Goal: Information Seeking & Learning: Learn about a topic

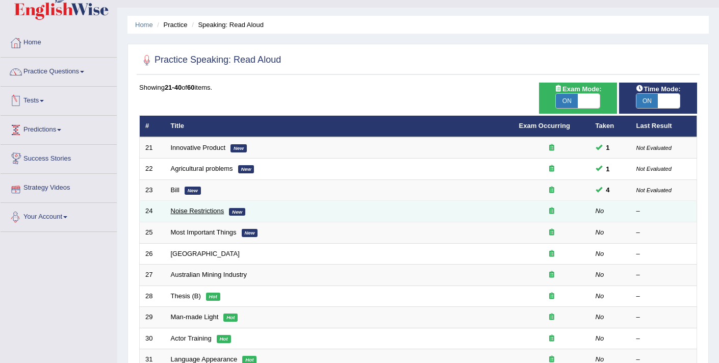
click at [178, 214] on link "Noise Restrictions" at bounding box center [198, 211] width 54 height 8
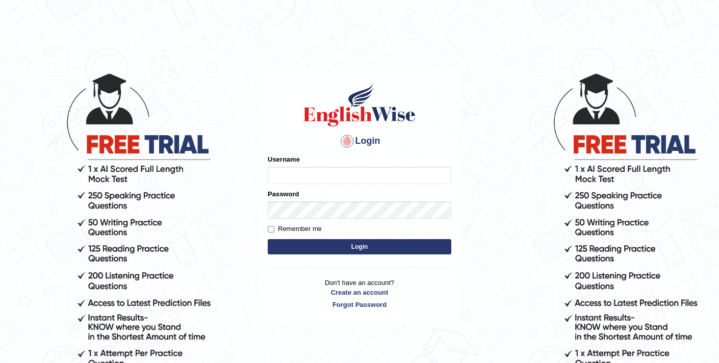
type input "elhamdavoodi"
click at [299, 247] on button "Login" at bounding box center [359, 246] width 183 height 15
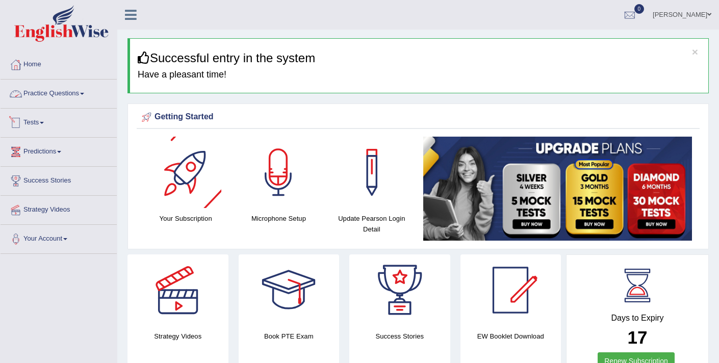
click at [72, 94] on link "Practice Questions" at bounding box center [59, 91] width 116 height 25
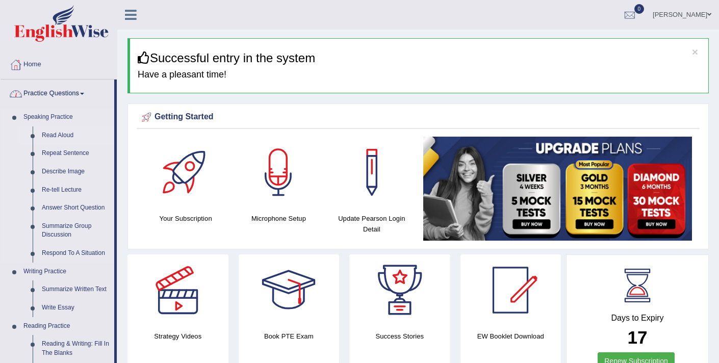
click at [71, 132] on link "Read Aloud" at bounding box center [75, 135] width 77 height 18
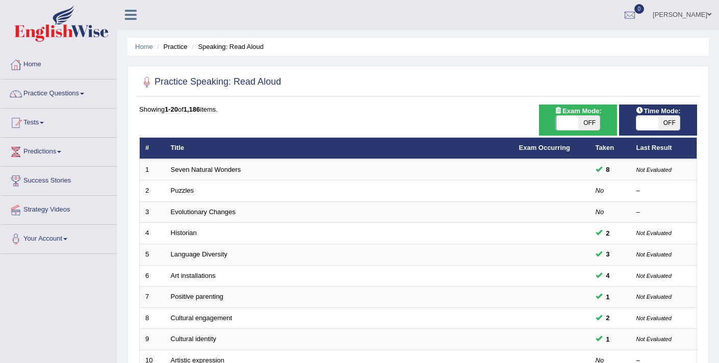
click at [560, 123] on span at bounding box center [566, 123] width 22 height 14
checkbox input "true"
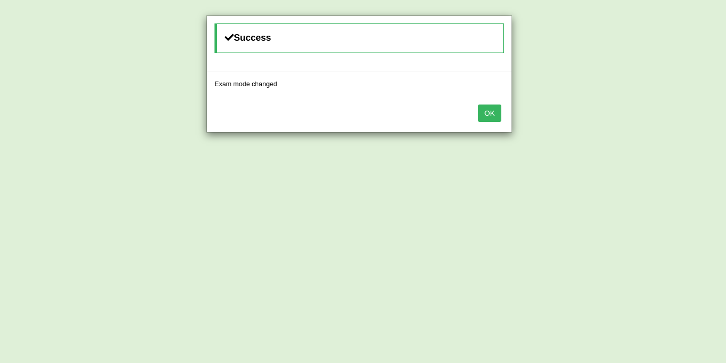
drag, startPoint x: 488, startPoint y: 116, endPoint x: 498, endPoint y: 118, distance: 10.4
click at [488, 116] on button "OK" at bounding box center [489, 112] width 23 height 17
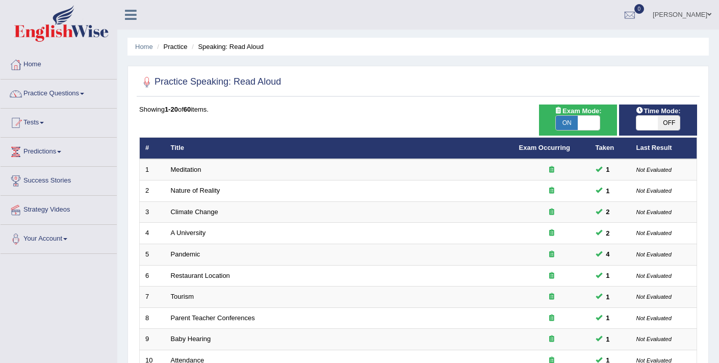
click at [645, 122] on span at bounding box center [647, 123] width 22 height 14
checkbox input "true"
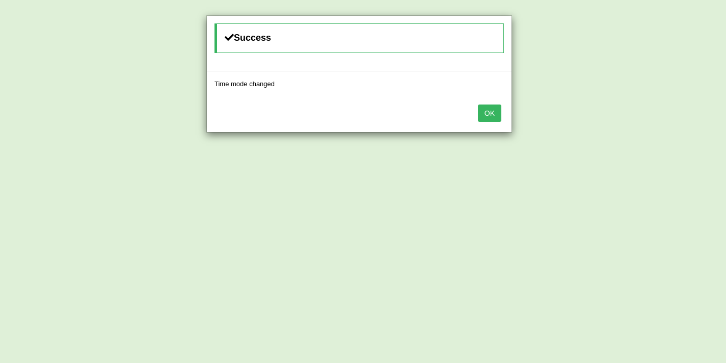
click at [491, 116] on button "OK" at bounding box center [489, 112] width 23 height 17
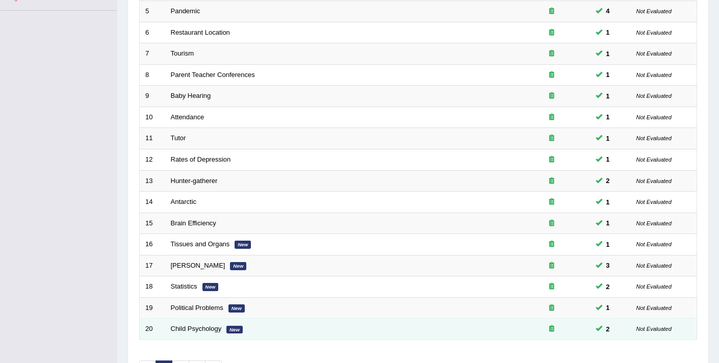
scroll to position [312, 0]
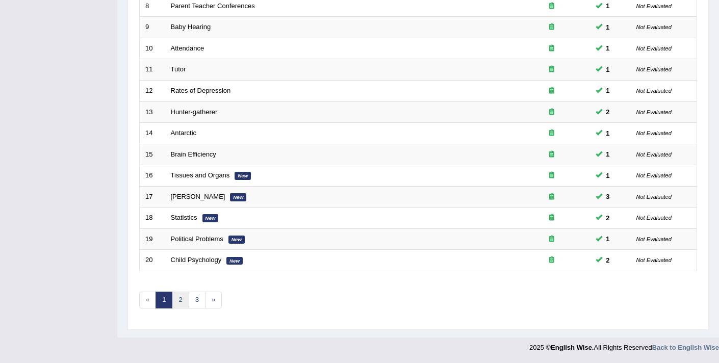
click at [182, 298] on link "2" at bounding box center [180, 299] width 17 height 17
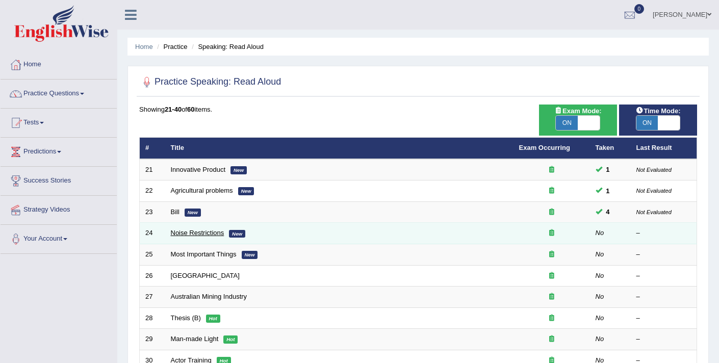
click at [197, 231] on link "Noise Restrictions" at bounding box center [198, 233] width 54 height 8
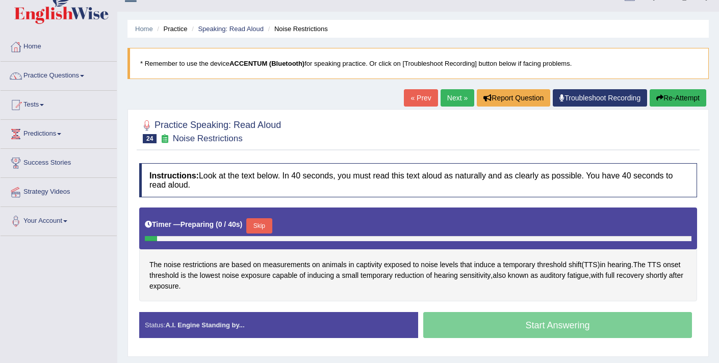
scroll to position [20, 0]
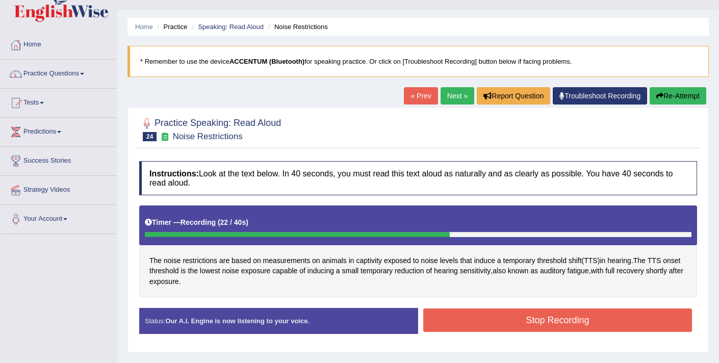
click at [462, 322] on button "Stop Recording" at bounding box center [557, 319] width 269 height 23
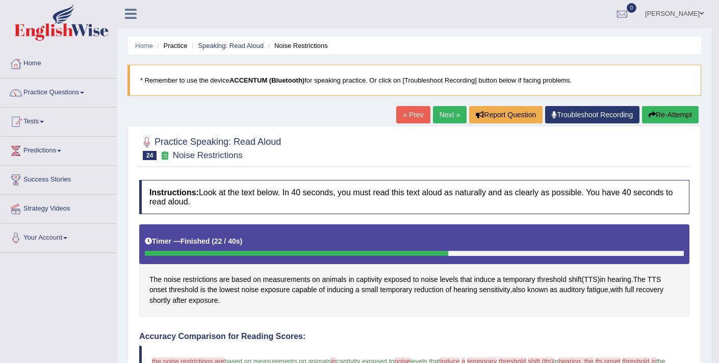
scroll to position [0, 0]
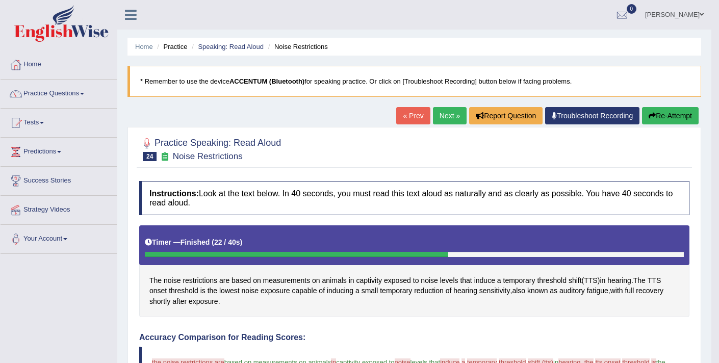
click at [672, 113] on button "Re-Attempt" at bounding box center [670, 115] width 57 height 17
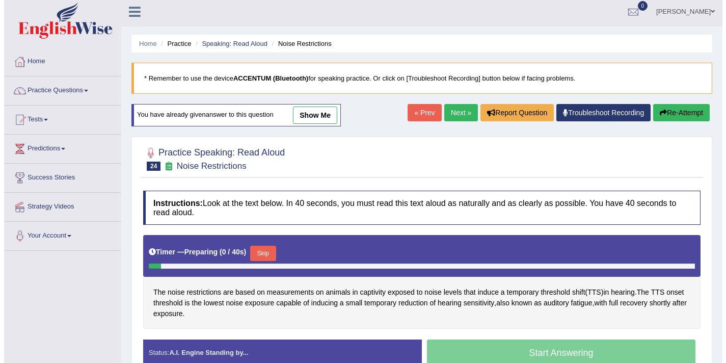
scroll to position [4, 0]
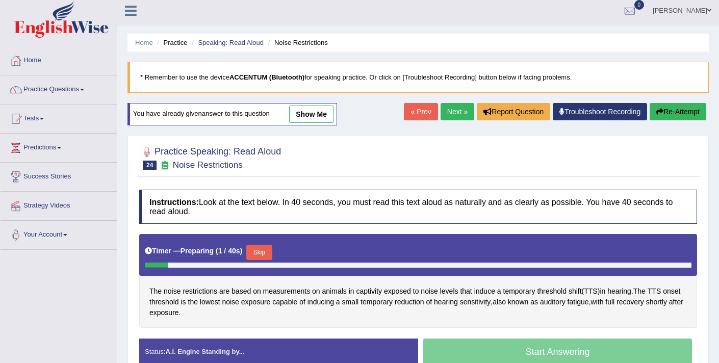
click at [269, 248] on button "Skip" at bounding box center [258, 252] width 25 height 15
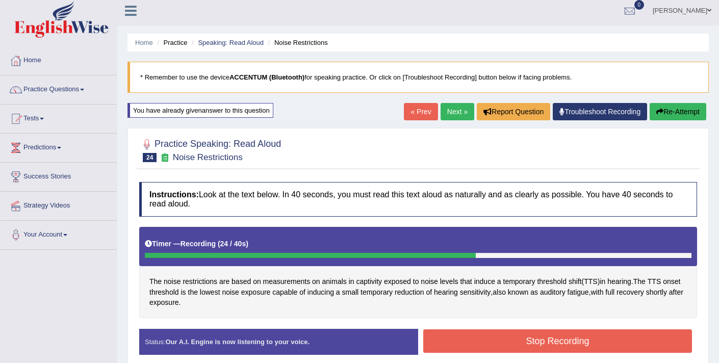
click at [457, 342] on button "Stop Recording" at bounding box center [557, 340] width 269 height 23
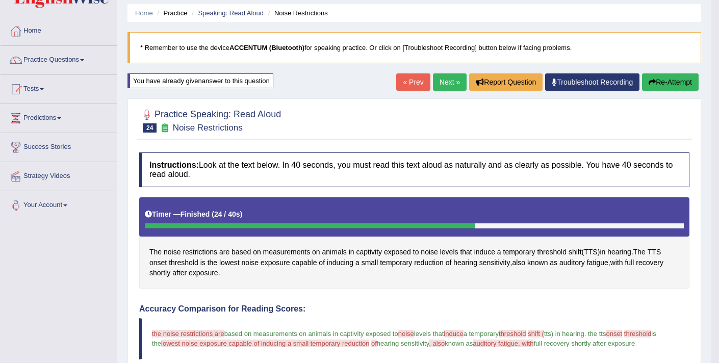
scroll to position [0, 0]
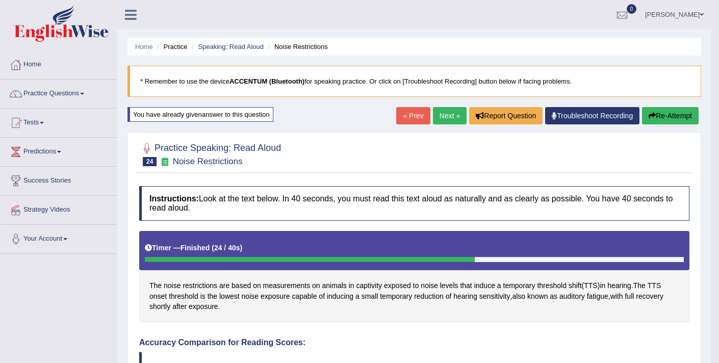
click at [443, 120] on link "Next »" at bounding box center [450, 115] width 34 height 17
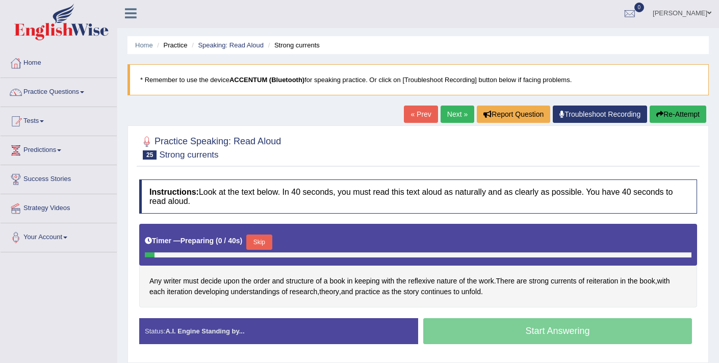
scroll to position [2, 0]
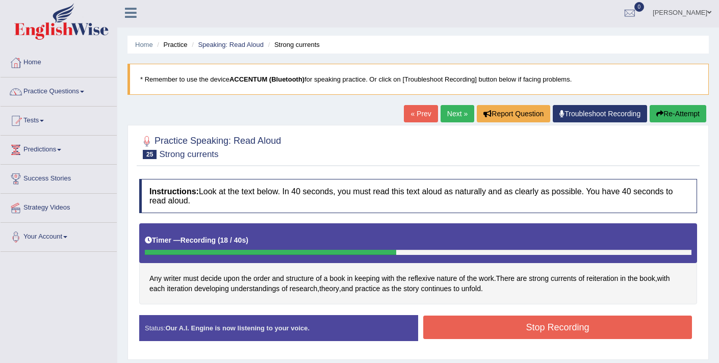
click at [502, 329] on button "Stop Recording" at bounding box center [557, 326] width 269 height 23
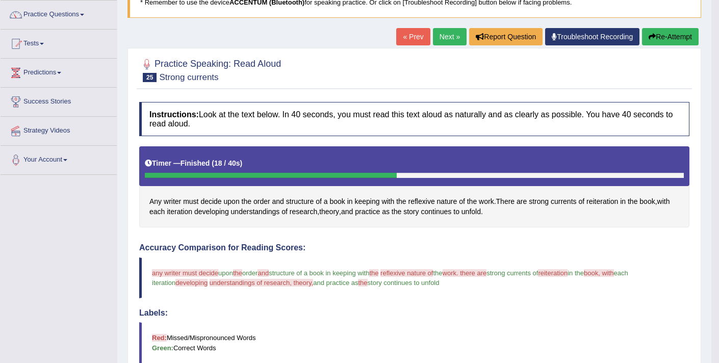
scroll to position [0, 0]
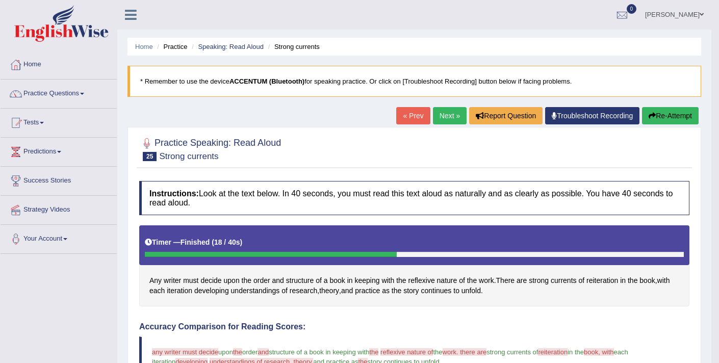
click at [33, 62] on link "Home" at bounding box center [59, 62] width 116 height 25
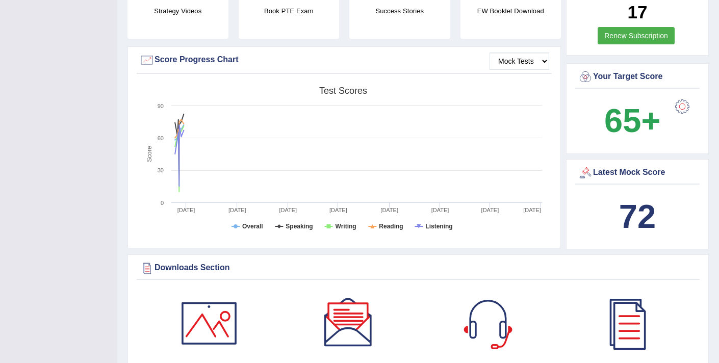
scroll to position [301, 0]
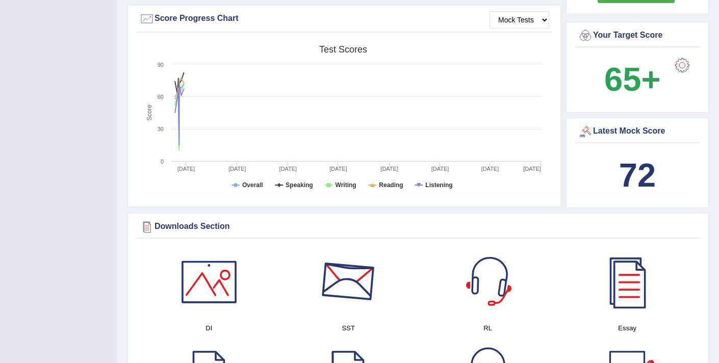
click at [487, 278] on div at bounding box center [487, 281] width 71 height 71
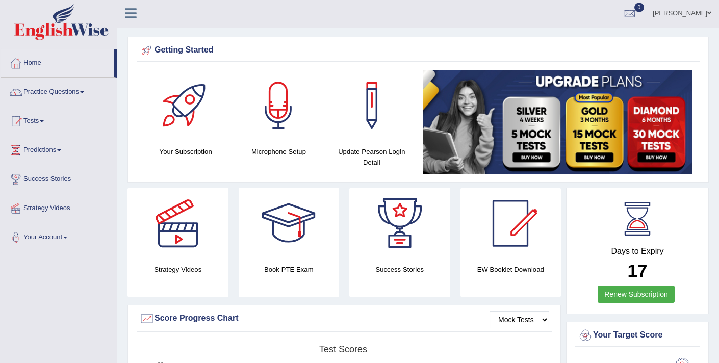
scroll to position [0, 0]
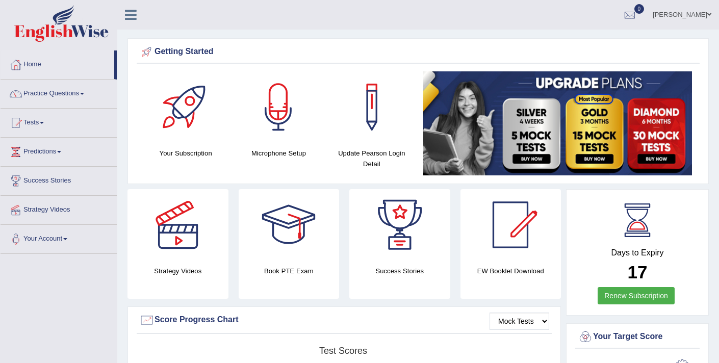
click at [702, 15] on link "[PERSON_NAME]" at bounding box center [682, 13] width 74 height 26
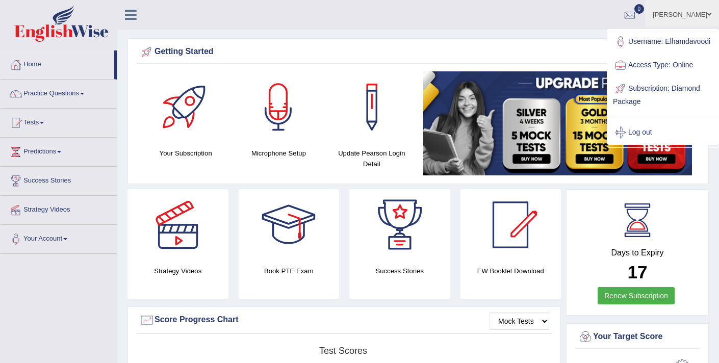
click at [278, 25] on div "Ellie Toggle navigation Username: Elhamdavoodi Access Type: Online Subscription…" at bounding box center [417, 15] width 601 height 30
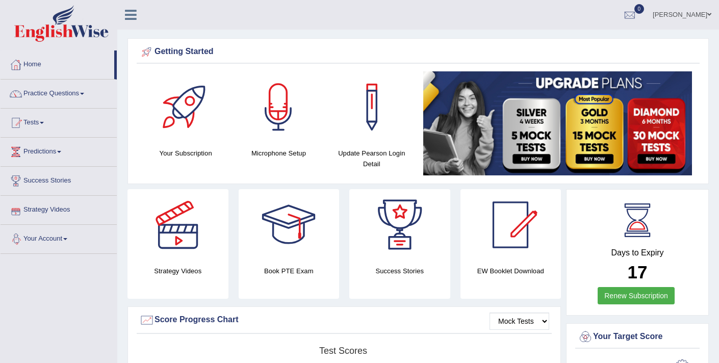
click at [59, 242] on link "Your Account" at bounding box center [59, 237] width 116 height 25
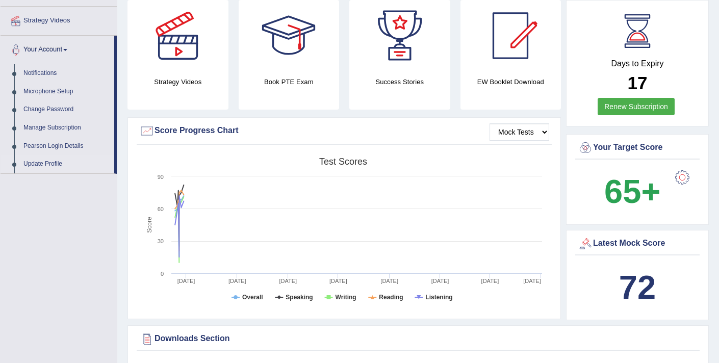
scroll to position [188, 0]
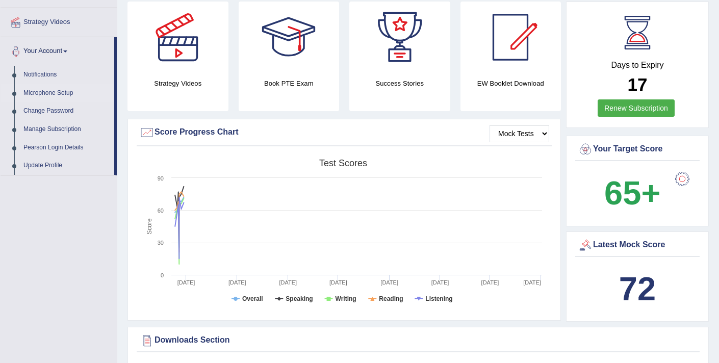
click at [51, 94] on link "Microphone Setup" at bounding box center [66, 93] width 95 height 18
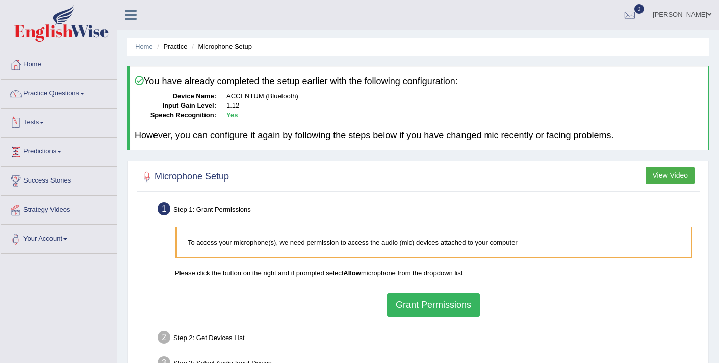
click at [418, 304] on button "Grant Permissions" at bounding box center [433, 304] width 93 height 23
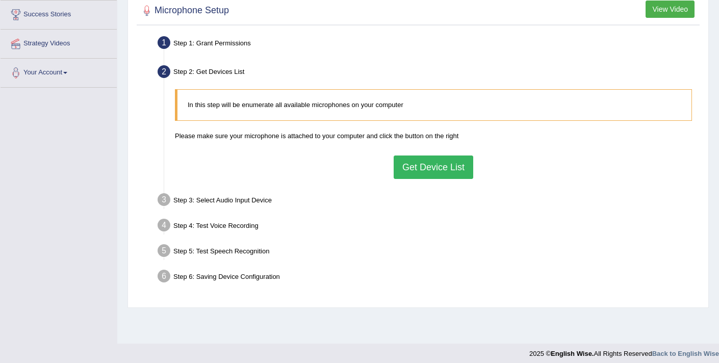
scroll to position [167, 0]
click at [432, 169] on button "Get Device List" at bounding box center [432, 166] width 79 height 23
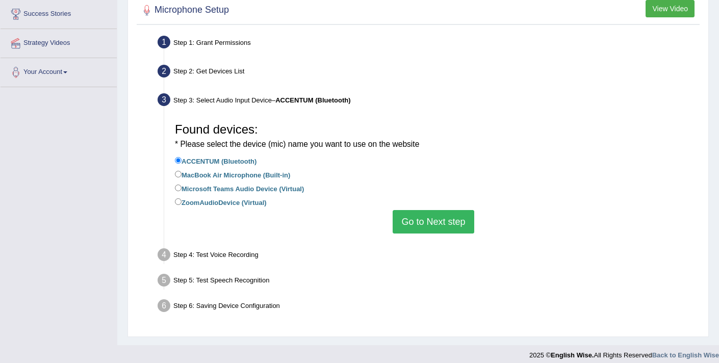
click at [421, 213] on button "Go to Next step" at bounding box center [432, 221] width 81 height 23
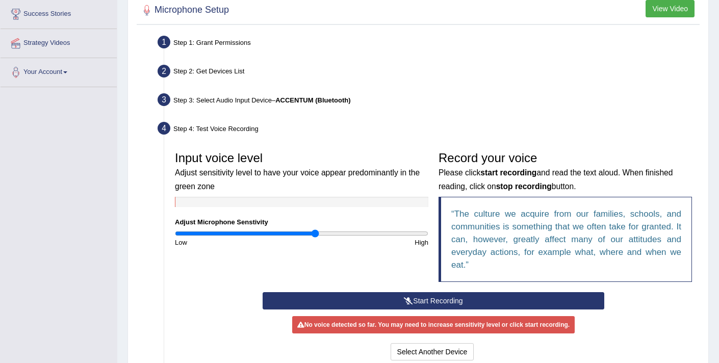
click at [432, 306] on button "Start Recording" at bounding box center [432, 300] width 341 height 17
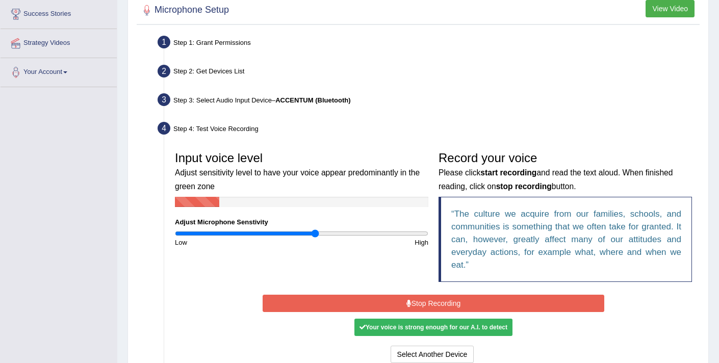
click at [434, 303] on button "Stop Recording" at bounding box center [432, 303] width 341 height 17
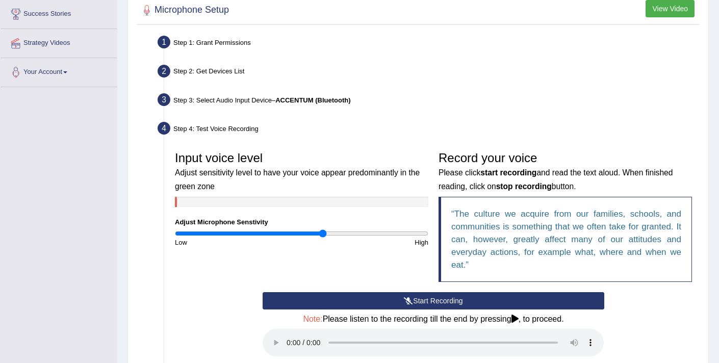
drag, startPoint x: 315, startPoint y: 235, endPoint x: 323, endPoint y: 234, distance: 7.7
type input "1.18"
click at [323, 234] on input "range" at bounding box center [301, 233] width 253 height 8
click at [430, 304] on button "Start Recording" at bounding box center [432, 300] width 341 height 17
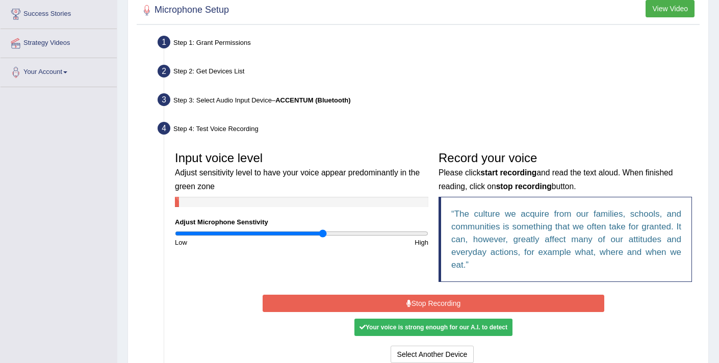
click at [519, 300] on button "Stop Recording" at bounding box center [432, 303] width 341 height 17
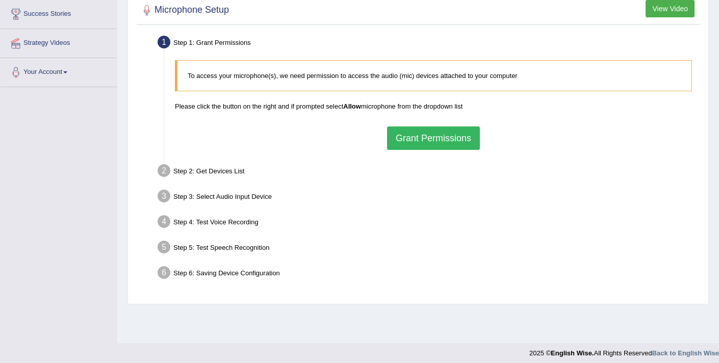
click at [415, 136] on button "Grant Permissions" at bounding box center [433, 137] width 93 height 23
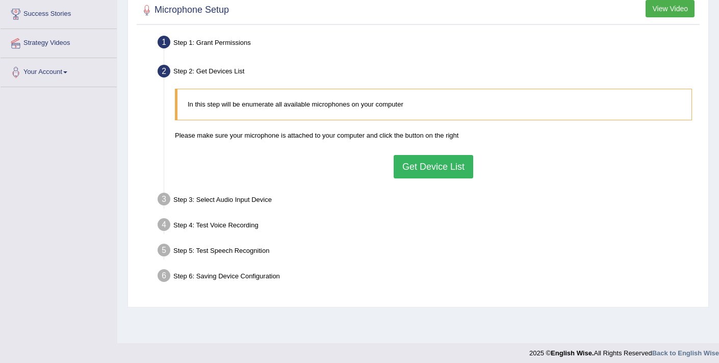
click at [424, 172] on button "Get Device List" at bounding box center [432, 166] width 79 height 23
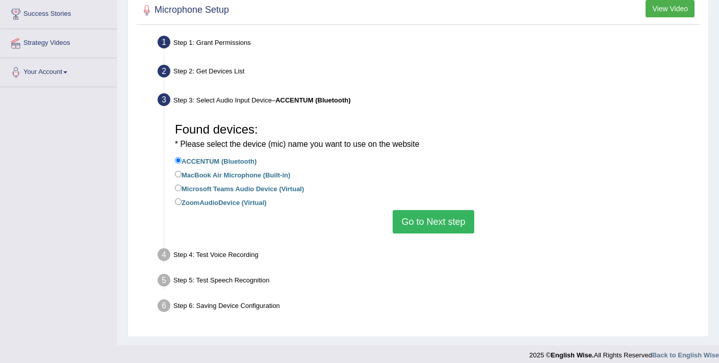
click at [446, 231] on button "Go to Next step" at bounding box center [432, 221] width 81 height 23
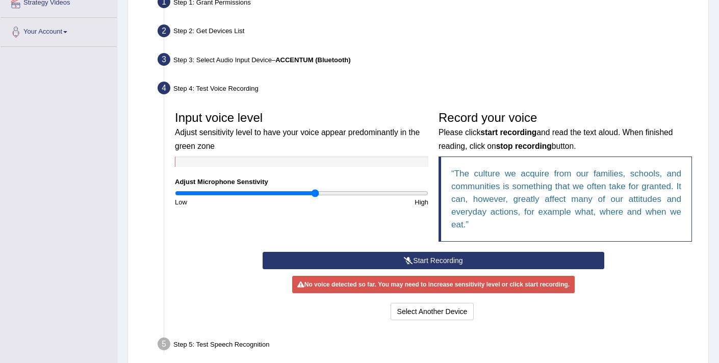
scroll to position [207, 0]
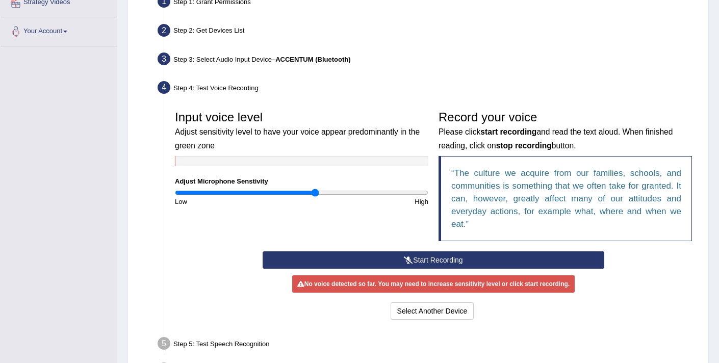
click at [459, 255] on button "Start Recording" at bounding box center [432, 259] width 341 height 17
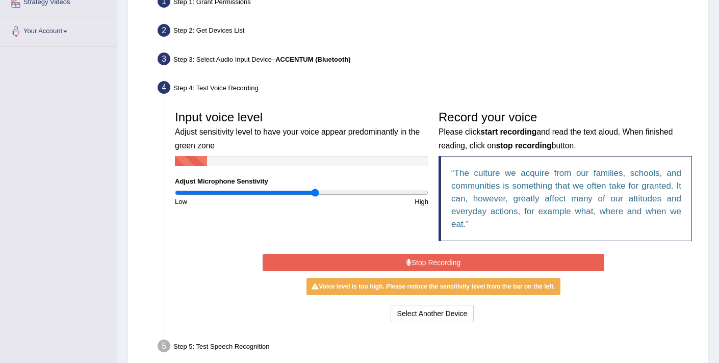
click at [434, 259] on button "Stop Recording" at bounding box center [432, 262] width 341 height 17
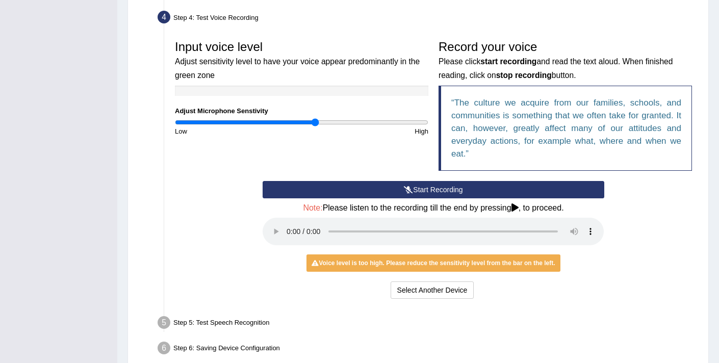
scroll to position [279, 0]
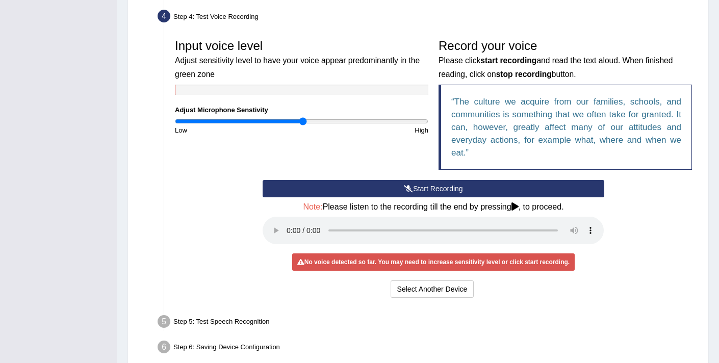
drag, startPoint x: 316, startPoint y: 121, endPoint x: 304, endPoint y: 121, distance: 12.7
type input "1.02"
click at [304, 121] on input "range" at bounding box center [301, 121] width 253 height 8
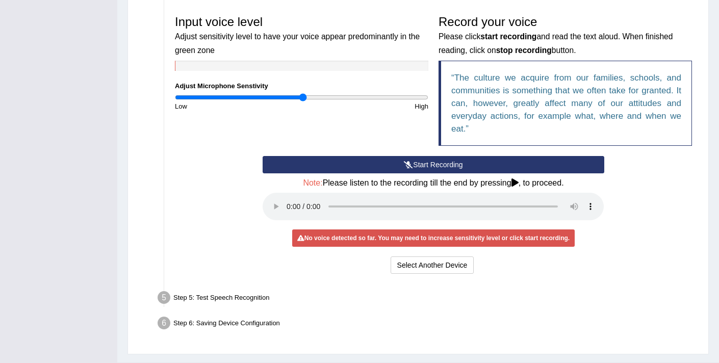
scroll to position [327, 0]
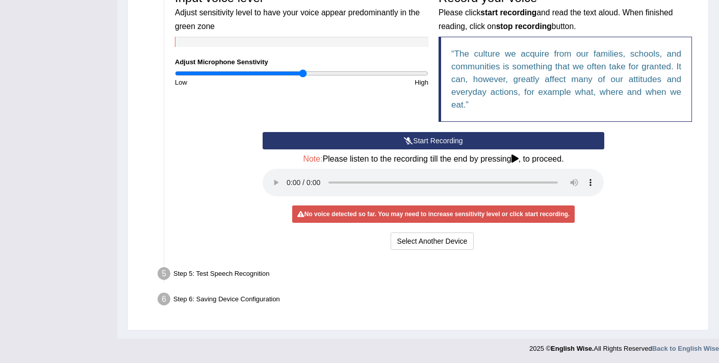
click at [253, 273] on div "Step 5: Test Speech Recognition" at bounding box center [428, 275] width 550 height 22
click at [481, 139] on button "Start Recording" at bounding box center [432, 140] width 341 height 17
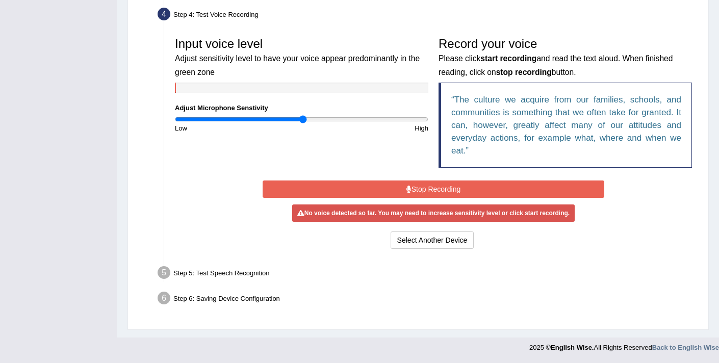
scroll to position [280, 0]
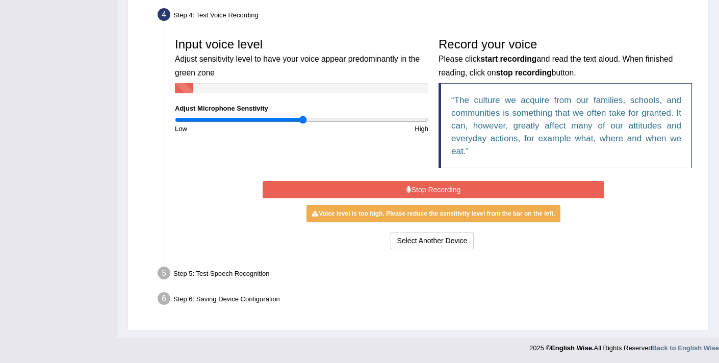
click at [570, 195] on button "Stop Recording" at bounding box center [432, 189] width 341 height 17
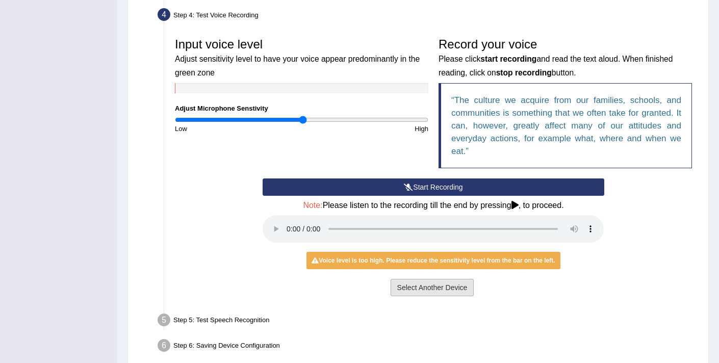
click at [441, 285] on button "Select Another Device" at bounding box center [432, 287] width 84 height 17
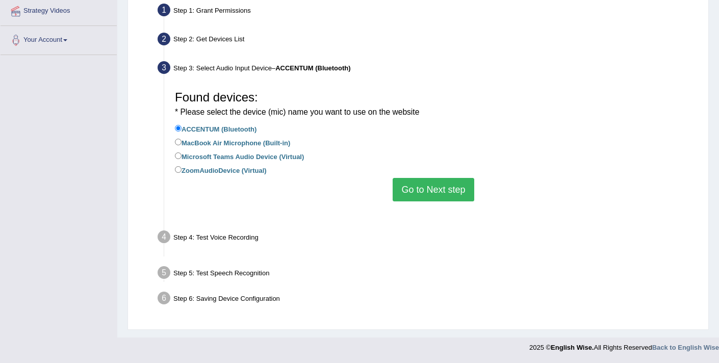
scroll to position [173, 0]
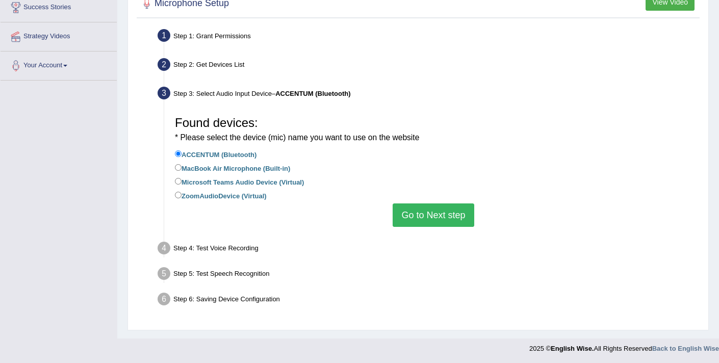
click at [411, 208] on button "Go to Next step" at bounding box center [432, 214] width 81 height 23
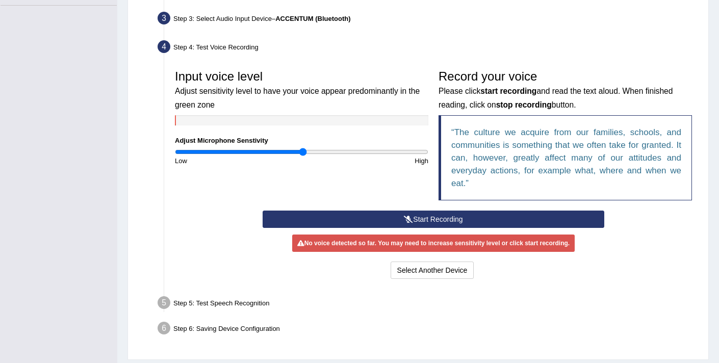
scroll to position [278, 0]
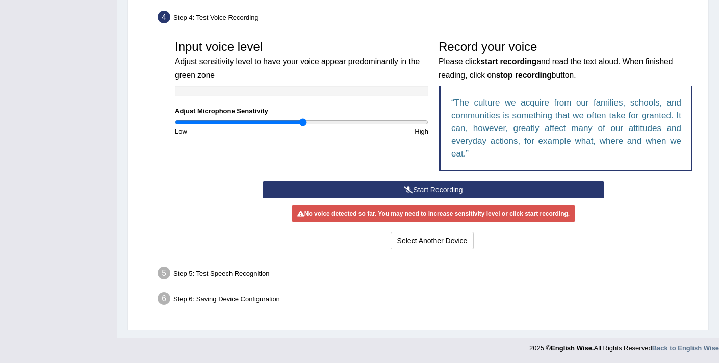
click at [222, 272] on div "Step 5: Test Speech Recognition" at bounding box center [428, 274] width 550 height 22
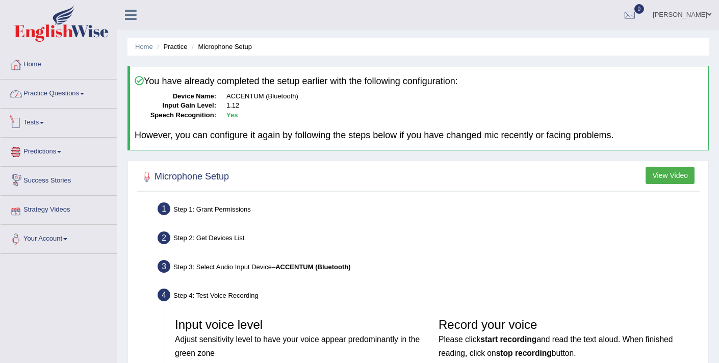
click at [45, 90] on link "Practice Questions" at bounding box center [59, 91] width 116 height 25
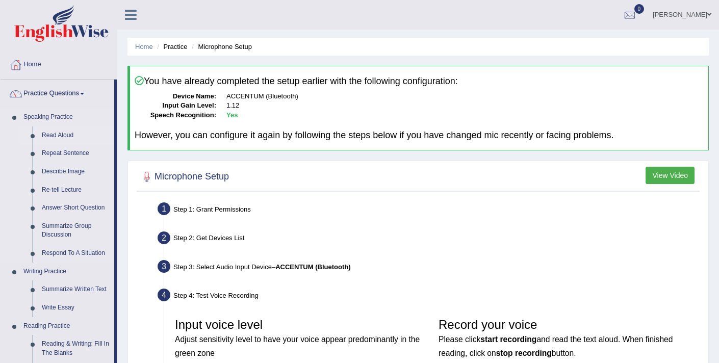
click at [54, 128] on link "Read Aloud" at bounding box center [75, 135] width 77 height 18
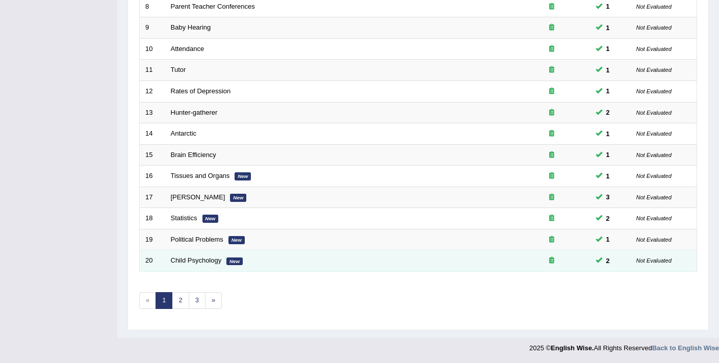
scroll to position [312, 0]
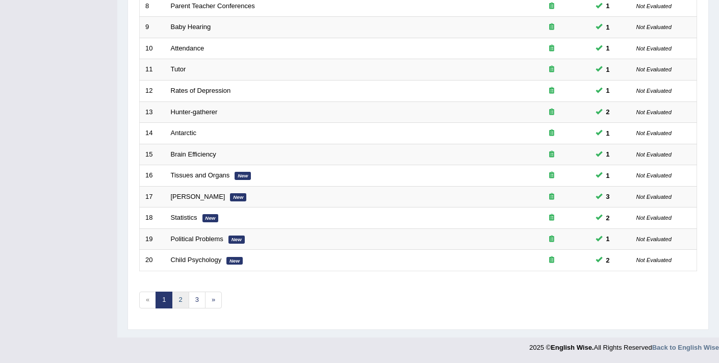
click at [179, 306] on link "2" at bounding box center [180, 299] width 17 height 17
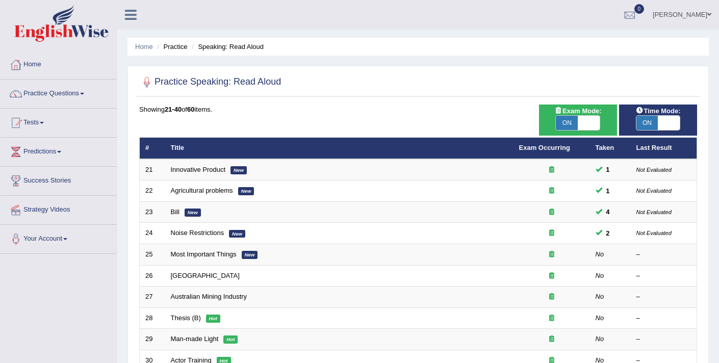
click at [499, 18] on ul "[PERSON_NAME] Toggle navigation Username: Elhamdavoodi Access Type: Online Subs…" at bounding box center [508, 14] width 421 height 29
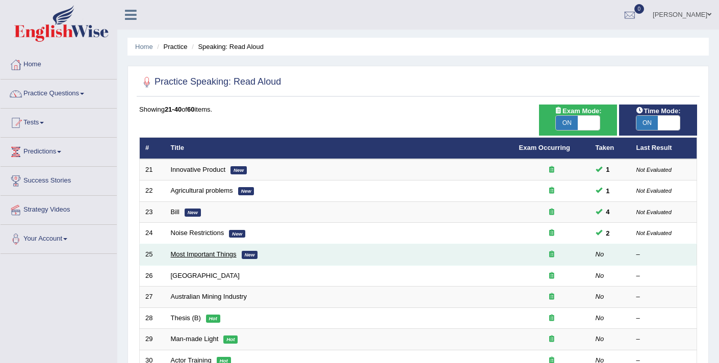
click at [191, 255] on link "Most Important Things" at bounding box center [204, 254] width 66 height 8
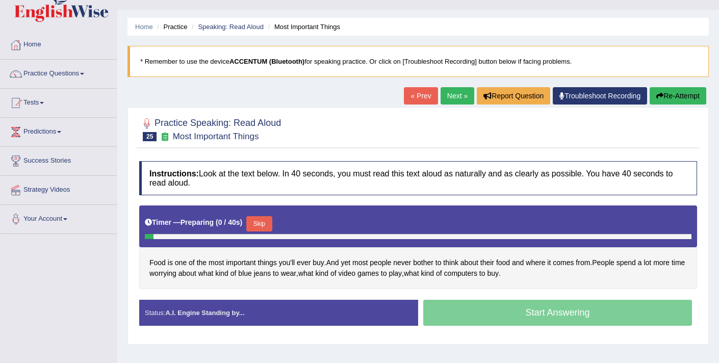
scroll to position [90, 0]
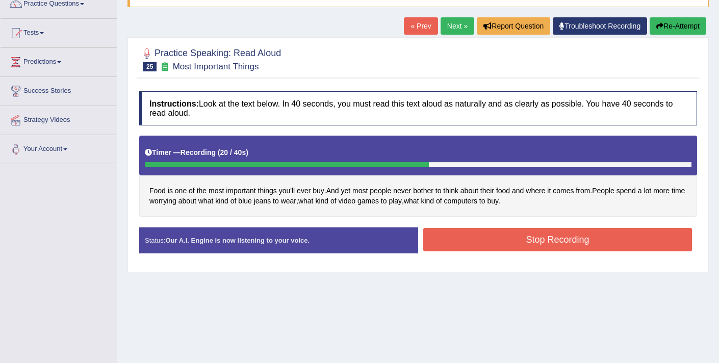
click at [463, 236] on button "Stop Recording" at bounding box center [557, 239] width 269 height 23
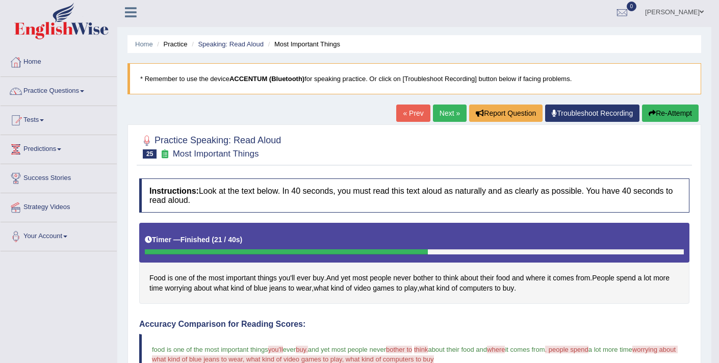
scroll to position [0, 0]
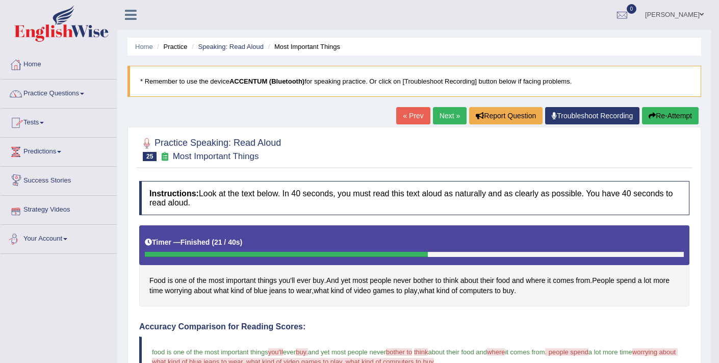
click at [66, 237] on link "Your Account" at bounding box center [59, 237] width 116 height 25
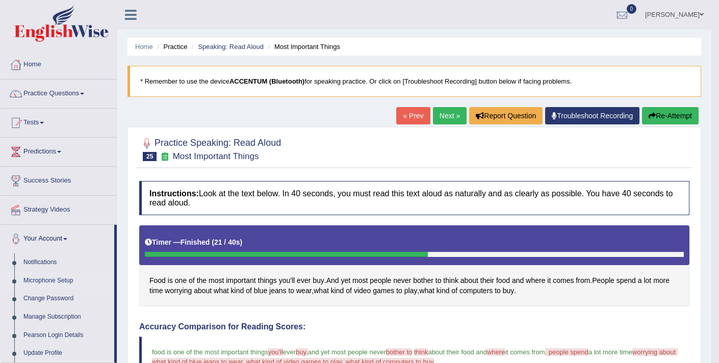
click at [61, 285] on link "Microphone Setup" at bounding box center [66, 281] width 95 height 18
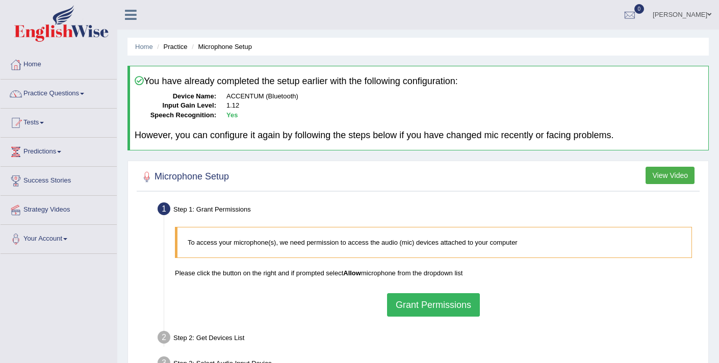
click at [700, 12] on link "[PERSON_NAME]" at bounding box center [682, 13] width 74 height 26
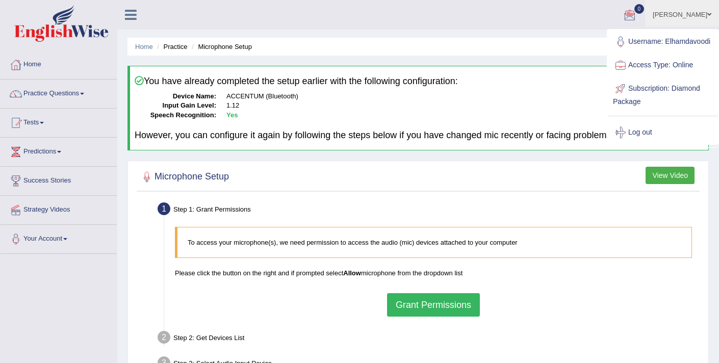
click at [325, 48] on ul "Home Practice Microphone Setup" at bounding box center [417, 47] width 581 height 18
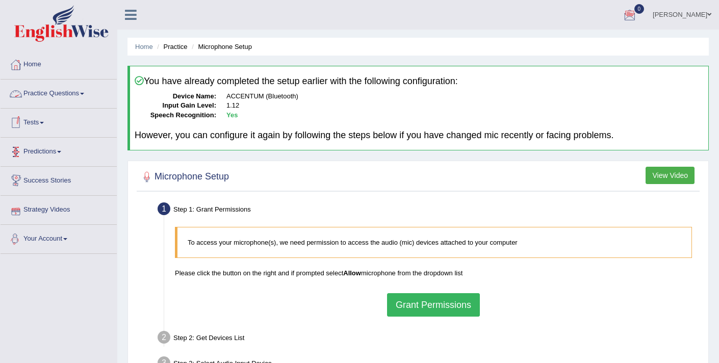
click at [50, 245] on link "Your Account" at bounding box center [59, 237] width 116 height 25
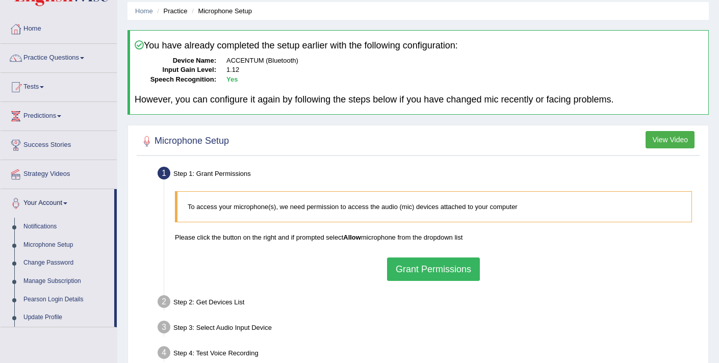
scroll to position [37, 0]
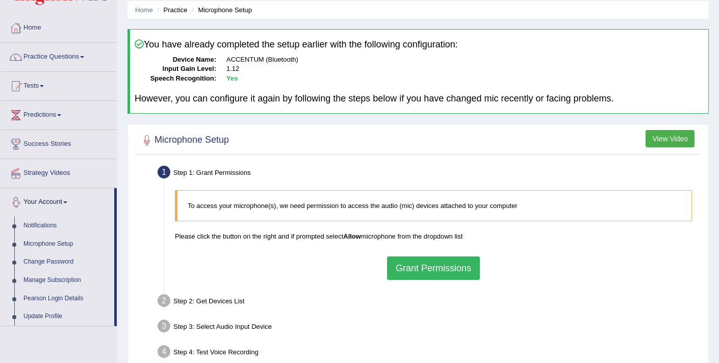
click at [48, 199] on link "Your Account" at bounding box center [58, 200] width 114 height 25
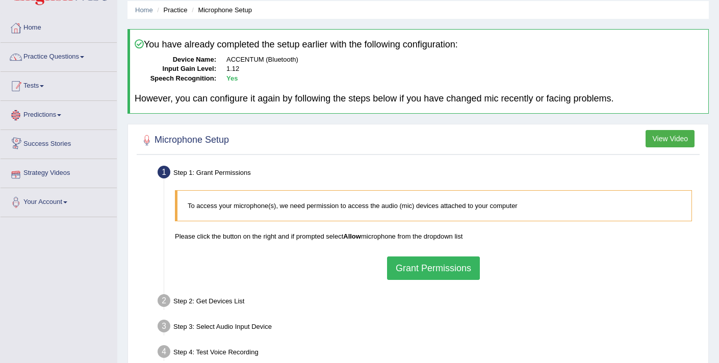
click at [43, 91] on link "Tests" at bounding box center [59, 84] width 116 height 25
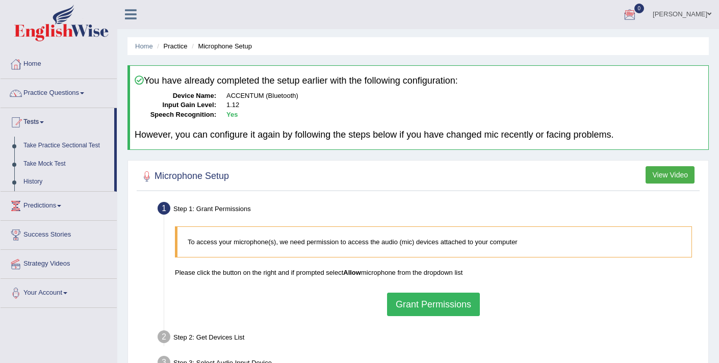
scroll to position [0, 0]
click at [78, 94] on link "Practice Questions" at bounding box center [59, 91] width 116 height 25
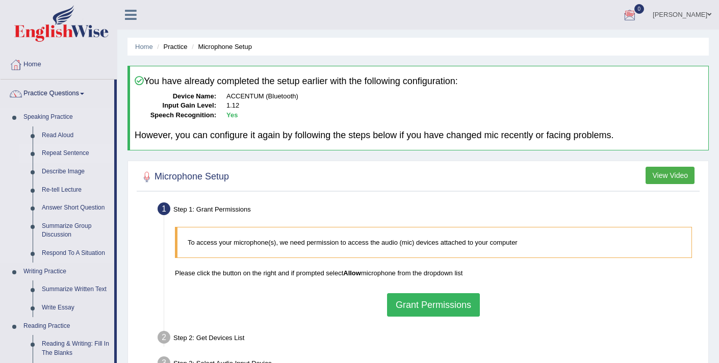
click at [68, 153] on link "Repeat Sentence" at bounding box center [75, 153] width 77 height 18
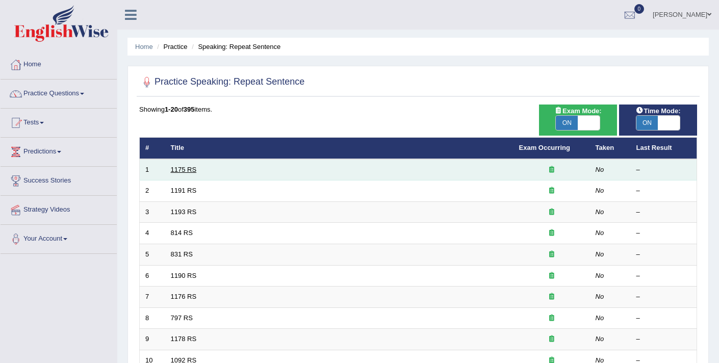
click at [187, 172] on link "1175 RS" at bounding box center [184, 170] width 26 height 8
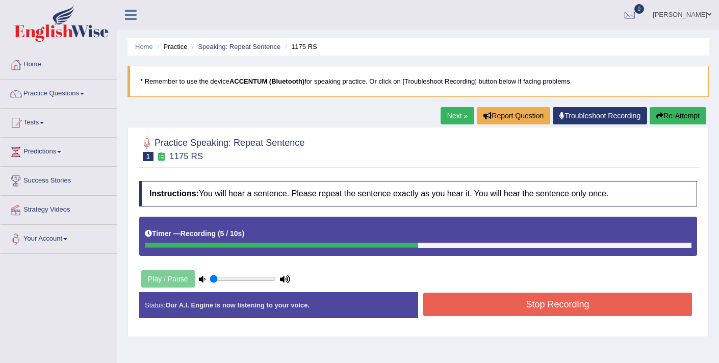
click at [446, 297] on button "Stop Recording" at bounding box center [557, 304] width 269 height 23
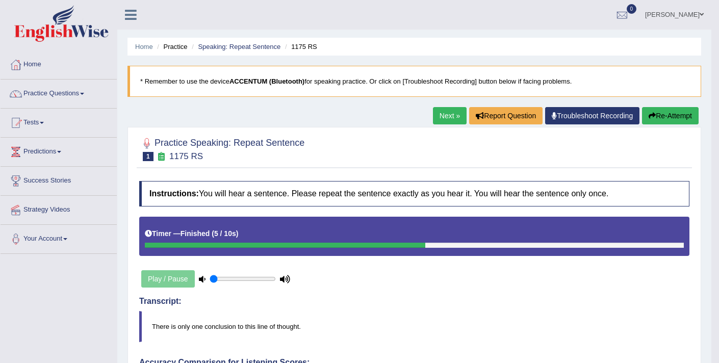
click at [560, 118] on link "Troubleshoot Recording" at bounding box center [592, 115] width 94 height 17
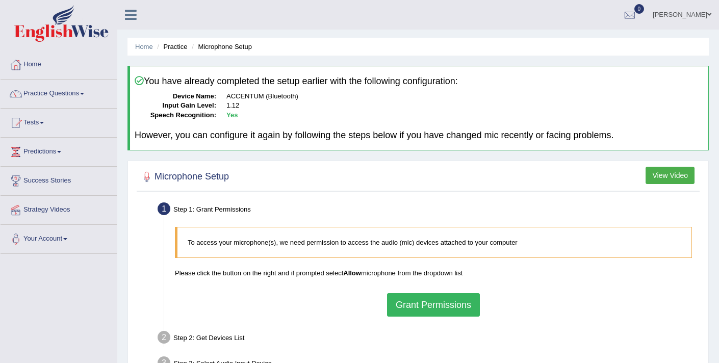
click at [442, 306] on button "Grant Permissions" at bounding box center [433, 304] width 93 height 23
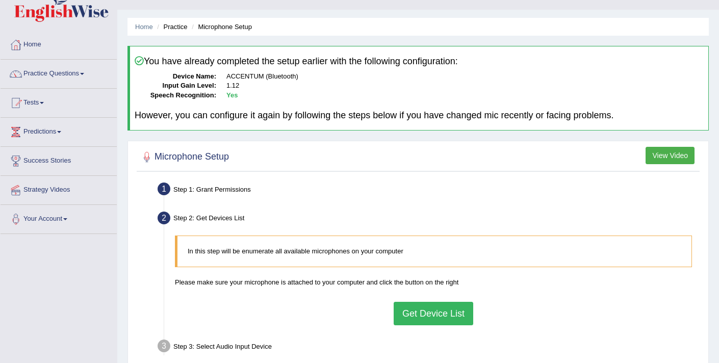
scroll to position [36, 0]
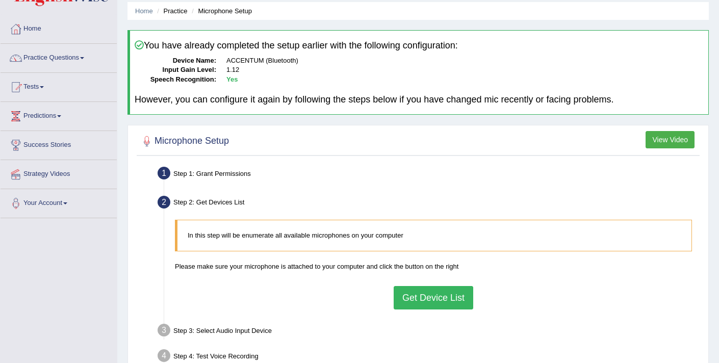
click at [441, 304] on button "Get Device List" at bounding box center [432, 297] width 79 height 23
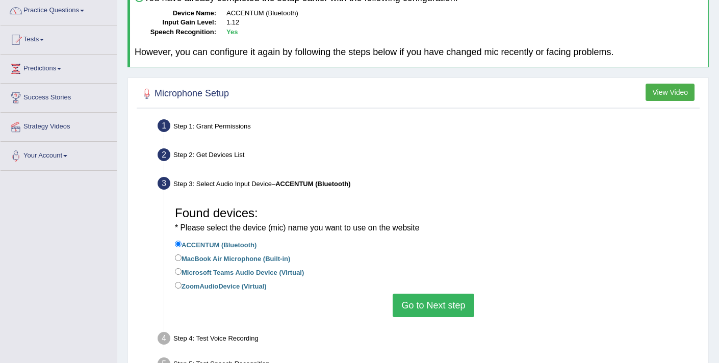
scroll to position [83, 0]
click at [271, 257] on label "MacBook Air Microphone (Built-in)" at bounding box center [232, 257] width 115 height 11
click at [181, 257] on input "MacBook Air Microphone (Built-in)" at bounding box center [178, 257] width 7 height 7
radio input "true"
click at [213, 244] on label "ACCENTUM (Bluetooth)" at bounding box center [216, 243] width 82 height 11
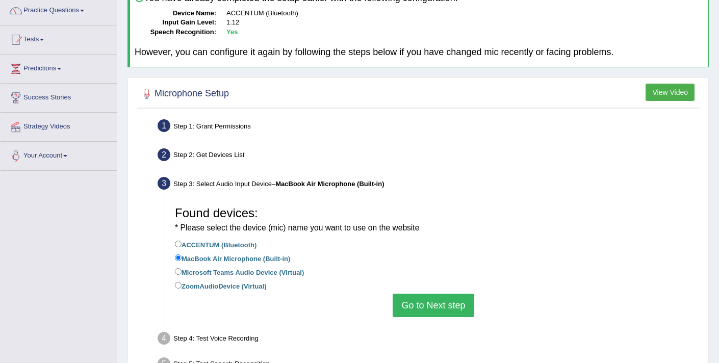
click at [181, 244] on input "ACCENTUM (Bluetooth)" at bounding box center [178, 244] width 7 height 7
radio input "true"
click at [415, 311] on button "Go to Next step" at bounding box center [432, 305] width 81 height 23
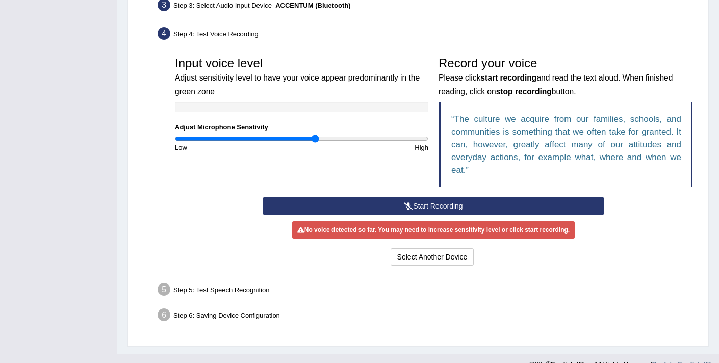
scroll to position [274, 0]
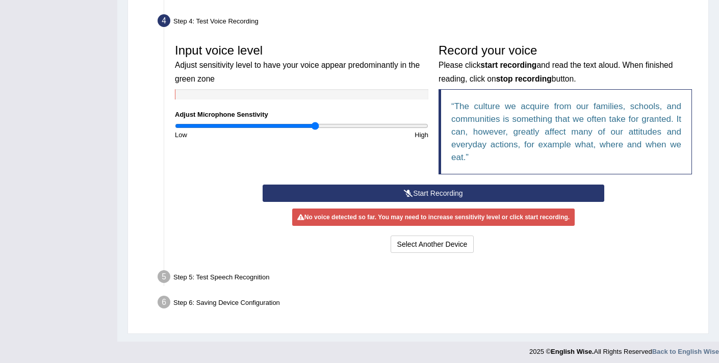
click at [436, 193] on button "Start Recording" at bounding box center [432, 192] width 341 height 17
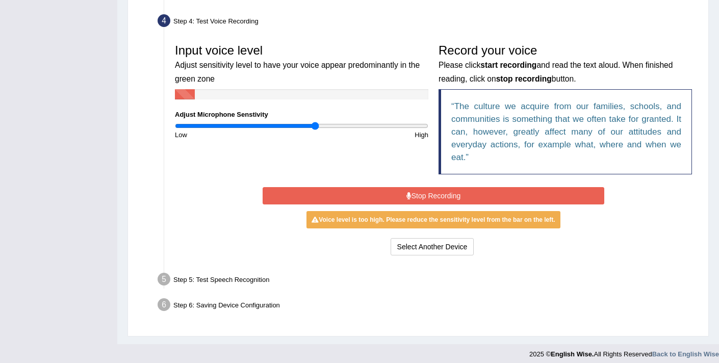
click at [436, 193] on button "Stop Recording" at bounding box center [432, 195] width 341 height 17
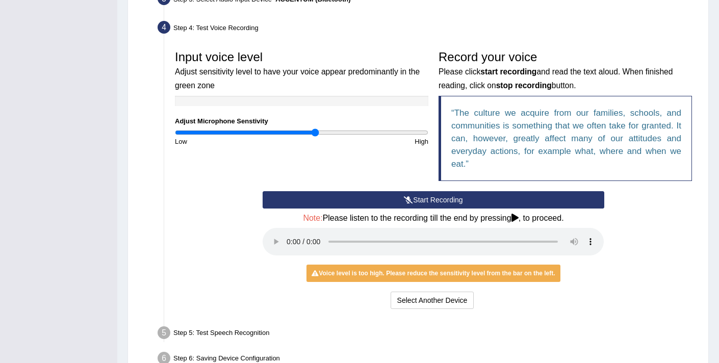
scroll to position [261, 0]
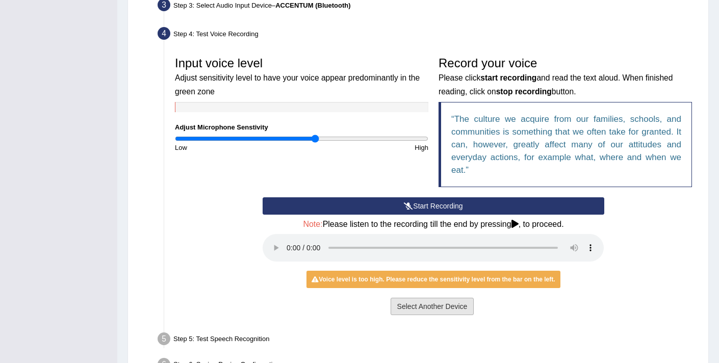
click at [432, 313] on button "Select Another Device" at bounding box center [432, 306] width 84 height 17
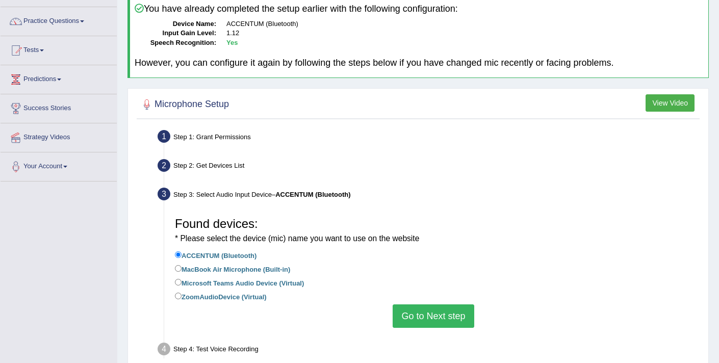
scroll to position [0, 0]
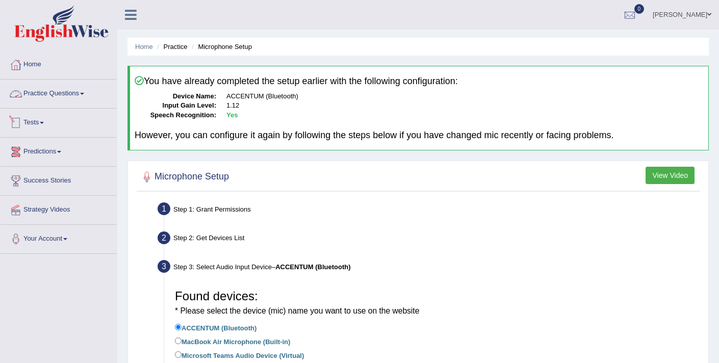
click at [50, 93] on link "Practice Questions" at bounding box center [59, 91] width 116 height 25
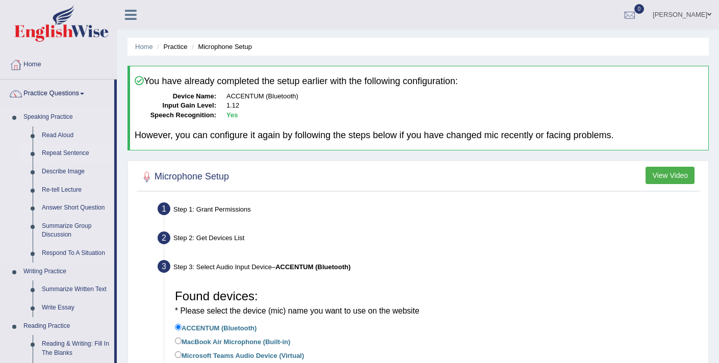
click at [73, 157] on link "Repeat Sentence" at bounding box center [75, 153] width 77 height 18
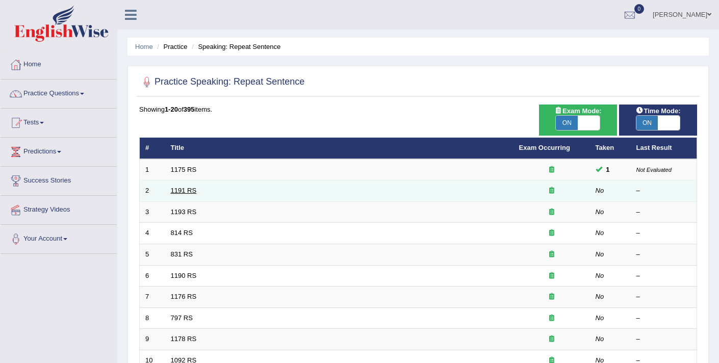
click at [184, 193] on link "1191 RS" at bounding box center [184, 191] width 26 height 8
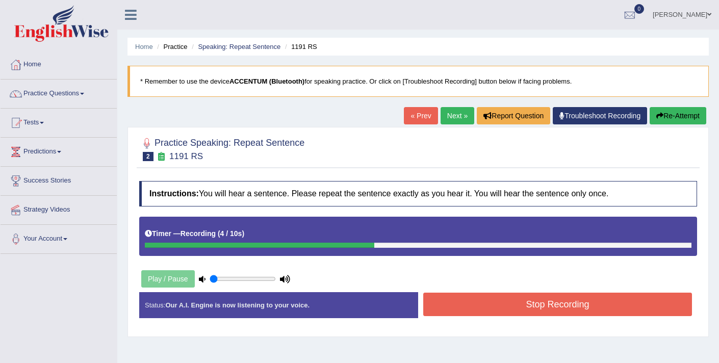
click at [504, 313] on button "Stop Recording" at bounding box center [557, 304] width 269 height 23
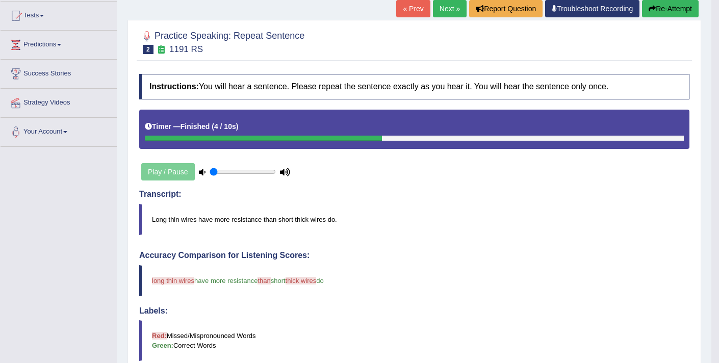
scroll to position [107, 0]
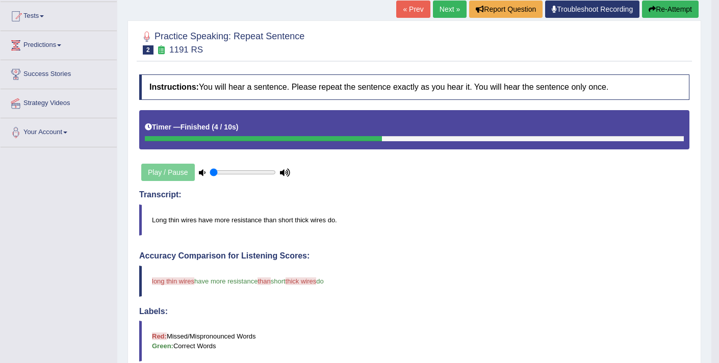
click at [439, 8] on link "Next »" at bounding box center [450, 9] width 34 height 17
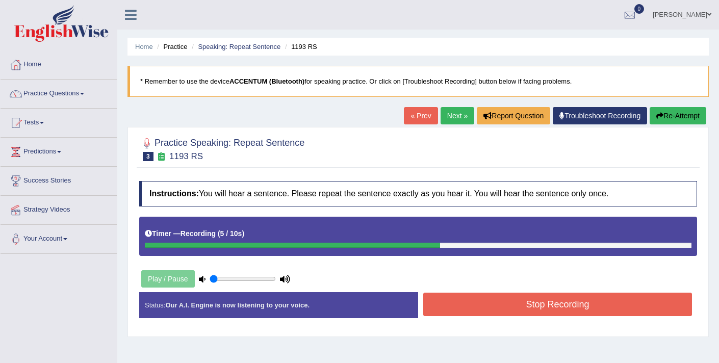
click at [539, 303] on button "Stop Recording" at bounding box center [557, 304] width 269 height 23
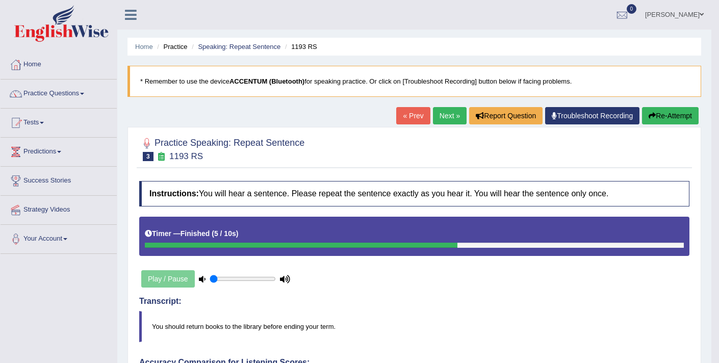
click at [436, 118] on link "Next »" at bounding box center [450, 115] width 34 height 17
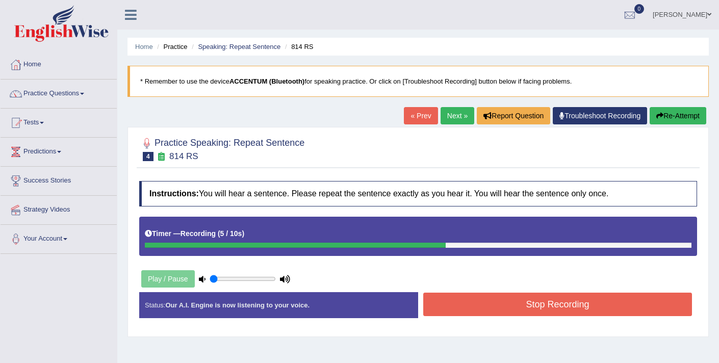
click at [525, 303] on button "Stop Recording" at bounding box center [557, 304] width 269 height 23
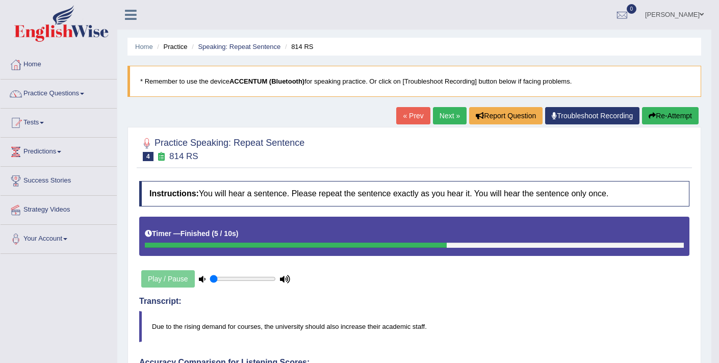
click at [676, 117] on button "Re-Attempt" at bounding box center [670, 115] width 57 height 17
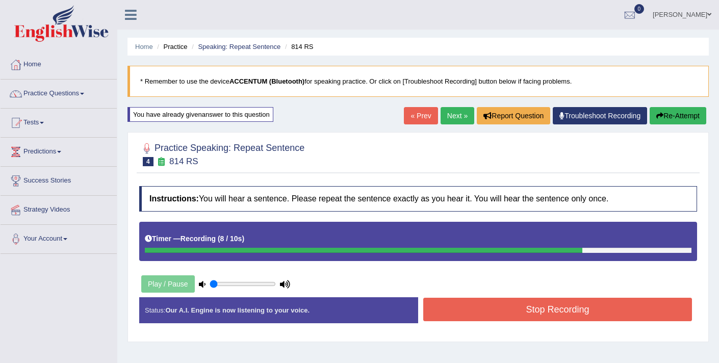
click at [517, 313] on button "Stop Recording" at bounding box center [557, 309] width 269 height 23
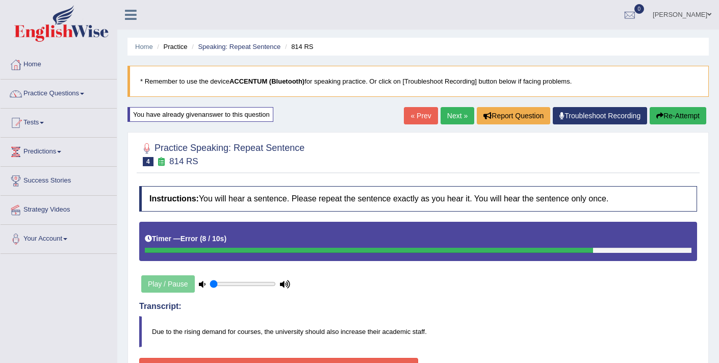
click at [441, 118] on link "Next »" at bounding box center [457, 115] width 34 height 17
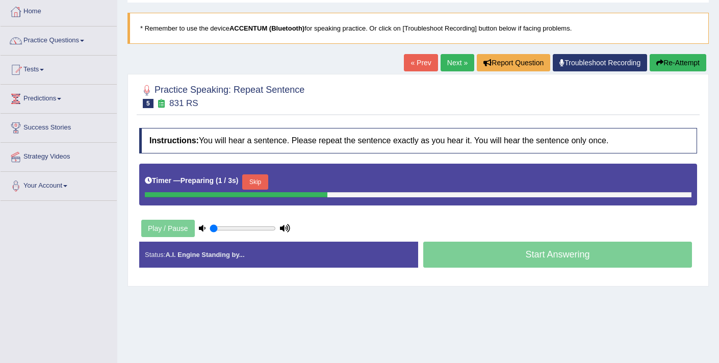
scroll to position [101, 0]
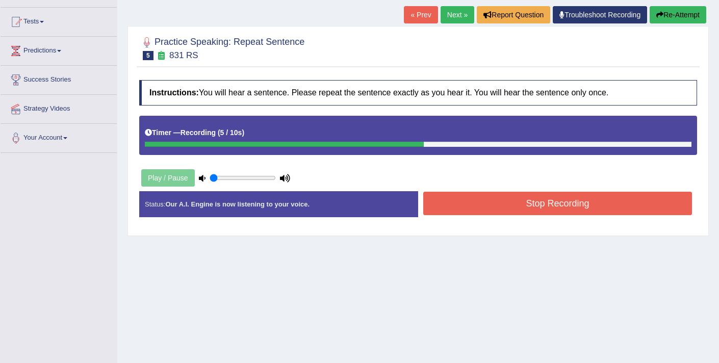
click at [499, 197] on button "Stop Recording" at bounding box center [557, 203] width 269 height 23
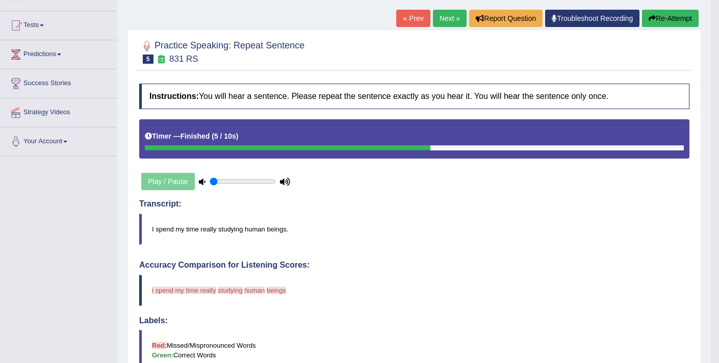
scroll to position [0, 0]
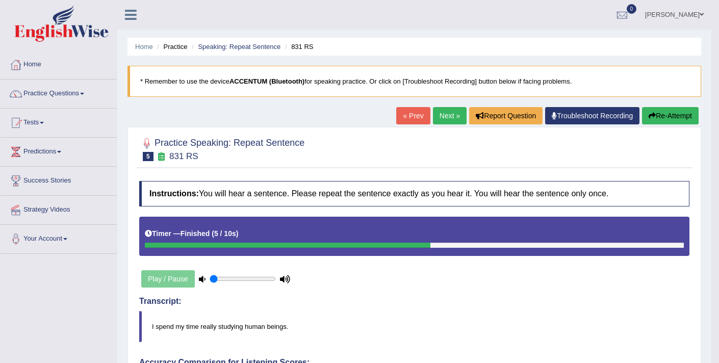
click at [514, 19] on ul "Ellie Toggle navigation Username: Elhamdavoodi Access Type: Online Subscription…" at bounding box center [504, 14] width 416 height 29
click at [657, 109] on button "Re-Attempt" at bounding box center [670, 115] width 57 height 17
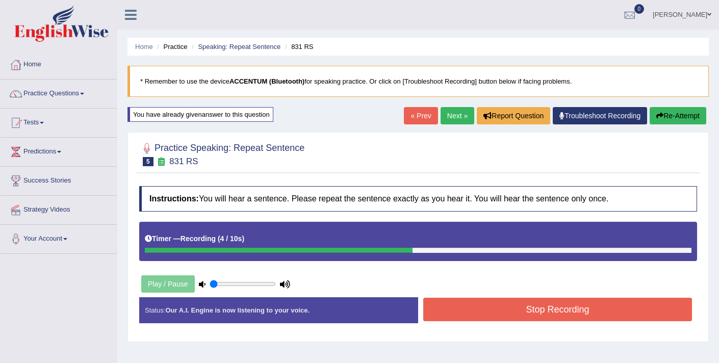
click at [522, 305] on button "Stop Recording" at bounding box center [557, 309] width 269 height 23
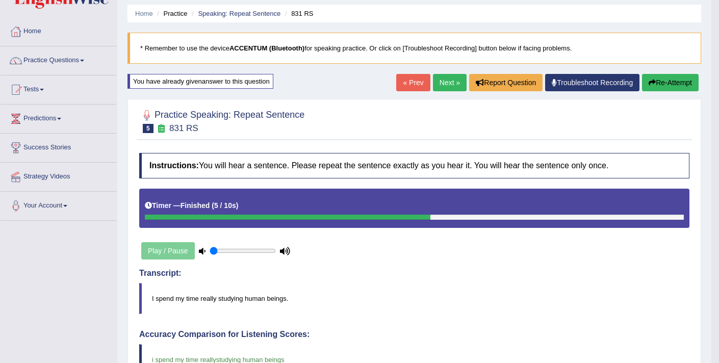
scroll to position [11, 0]
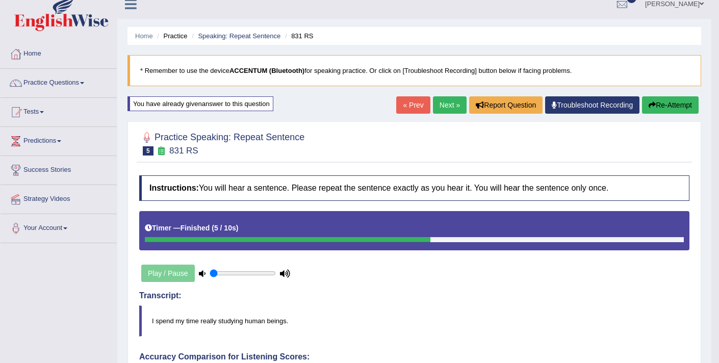
click at [437, 98] on link "Next »" at bounding box center [450, 104] width 34 height 17
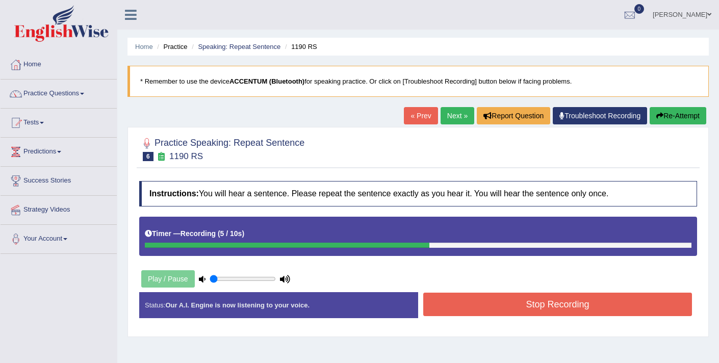
click at [501, 309] on button "Stop Recording" at bounding box center [557, 304] width 269 height 23
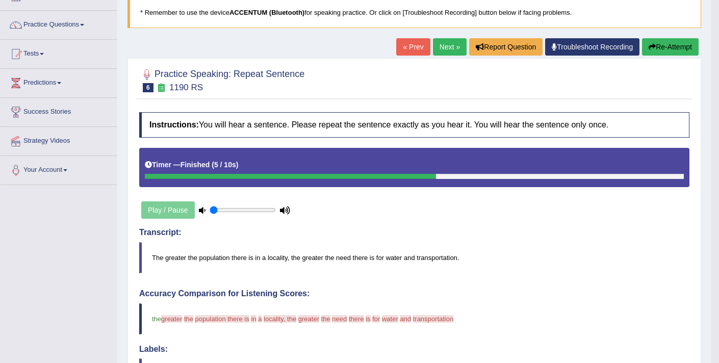
scroll to position [67, 0]
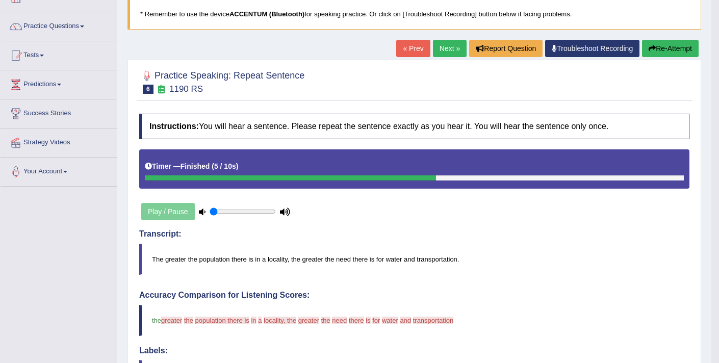
click at [673, 47] on button "Re-Attempt" at bounding box center [670, 48] width 57 height 17
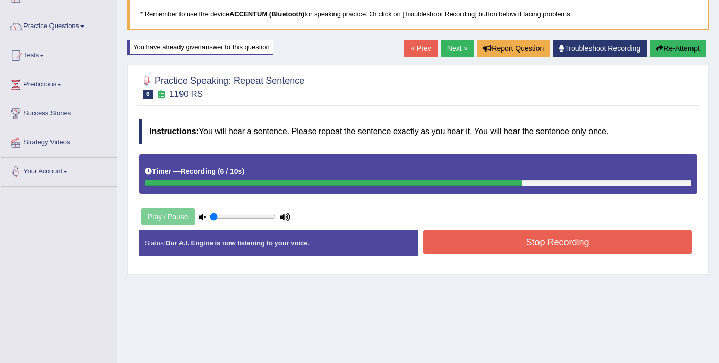
click at [475, 244] on button "Stop Recording" at bounding box center [557, 241] width 269 height 23
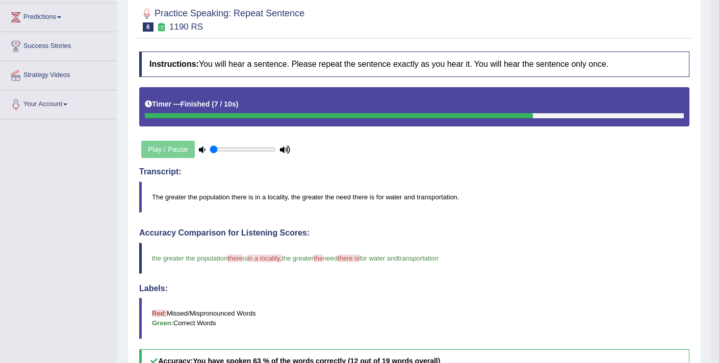
scroll to position [108, 0]
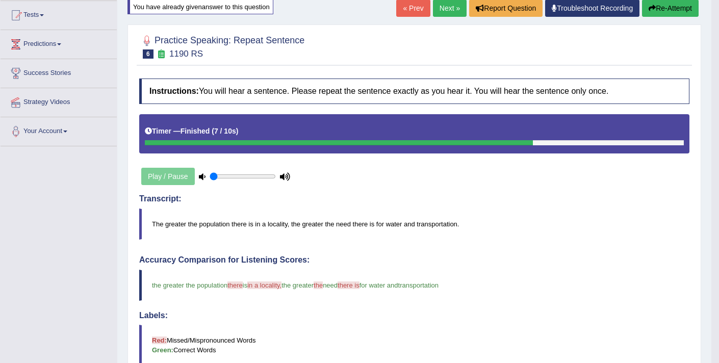
click at [442, 12] on link "Next »" at bounding box center [450, 7] width 34 height 17
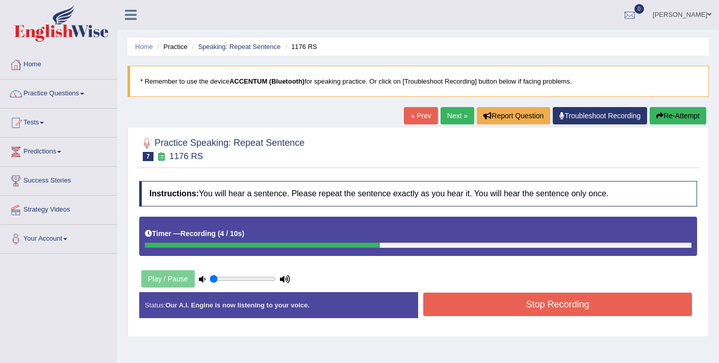
click at [509, 301] on button "Stop Recording" at bounding box center [557, 304] width 269 height 23
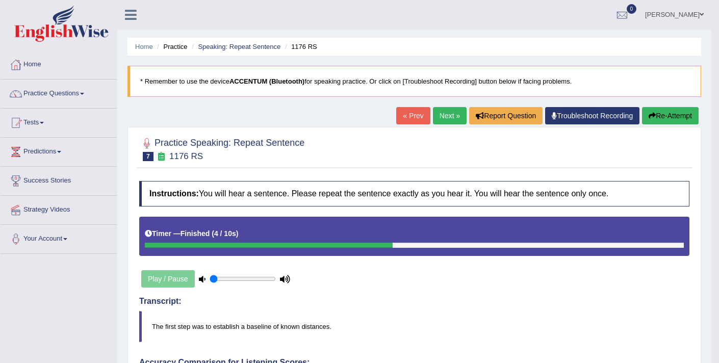
click at [659, 110] on button "Re-Attempt" at bounding box center [670, 115] width 57 height 17
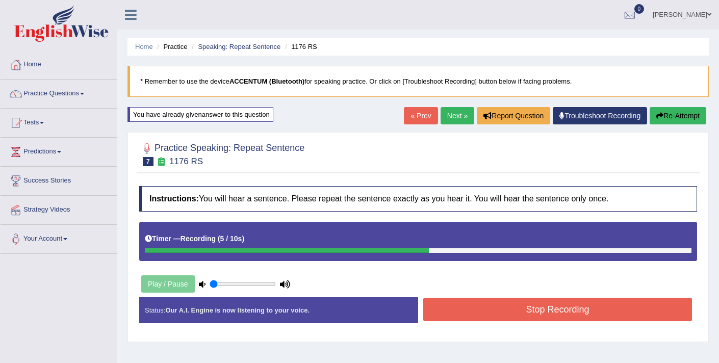
click at [513, 311] on button "Stop Recording" at bounding box center [557, 309] width 269 height 23
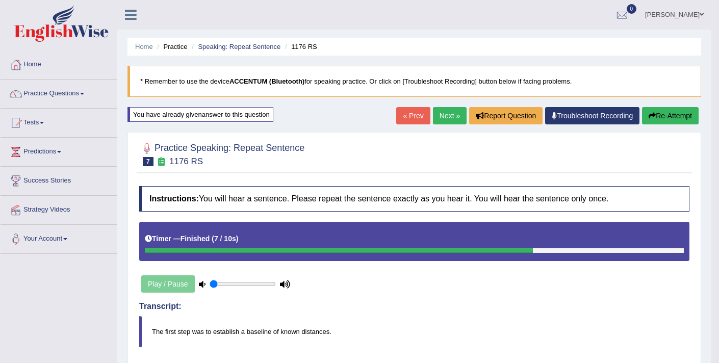
click at [441, 110] on link "Next »" at bounding box center [450, 115] width 34 height 17
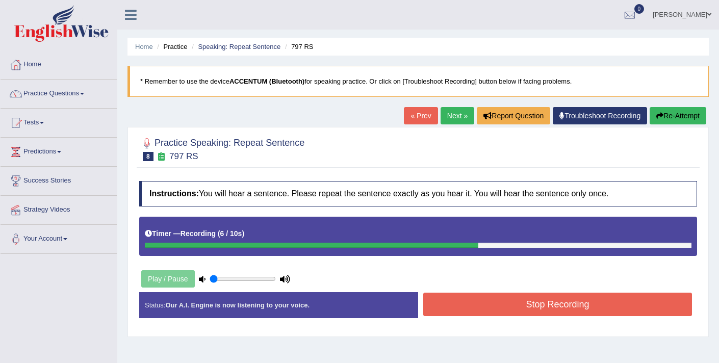
click at [494, 308] on button "Stop Recording" at bounding box center [557, 304] width 269 height 23
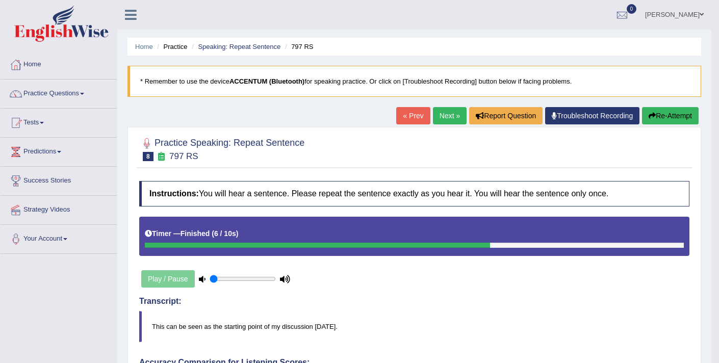
click at [445, 118] on link "Next »" at bounding box center [450, 115] width 34 height 17
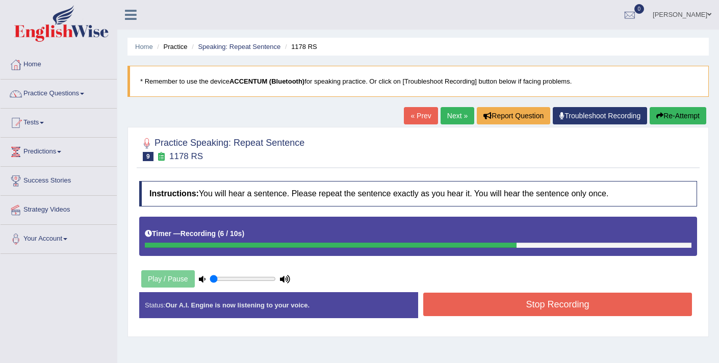
click at [486, 310] on button "Stop Recording" at bounding box center [557, 304] width 269 height 23
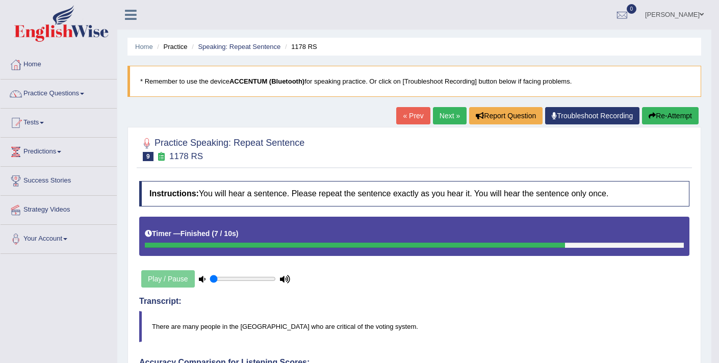
click at [442, 117] on link "Next »" at bounding box center [450, 115] width 34 height 17
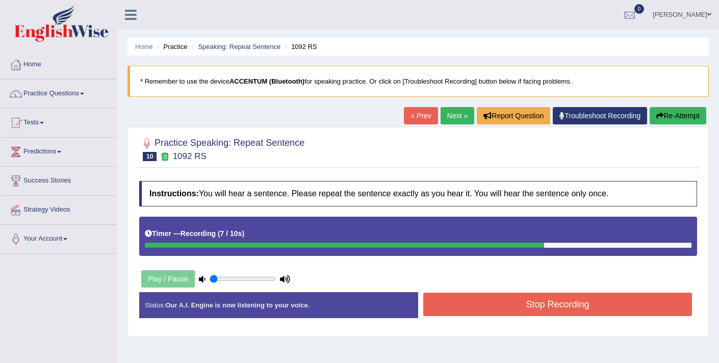
click at [528, 300] on button "Stop Recording" at bounding box center [557, 304] width 269 height 23
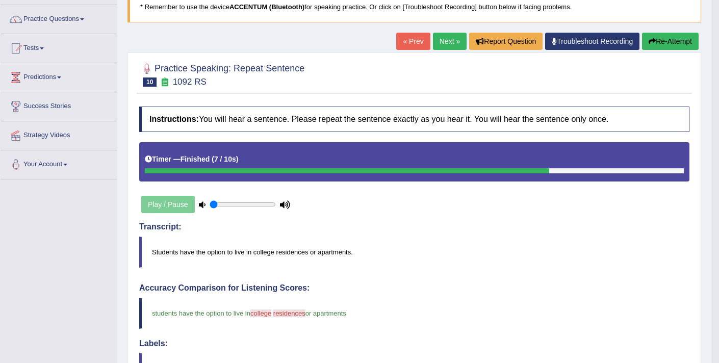
scroll to position [60, 0]
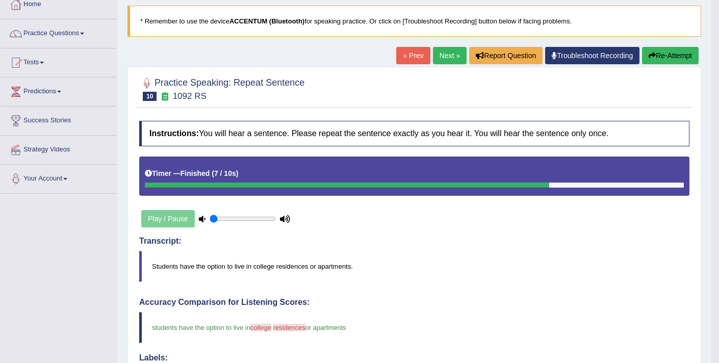
click at [653, 57] on button "Re-Attempt" at bounding box center [670, 55] width 57 height 17
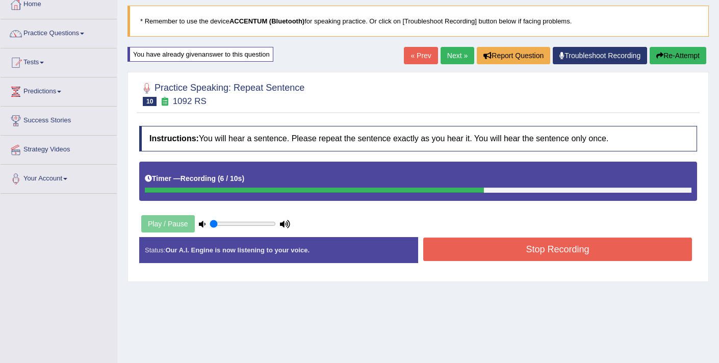
click at [449, 251] on button "Stop Recording" at bounding box center [557, 248] width 269 height 23
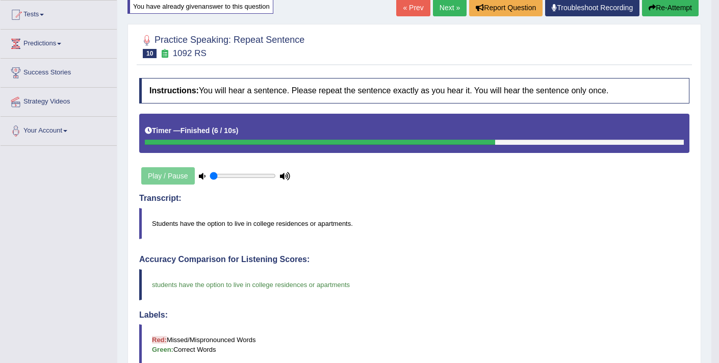
scroll to position [69, 0]
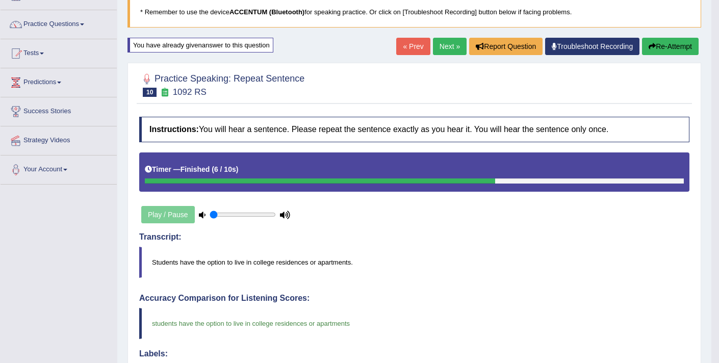
click at [439, 46] on link "Next »" at bounding box center [450, 46] width 34 height 17
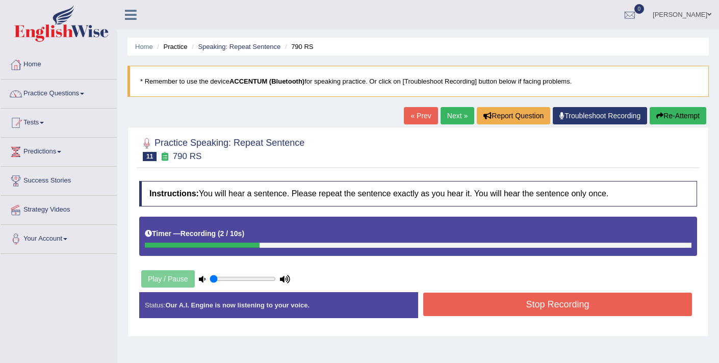
click at [525, 303] on button "Stop Recording" at bounding box center [557, 304] width 269 height 23
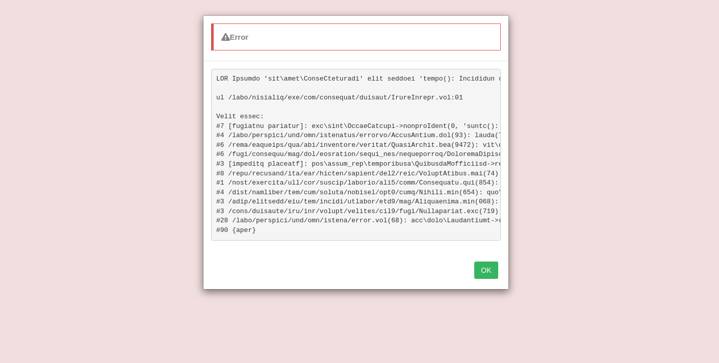
click at [480, 273] on button "OK" at bounding box center [485, 269] width 23 height 17
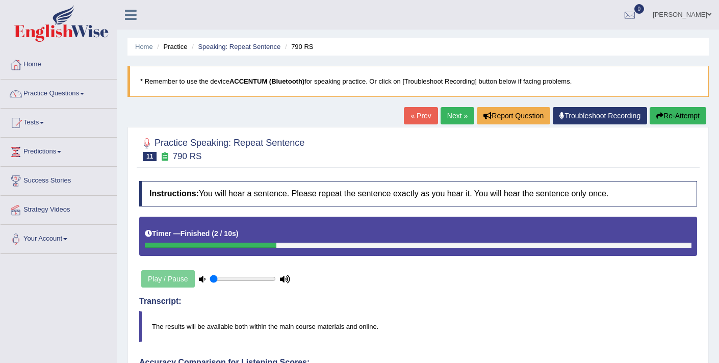
click at [668, 110] on button "Re-Attempt" at bounding box center [677, 115] width 57 height 17
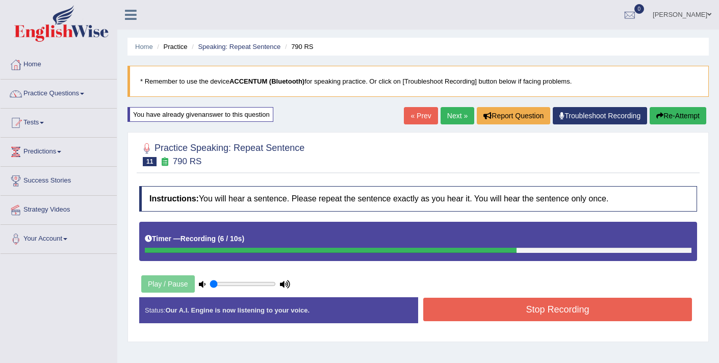
click at [511, 314] on button "Stop Recording" at bounding box center [557, 309] width 269 height 23
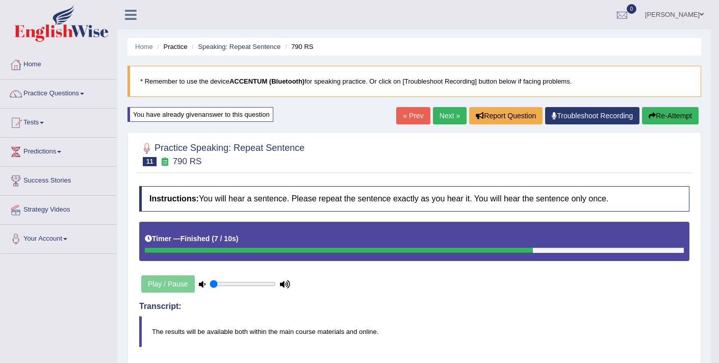
click at [652, 114] on button "Re-Attempt" at bounding box center [670, 115] width 57 height 17
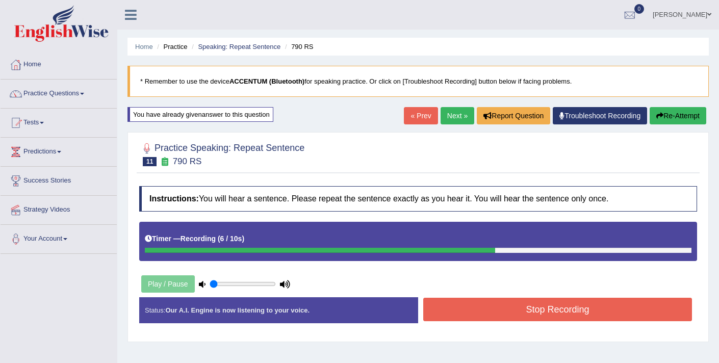
click at [530, 306] on button "Stop Recording" at bounding box center [557, 309] width 269 height 23
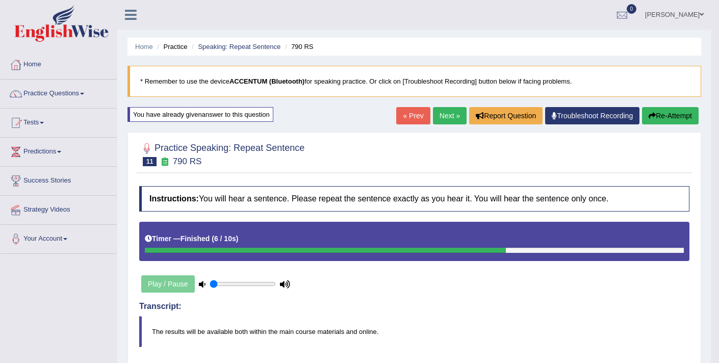
click at [441, 122] on link "Next »" at bounding box center [450, 115] width 34 height 17
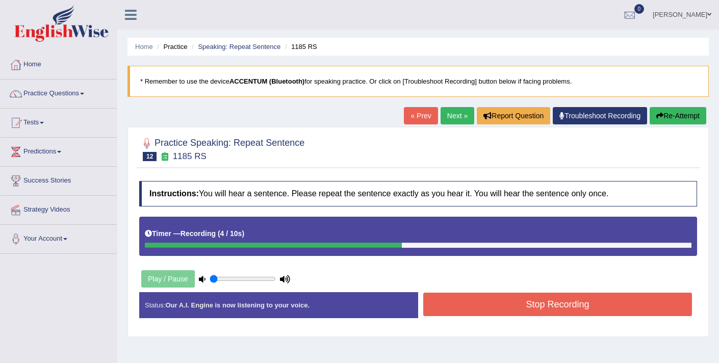
click at [524, 306] on button "Stop Recording" at bounding box center [557, 304] width 269 height 23
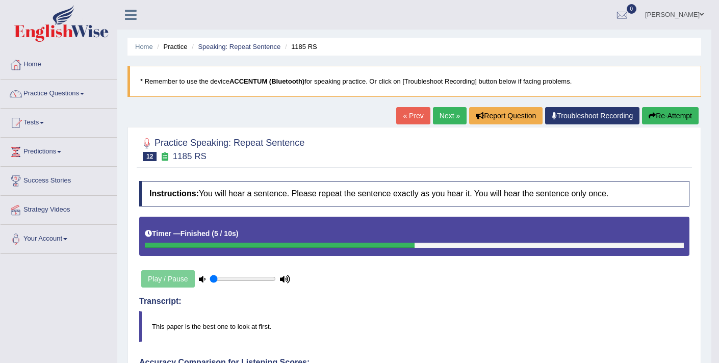
click at [440, 121] on link "Next »" at bounding box center [450, 115] width 34 height 17
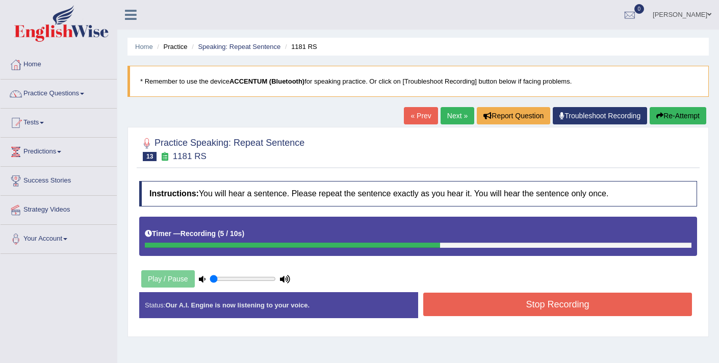
click at [493, 309] on button "Stop Recording" at bounding box center [557, 304] width 269 height 23
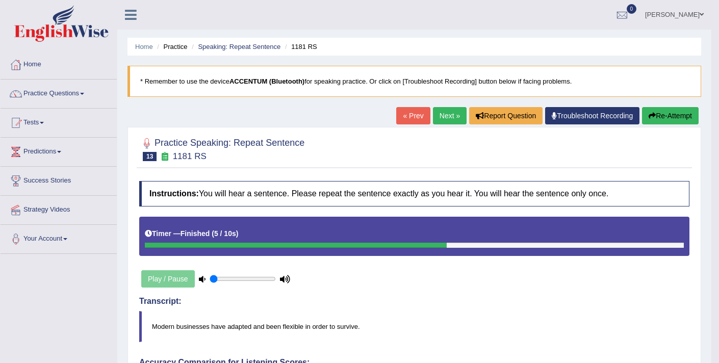
click at [665, 119] on button "Re-Attempt" at bounding box center [670, 115] width 57 height 17
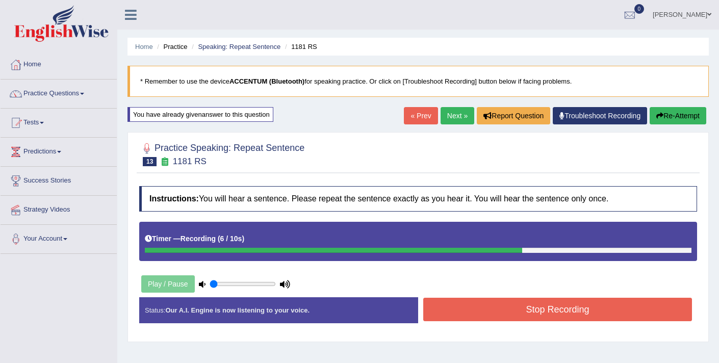
click at [485, 313] on button "Stop Recording" at bounding box center [557, 309] width 269 height 23
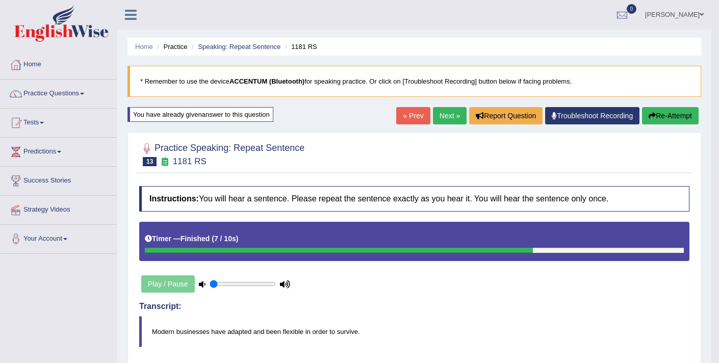
click at [436, 120] on link "Next »" at bounding box center [450, 115] width 34 height 17
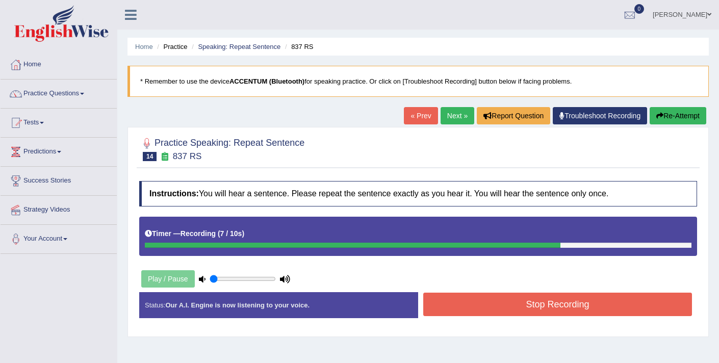
click at [470, 307] on button "Stop Recording" at bounding box center [557, 304] width 269 height 23
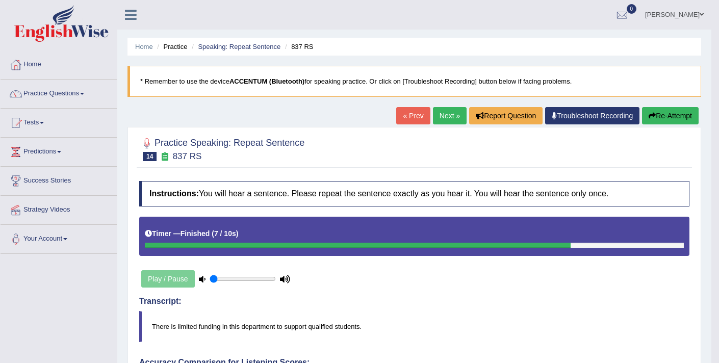
click at [446, 115] on link "Next »" at bounding box center [450, 115] width 34 height 17
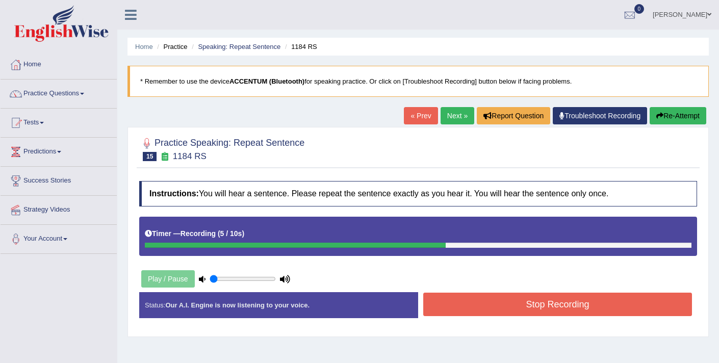
click at [522, 309] on button "Stop Recording" at bounding box center [557, 304] width 269 height 23
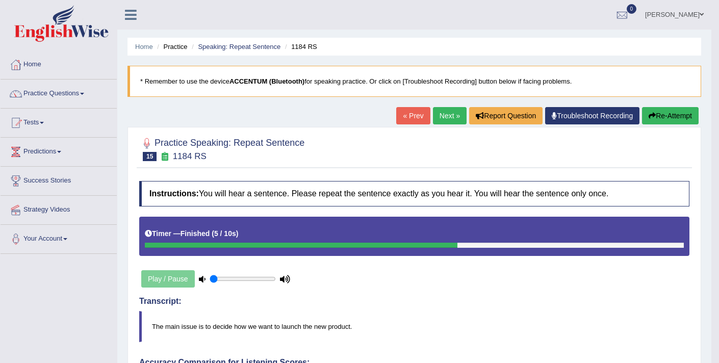
click at [441, 119] on link "Next »" at bounding box center [450, 115] width 34 height 17
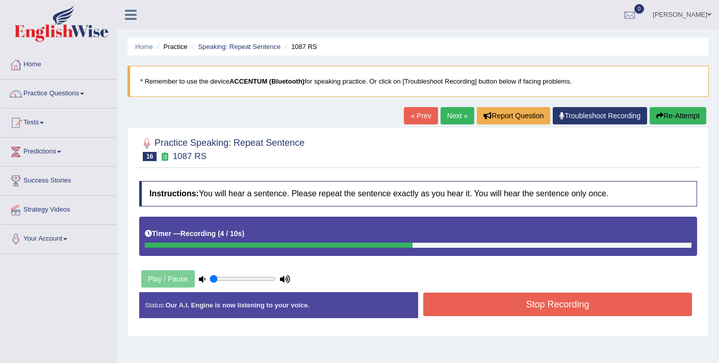
click at [515, 313] on button "Stop Recording" at bounding box center [557, 304] width 269 height 23
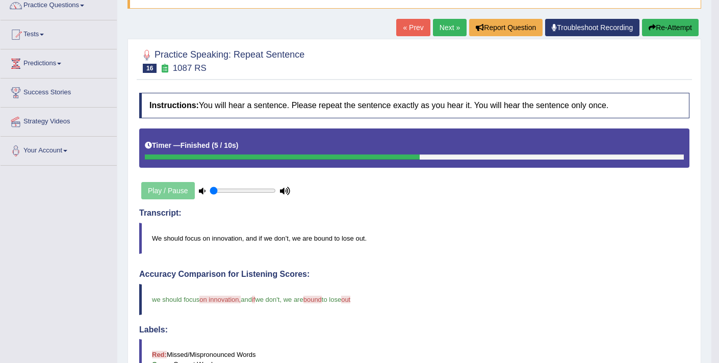
scroll to position [86, 0]
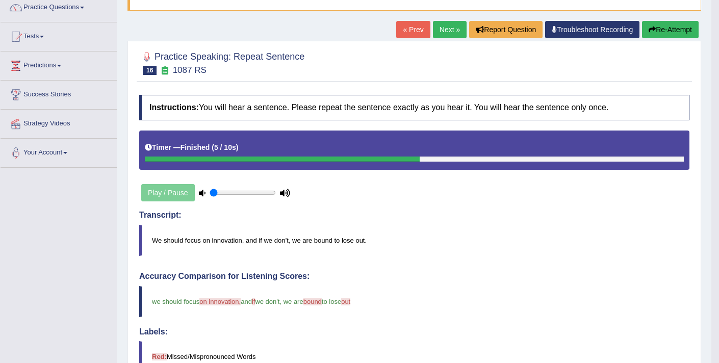
click at [437, 26] on link "Next »" at bounding box center [450, 29] width 34 height 17
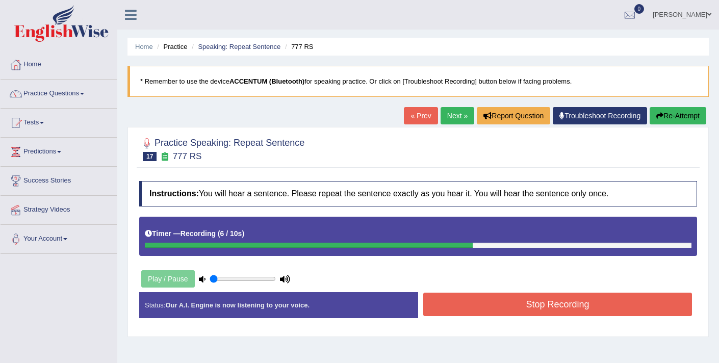
click at [466, 302] on button "Stop Recording" at bounding box center [557, 304] width 269 height 23
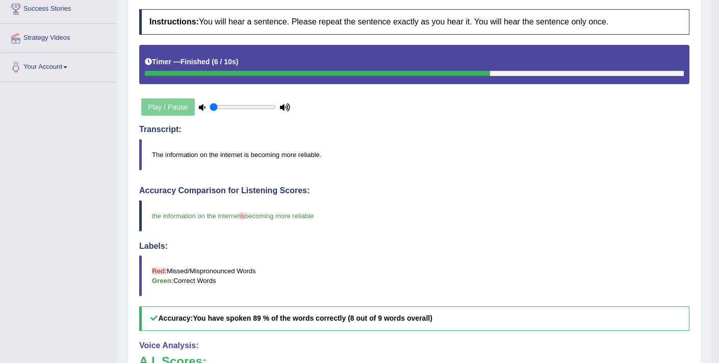
scroll to position [104, 0]
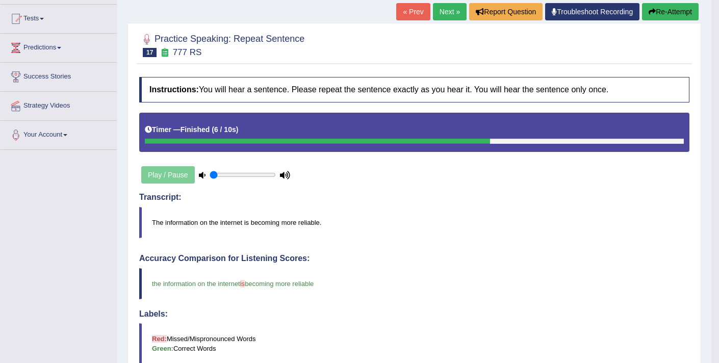
click at [443, 14] on link "Next »" at bounding box center [450, 11] width 34 height 17
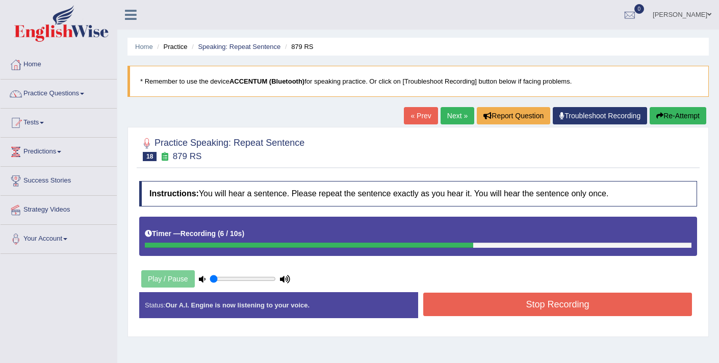
click at [533, 311] on button "Stop Recording" at bounding box center [557, 304] width 269 height 23
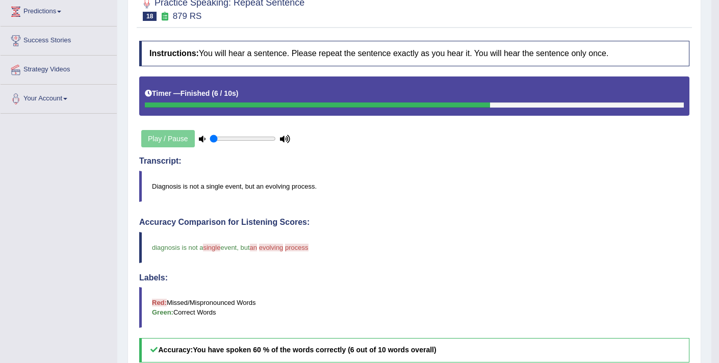
scroll to position [50, 0]
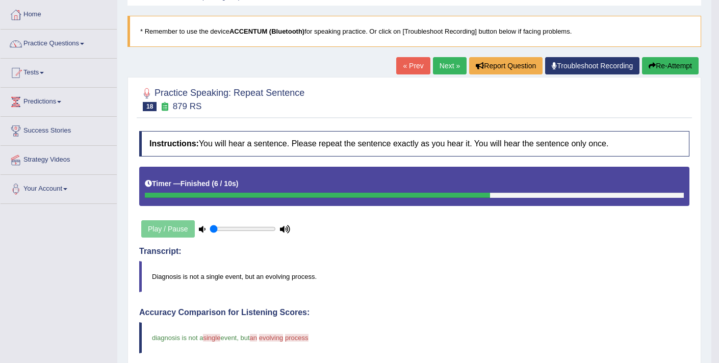
click at [652, 62] on button "Re-Attempt" at bounding box center [670, 65] width 57 height 17
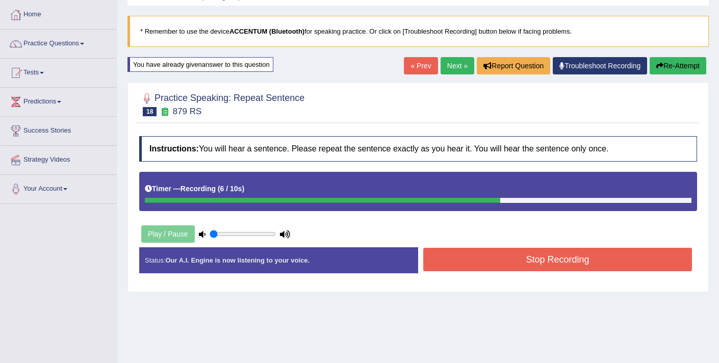
drag, startPoint x: 514, startPoint y: 265, endPoint x: 509, endPoint y: 265, distance: 5.1
click at [514, 265] on button "Stop Recording" at bounding box center [557, 259] width 269 height 23
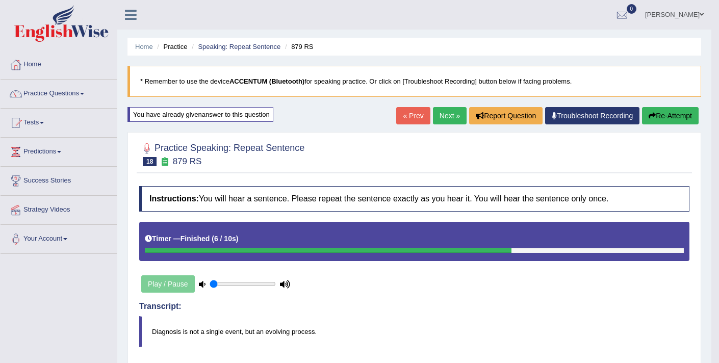
click at [661, 117] on button "Re-Attempt" at bounding box center [670, 115] width 57 height 17
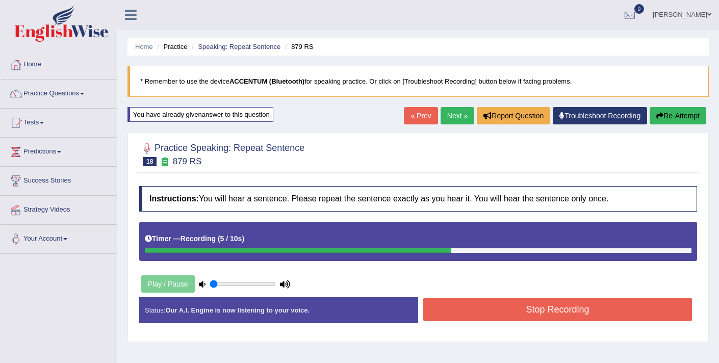
click at [502, 318] on button "Stop Recording" at bounding box center [557, 309] width 269 height 23
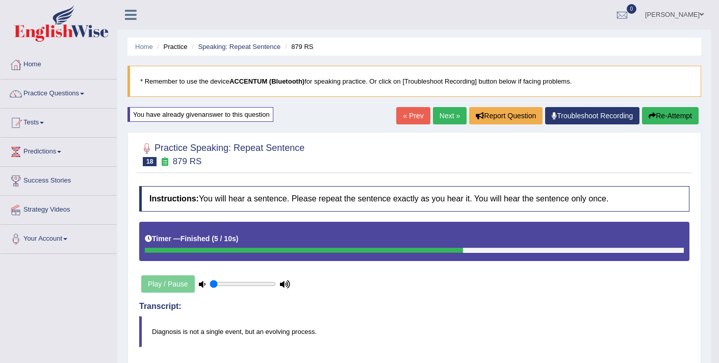
click at [662, 122] on button "Re-Attempt" at bounding box center [670, 115] width 57 height 17
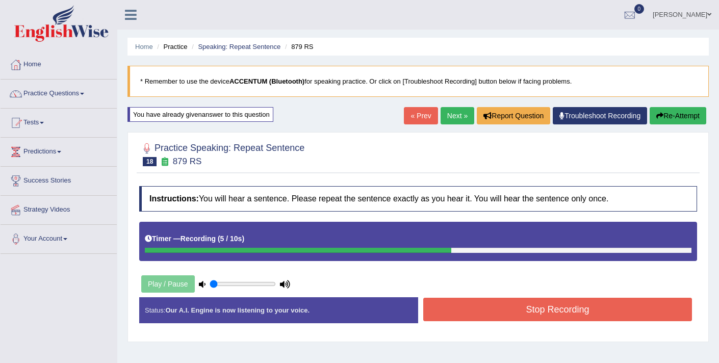
click at [504, 311] on button "Stop Recording" at bounding box center [557, 309] width 269 height 23
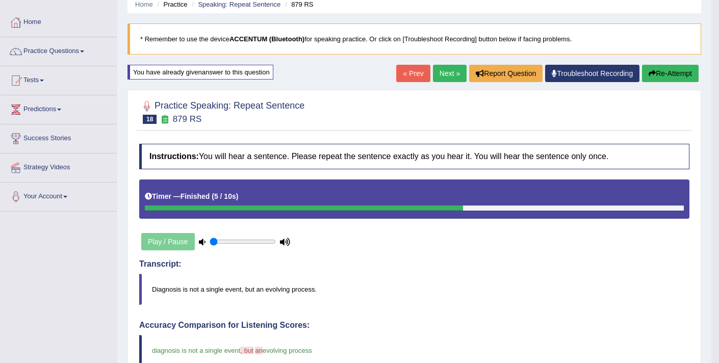
scroll to position [37, 0]
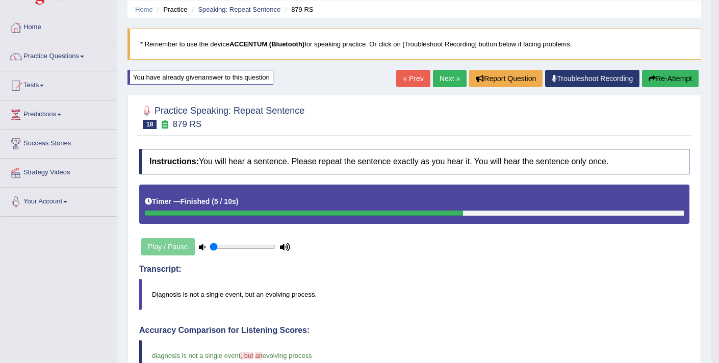
click at [440, 73] on link "Next »" at bounding box center [450, 78] width 34 height 17
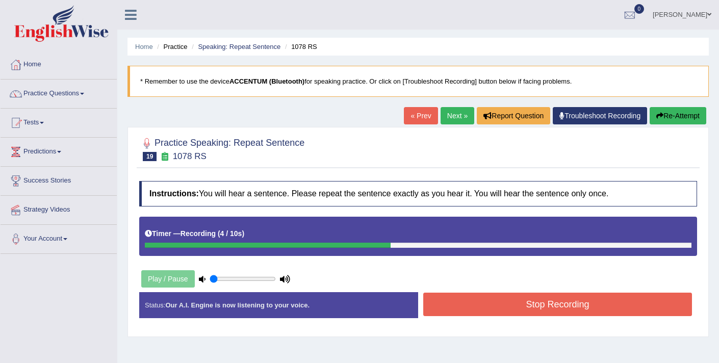
click at [471, 307] on button "Stop Recording" at bounding box center [557, 304] width 269 height 23
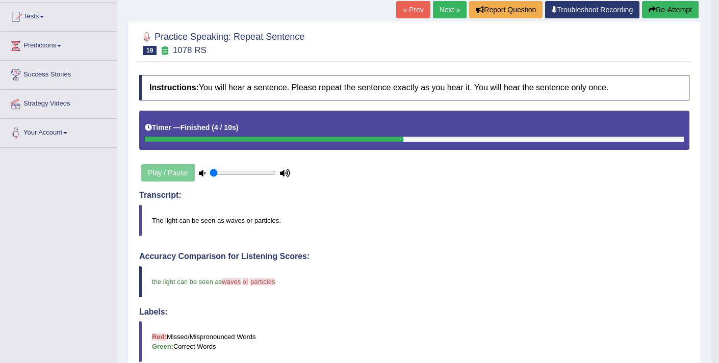
scroll to position [99, 0]
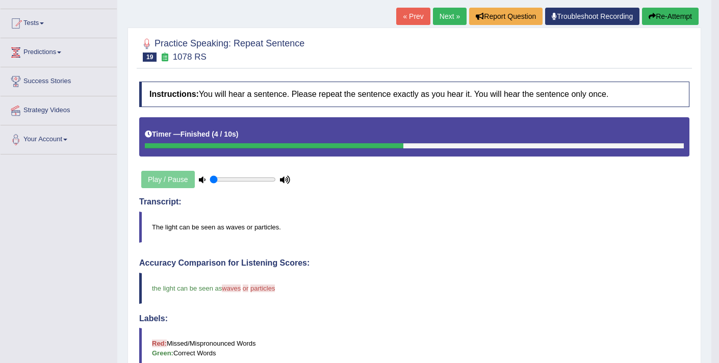
click at [684, 16] on button "Re-Attempt" at bounding box center [670, 16] width 57 height 17
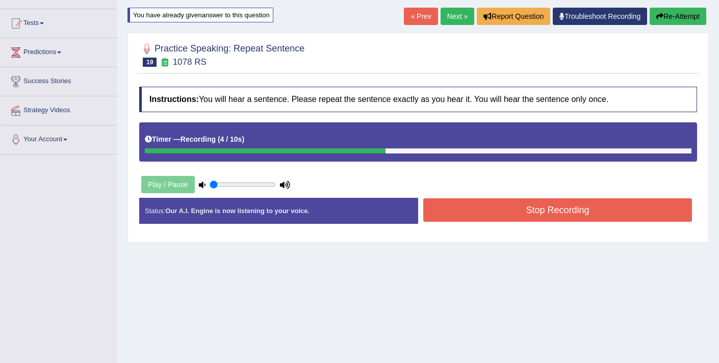
click at [462, 214] on button "Stop Recording" at bounding box center [557, 209] width 269 height 23
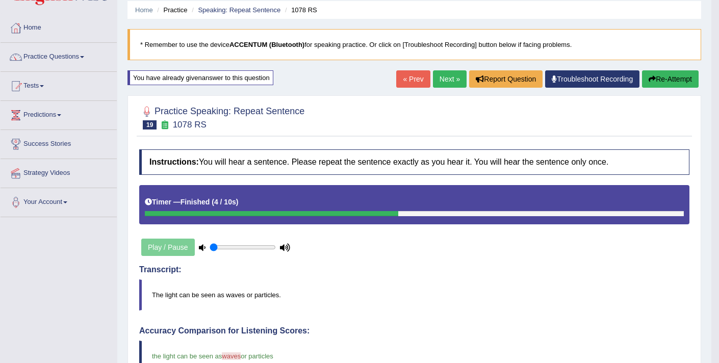
scroll to position [34, 0]
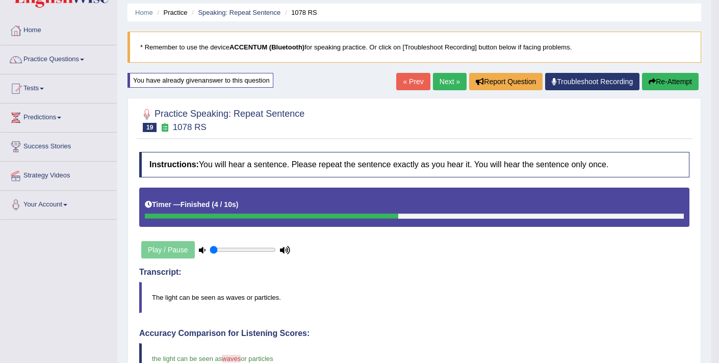
click at [447, 82] on link "Next »" at bounding box center [450, 81] width 34 height 17
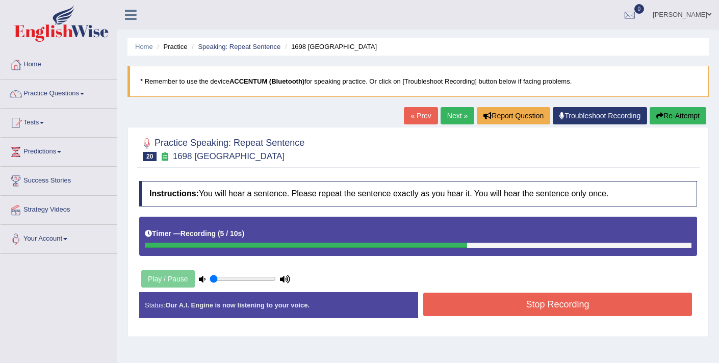
click at [482, 306] on button "Stop Recording" at bounding box center [557, 304] width 269 height 23
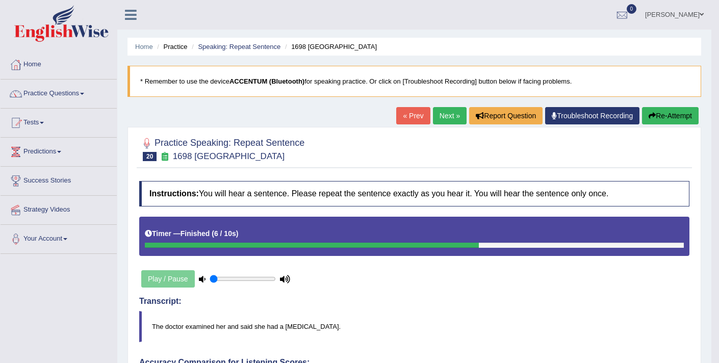
click at [438, 117] on link "Next »" at bounding box center [450, 115] width 34 height 17
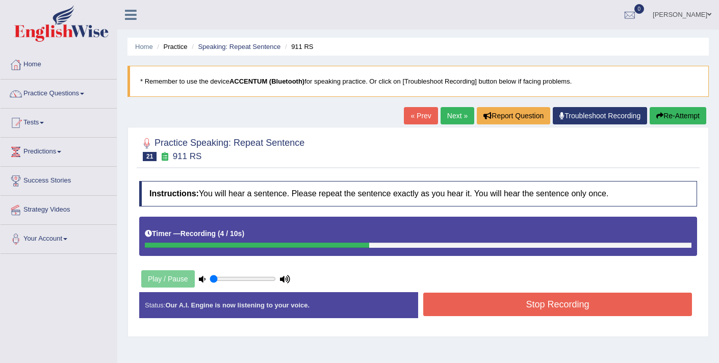
click at [540, 301] on button "Stop Recording" at bounding box center [557, 304] width 269 height 23
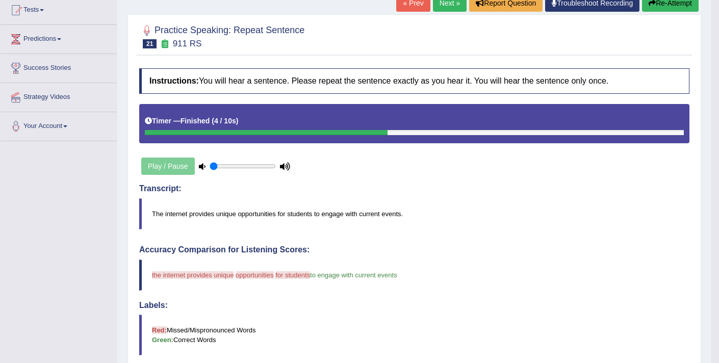
scroll to position [105, 0]
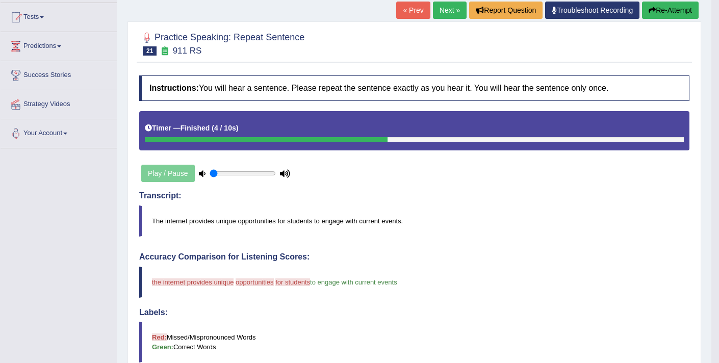
click at [658, 7] on button "Re-Attempt" at bounding box center [670, 10] width 57 height 17
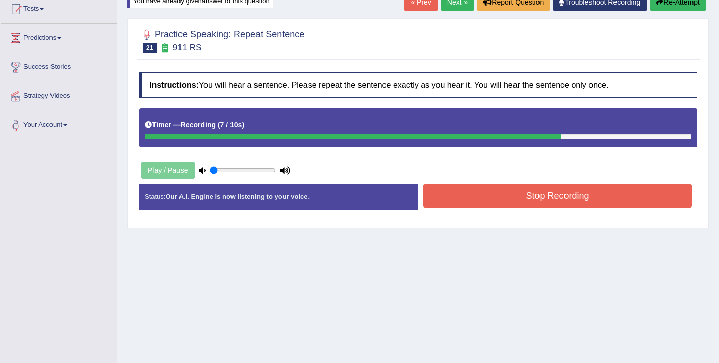
click at [500, 202] on button "Stop Recording" at bounding box center [557, 195] width 269 height 23
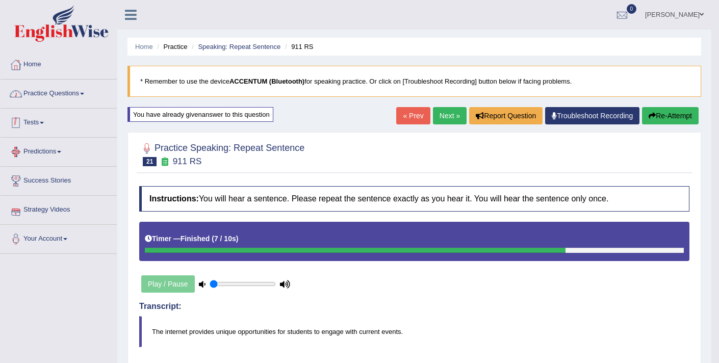
scroll to position [3, 0]
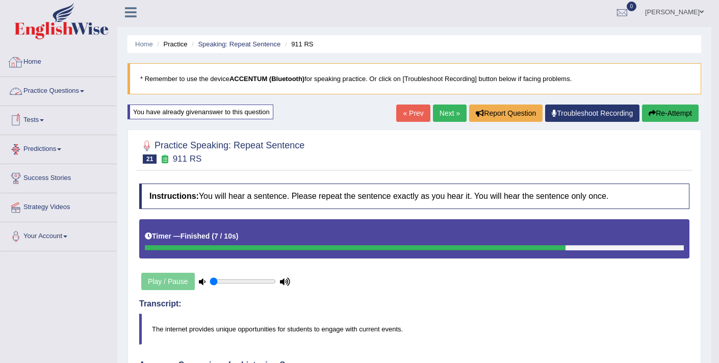
click at [63, 91] on link "Practice Questions" at bounding box center [59, 89] width 116 height 25
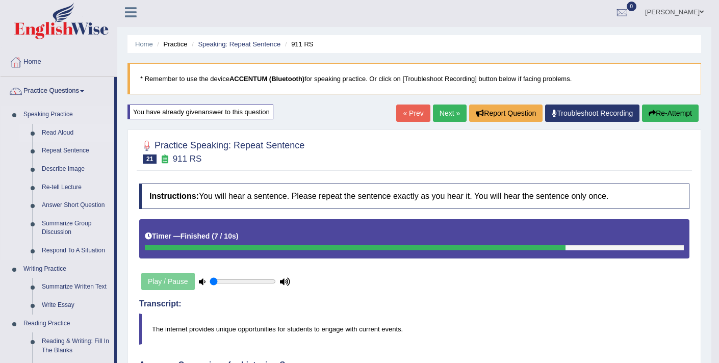
click at [63, 134] on link "Read Aloud" at bounding box center [75, 133] width 77 height 18
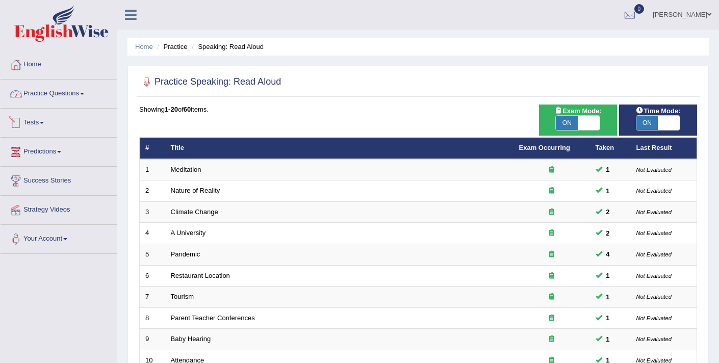
click at [78, 94] on link "Practice Questions" at bounding box center [59, 91] width 116 height 25
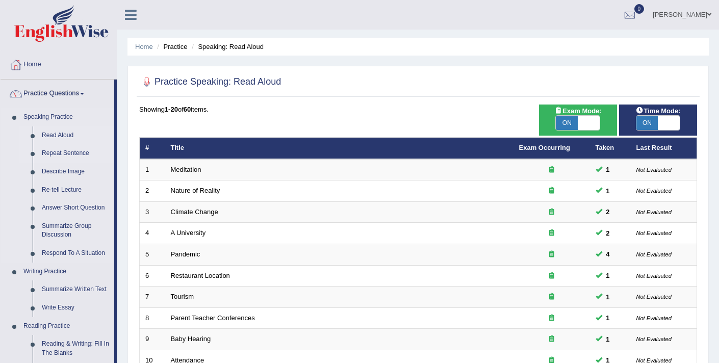
click at [70, 154] on link "Repeat Sentence" at bounding box center [75, 153] width 77 height 18
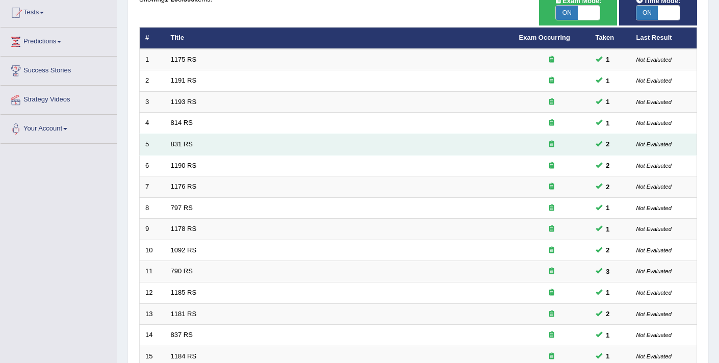
scroll to position [312, 0]
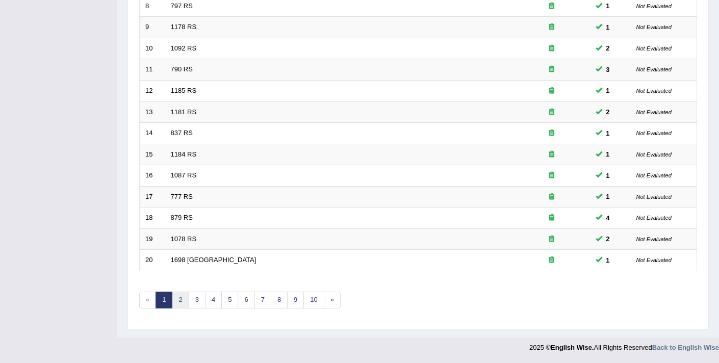
click at [174, 301] on link "2" at bounding box center [180, 299] width 17 height 17
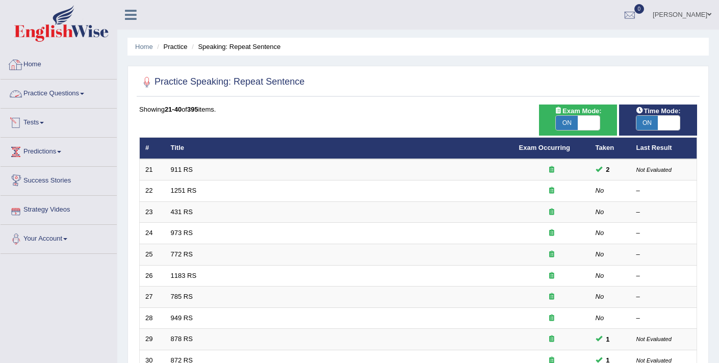
click at [49, 91] on link "Practice Questions" at bounding box center [59, 91] width 116 height 25
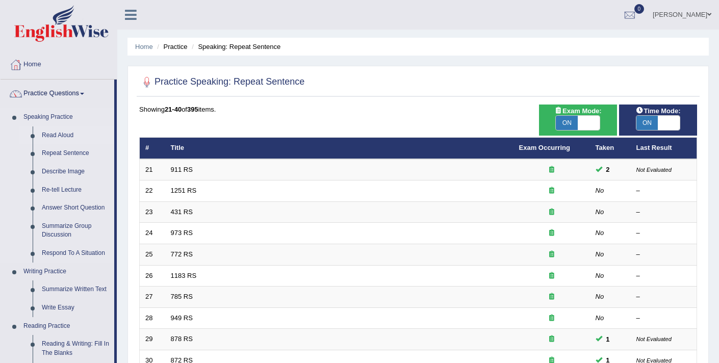
click at [59, 135] on link "Read Aloud" at bounding box center [75, 135] width 77 height 18
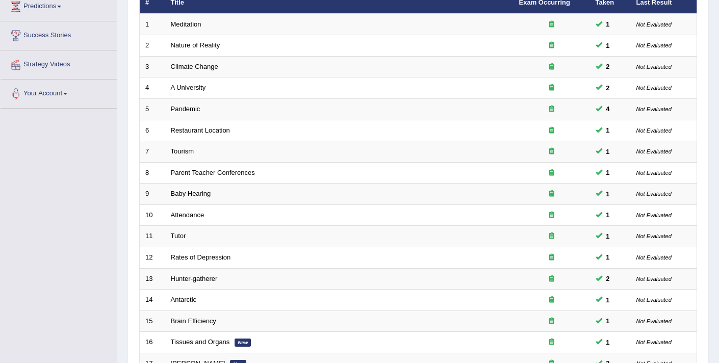
scroll to position [312, 0]
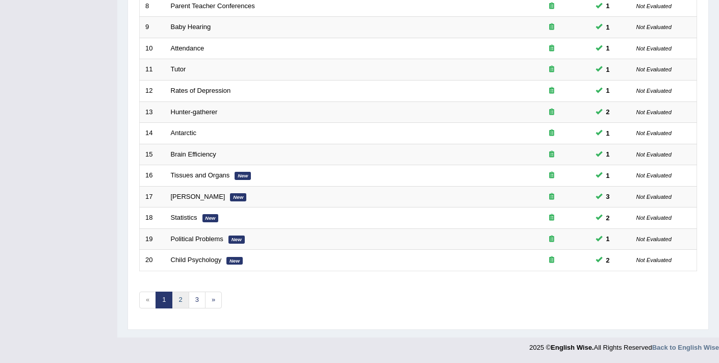
click at [176, 303] on link "2" at bounding box center [180, 299] width 17 height 17
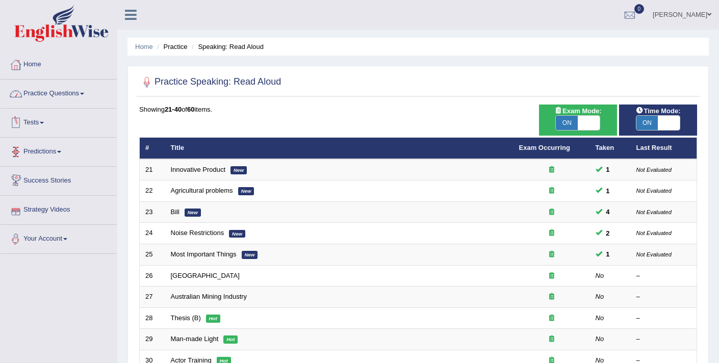
click at [50, 97] on link "Practice Questions" at bounding box center [59, 91] width 116 height 25
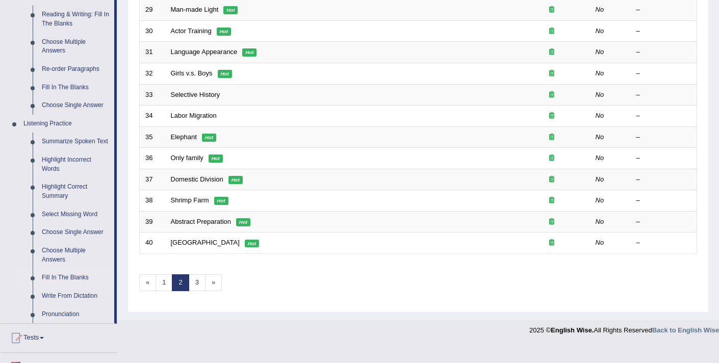
scroll to position [330, 0]
click at [85, 304] on link "Write From Dictation" at bounding box center [75, 295] width 77 height 18
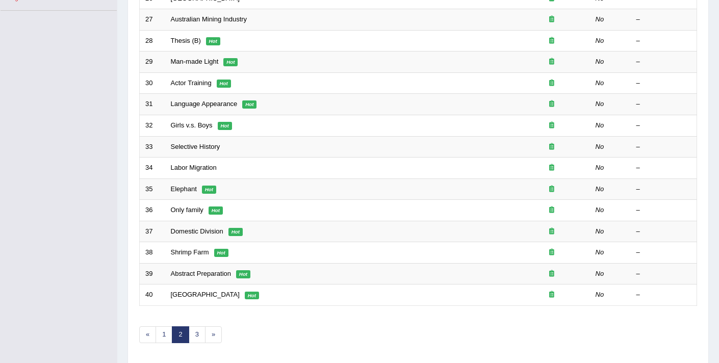
scroll to position [120, 0]
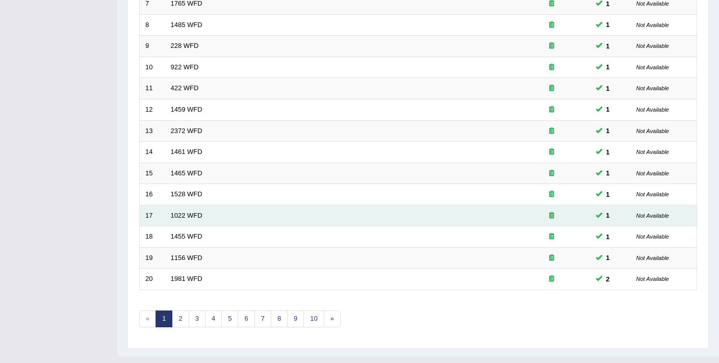
scroll to position [312, 0]
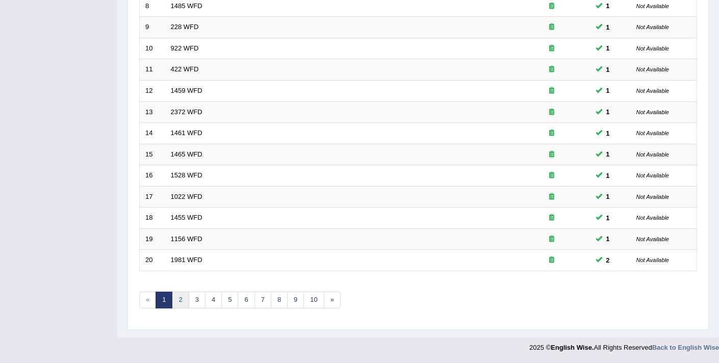
click at [179, 302] on link "2" at bounding box center [180, 299] width 17 height 17
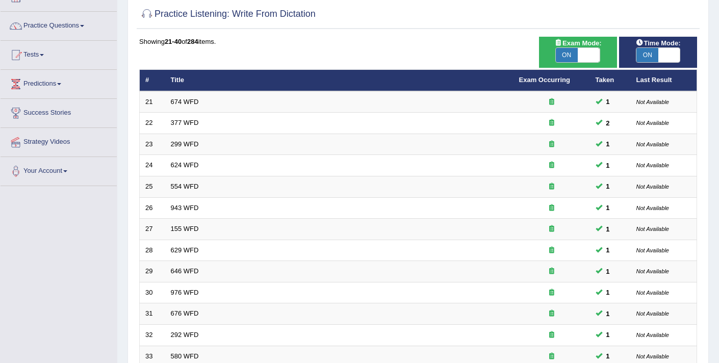
scroll to position [312, 0]
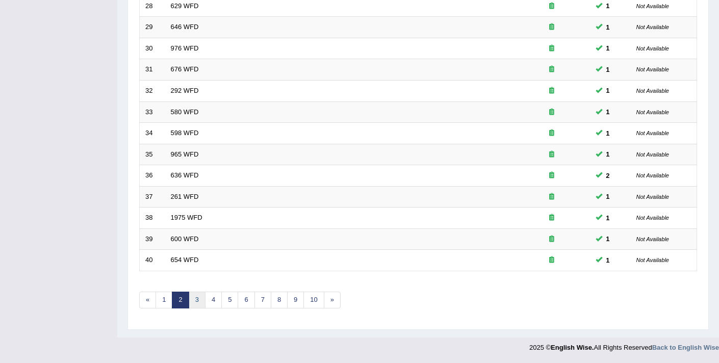
click at [196, 302] on link "3" at bounding box center [197, 299] width 17 height 17
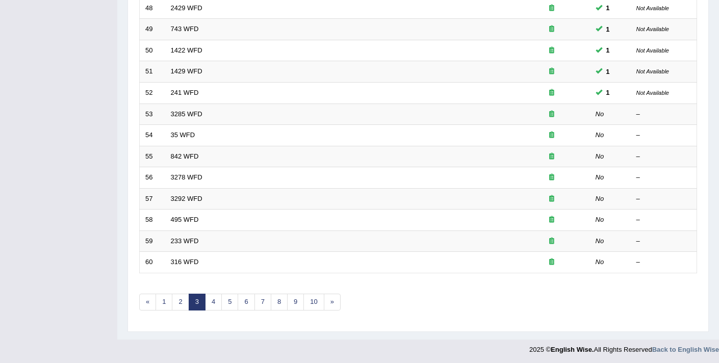
scroll to position [312, 0]
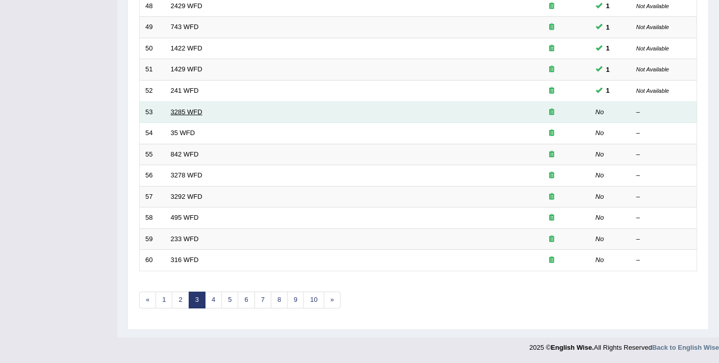
click at [191, 113] on link "3285 WFD" at bounding box center [187, 112] width 32 height 8
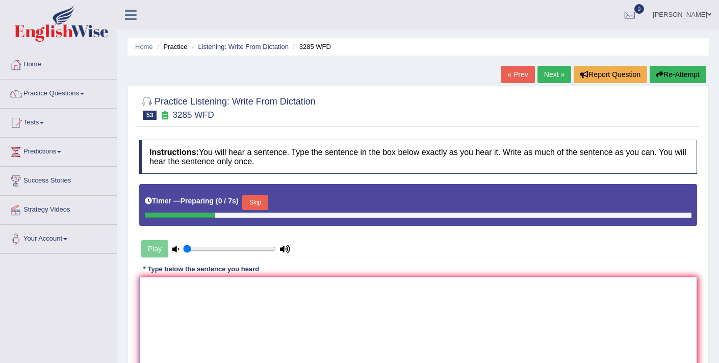
click at [334, 307] on textarea at bounding box center [417, 326] width 557 height 99
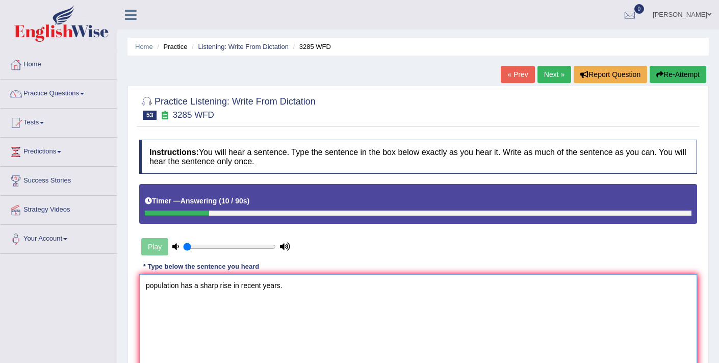
click at [149, 286] on textarea "population has a sharp rise in recent years." at bounding box center [417, 323] width 557 height 99
click at [242, 286] on textarea "Population has a sharp rise in recent years." at bounding box center [417, 323] width 557 height 99
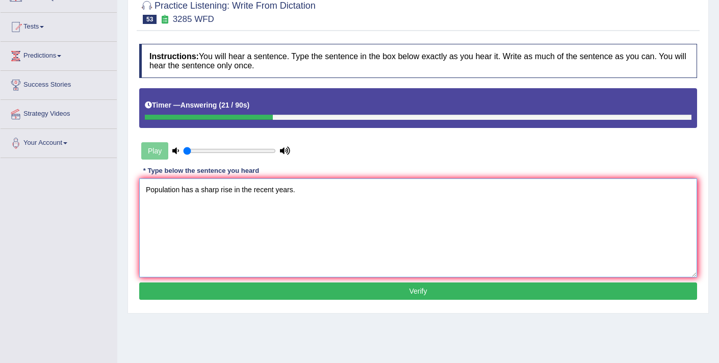
scroll to position [172, 0]
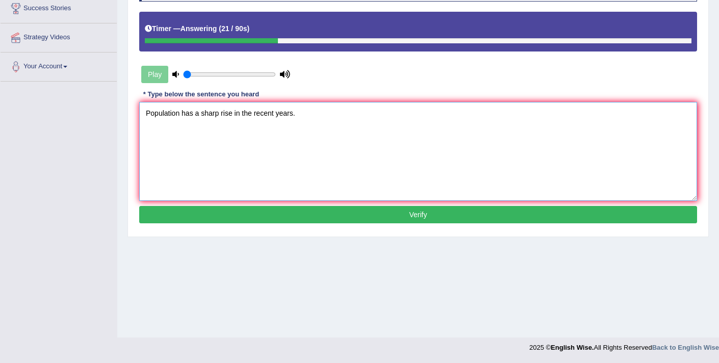
type textarea "Population has a sharp rise in the recent years."
click at [319, 218] on button "Verify" at bounding box center [417, 214] width 557 height 17
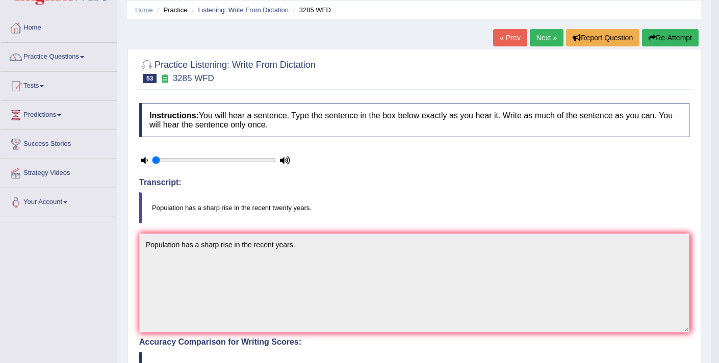
scroll to position [36, 0]
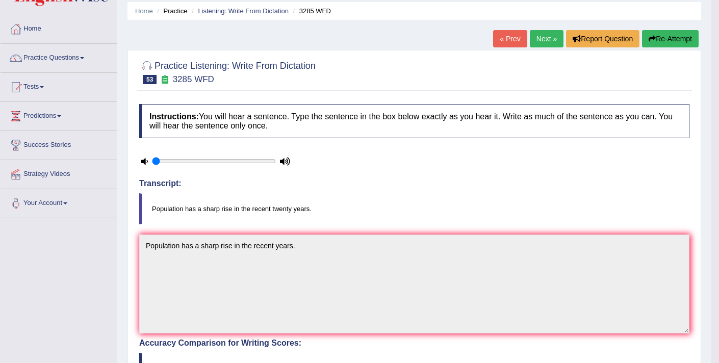
click at [543, 43] on link "Next »" at bounding box center [546, 38] width 34 height 17
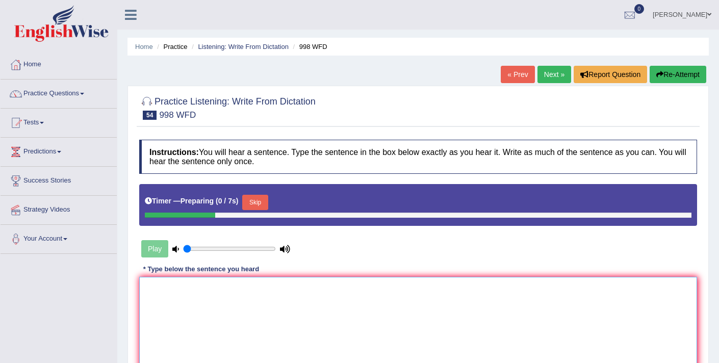
click at [226, 316] on textarea at bounding box center [417, 326] width 557 height 99
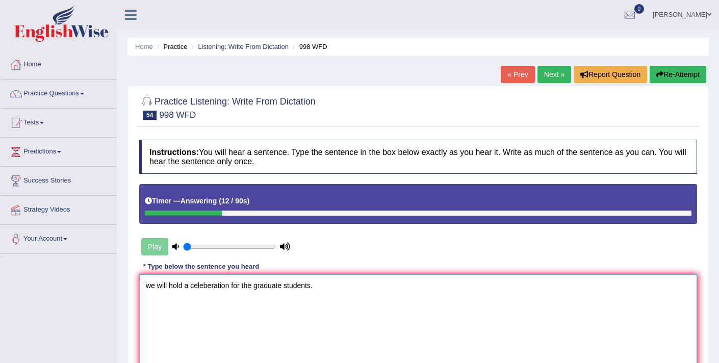
click at [150, 288] on textarea "we will hold a celeberation for the graduate students." at bounding box center [417, 323] width 557 height 99
click at [155, 285] on textarea "We will hold a celeberation for the graduate students." at bounding box center [417, 323] width 557 height 99
click at [207, 287] on textarea "We'll We will hold a celeberation for the graduate students." at bounding box center [417, 323] width 557 height 99
click at [283, 286] on textarea "We'll We will hold a the celeberation for the graduate students." at bounding box center [417, 323] width 557 height 99
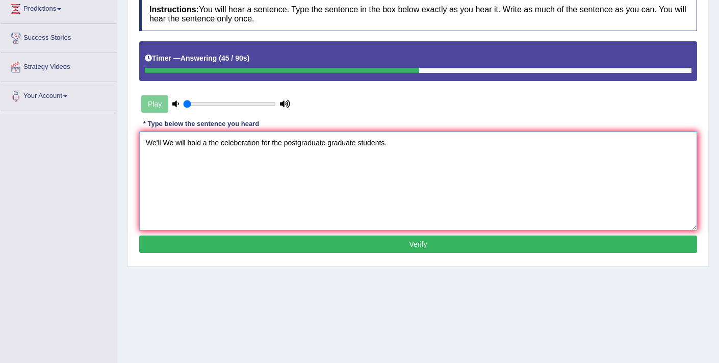
scroll to position [150, 0]
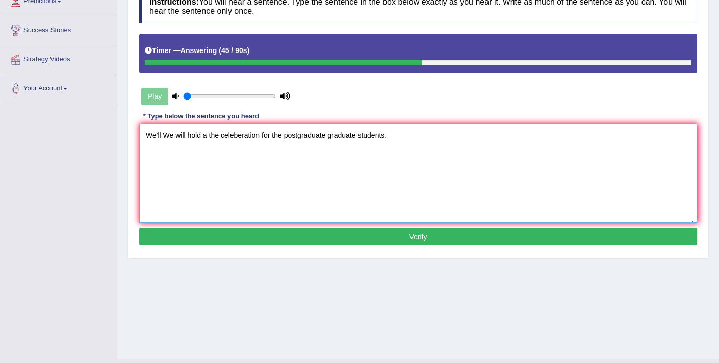
type textarea "We'll We will hold a the celeberation for the postgraduate graduate students."
click at [370, 235] on button "Verify" at bounding box center [417, 236] width 557 height 17
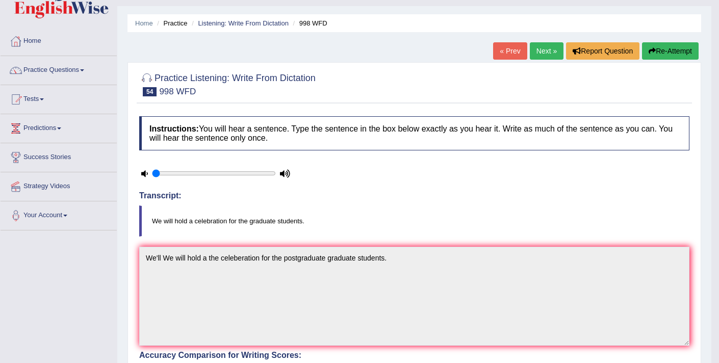
scroll to position [0, 0]
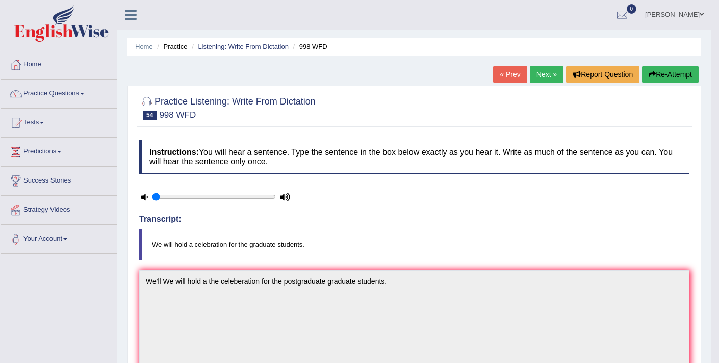
click at [539, 76] on link "Next »" at bounding box center [546, 74] width 34 height 17
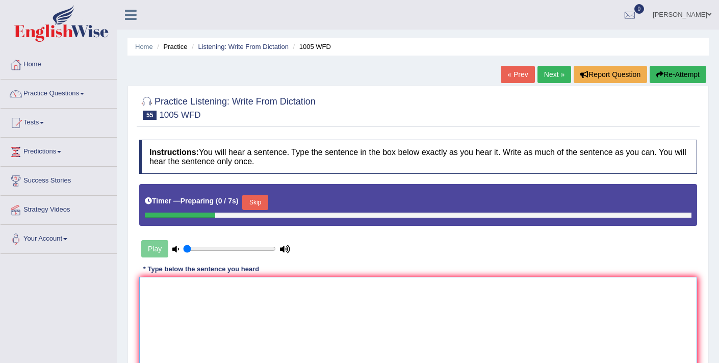
click at [271, 309] on textarea at bounding box center [417, 326] width 557 height 99
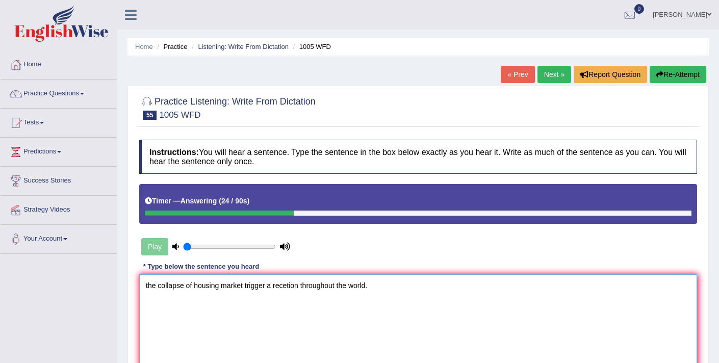
click at [148, 284] on textarea "the collapse of housing market trigger a recetion throughout the world." at bounding box center [417, 323] width 557 height 99
click at [275, 288] on textarea "The collapse of housing market trigger a recetion throughout the world." at bounding box center [417, 323] width 557 height 99
click at [275, 288] on textarea "The collapse of housing market trigger a economic recetion throughout the world." at bounding box center [417, 323] width 557 height 99
click at [347, 286] on textarea "The collapse of housing market trigger a the economic recetion throughout the w…" at bounding box center [417, 323] width 557 height 99
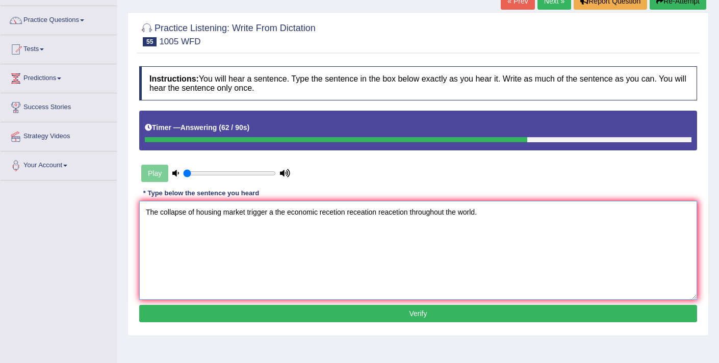
scroll to position [75, 0]
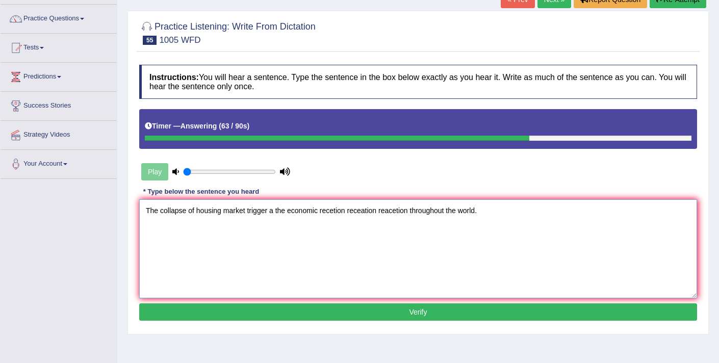
type textarea "The collapse of housing market trigger a the economic recetion receation reacet…"
click at [380, 310] on button "Verify" at bounding box center [417, 311] width 557 height 17
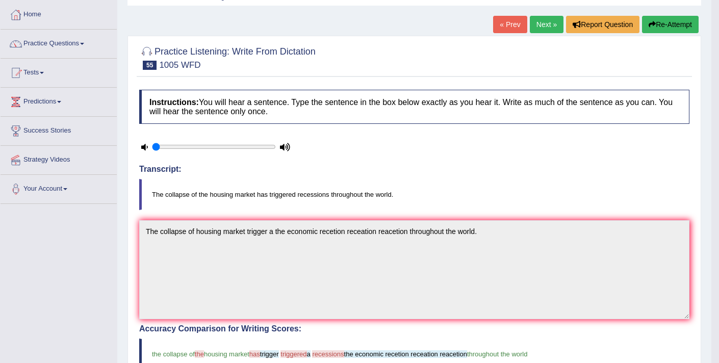
scroll to position [0, 0]
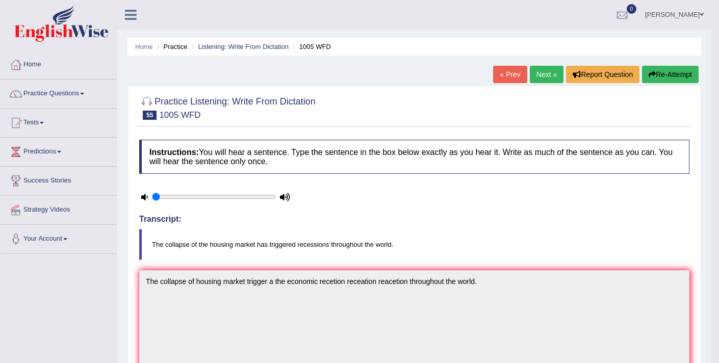
click at [661, 71] on button "Re-Attempt" at bounding box center [670, 74] width 57 height 17
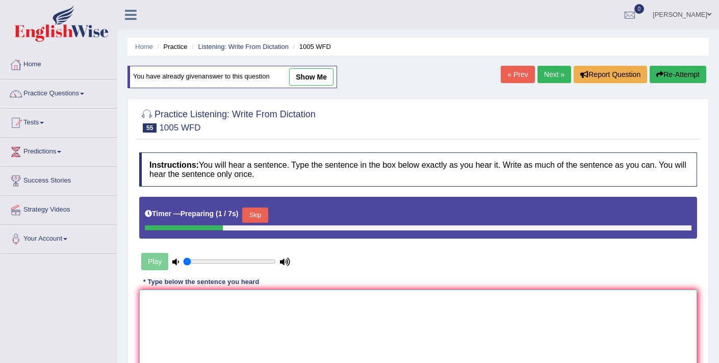
click at [293, 323] on textarea at bounding box center [417, 338] width 557 height 99
click at [265, 216] on button "Skip" at bounding box center [254, 214] width 25 height 15
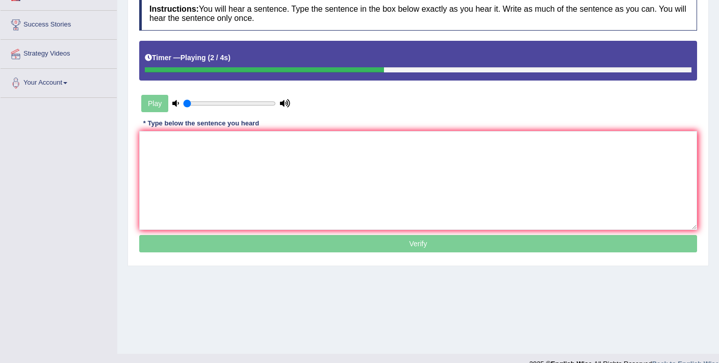
scroll to position [172, 0]
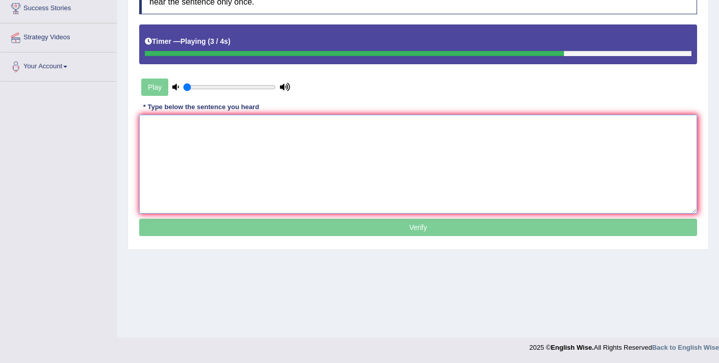
click at [267, 175] on textarea at bounding box center [417, 164] width 557 height 99
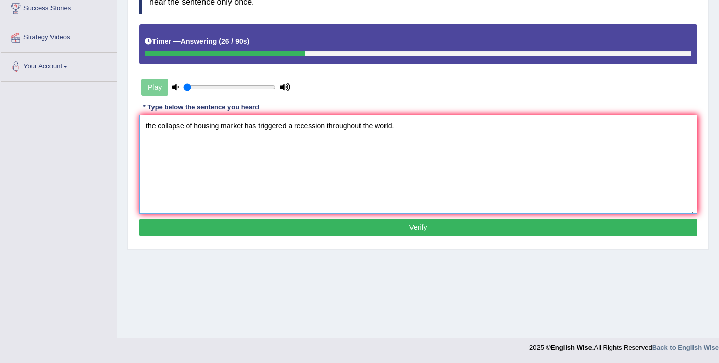
click at [147, 126] on textarea "the collapse of housing market has triggered a recession throughout the world." at bounding box center [417, 164] width 557 height 99
click at [194, 126] on textarea "The collapse of housing market has triggered a recession throughout the world." at bounding box center [417, 164] width 557 height 99
click at [308, 128] on textarea "The collapse of the housing market has triggered a recession throughout the wor…" at bounding box center [417, 164] width 557 height 99
type textarea "The collapse of the housing market has triggered a the recession throughout the…"
click at [397, 227] on button "Verify" at bounding box center [417, 227] width 557 height 17
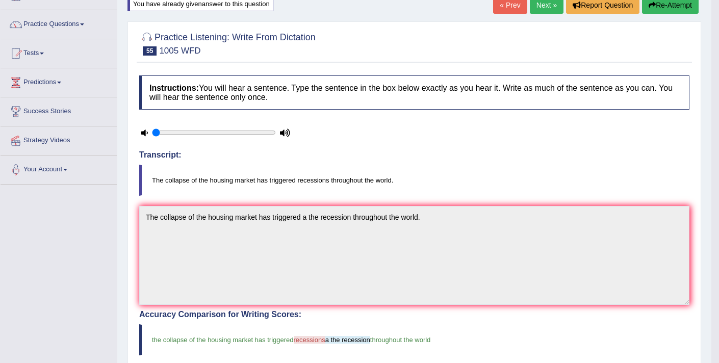
scroll to position [0, 0]
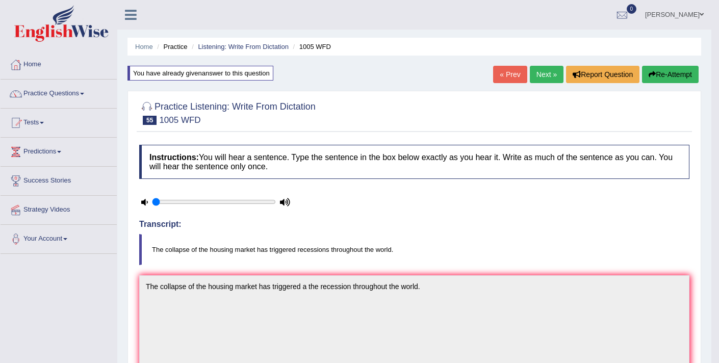
click at [546, 69] on link "Next »" at bounding box center [546, 74] width 34 height 17
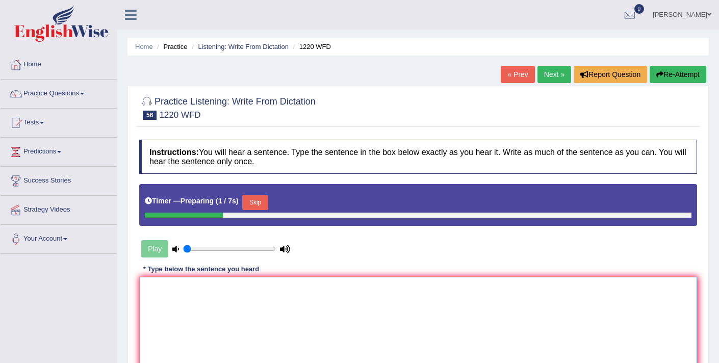
click at [279, 296] on textarea at bounding box center [417, 326] width 557 height 99
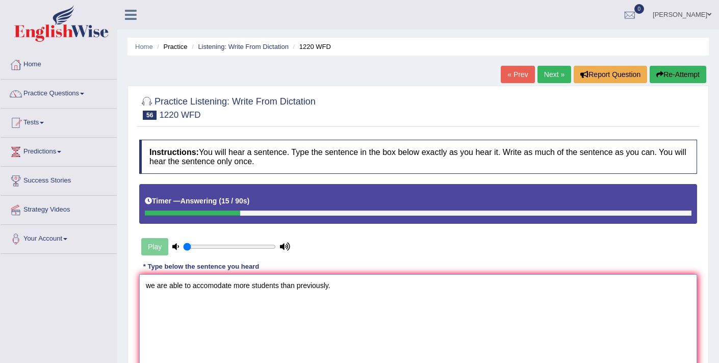
click at [151, 287] on textarea "we are able to accomodate more students than previously." at bounding box center [417, 323] width 557 height 99
click at [168, 286] on textarea "We are able to accomodate more students than previously." at bounding box center [417, 323] width 557 height 99
click at [249, 286] on textarea "We are We've been able to accomodate more students than previously." at bounding box center [417, 323] width 557 height 99
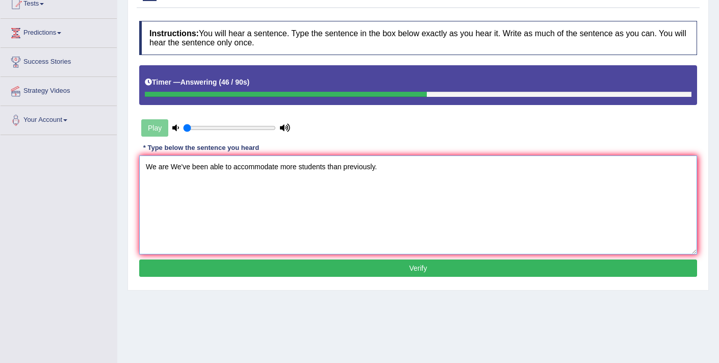
scroll to position [127, 0]
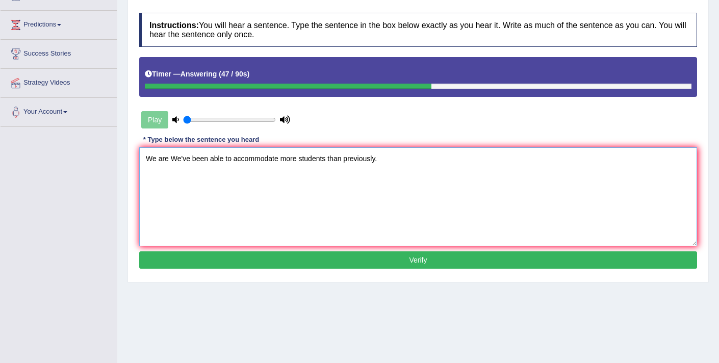
type textarea "We are We've been able to accommodate more students than previously."
click at [355, 264] on button "Verify" at bounding box center [417, 259] width 557 height 17
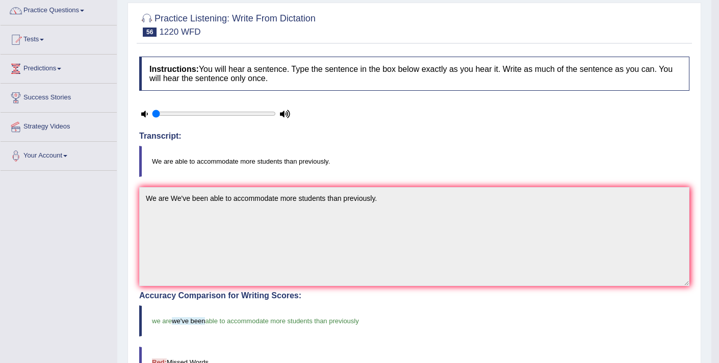
scroll to position [0, 0]
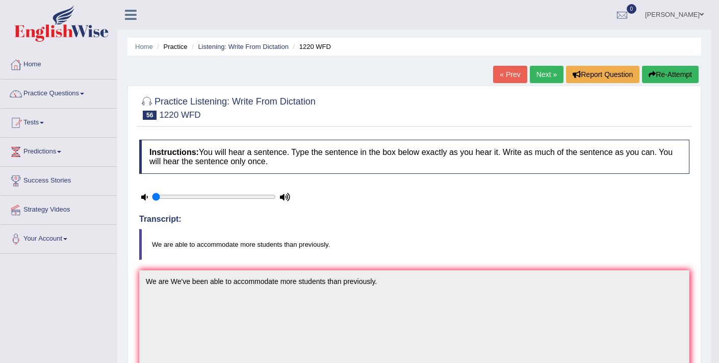
click at [538, 79] on link "Next »" at bounding box center [546, 74] width 34 height 17
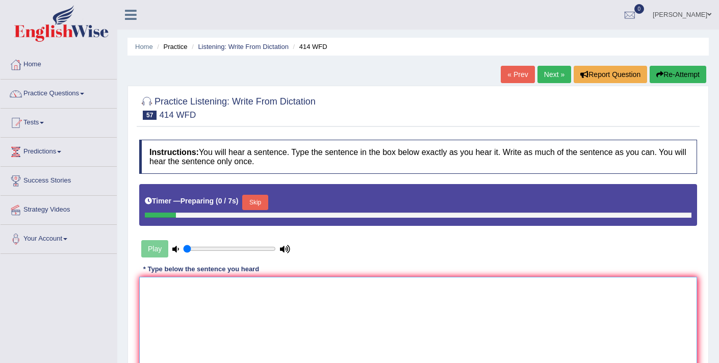
click at [325, 295] on textarea at bounding box center [417, 326] width 557 height 99
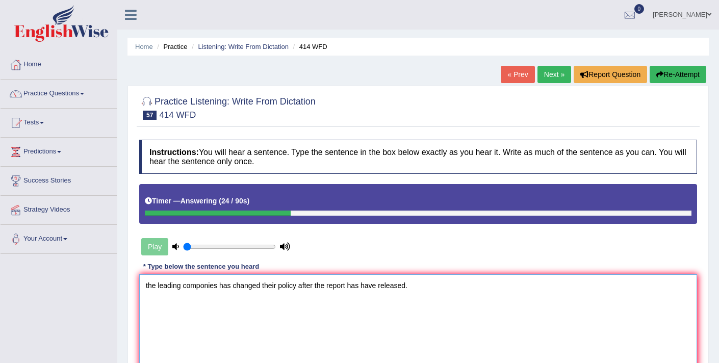
click at [348, 286] on textarea "the leading componies has changed their policy after the report has have releas…" at bounding box center [417, 323] width 557 height 99
click at [147, 286] on textarea "the leading componies has changed their policy after the report reports have ha…" at bounding box center [417, 323] width 557 height 99
click at [221, 287] on textarea "The leading componies has changed their policy after the report reports have ha…" at bounding box center [417, 323] width 557 height 99
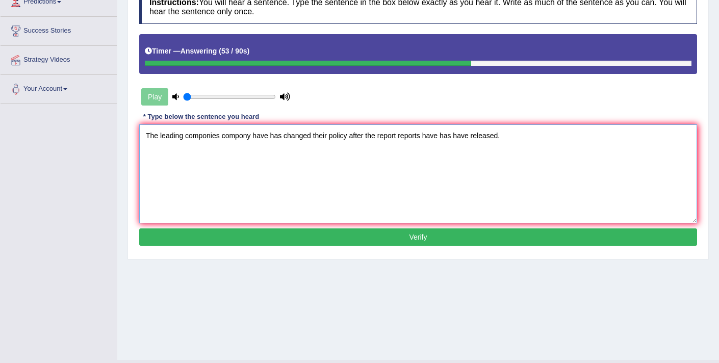
scroll to position [172, 0]
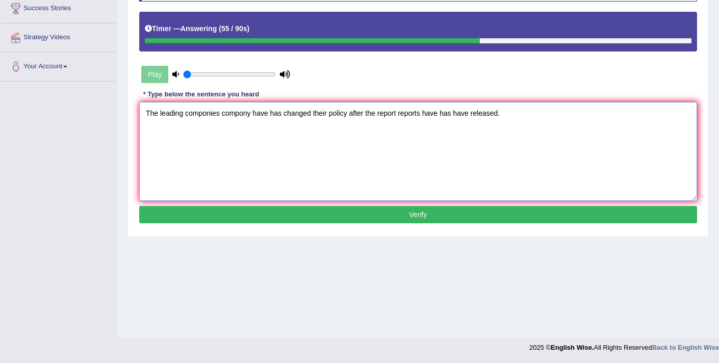
type textarea "The leading componies compony have has changed their policy after the report re…"
click at [404, 217] on button "Verify" at bounding box center [417, 214] width 557 height 17
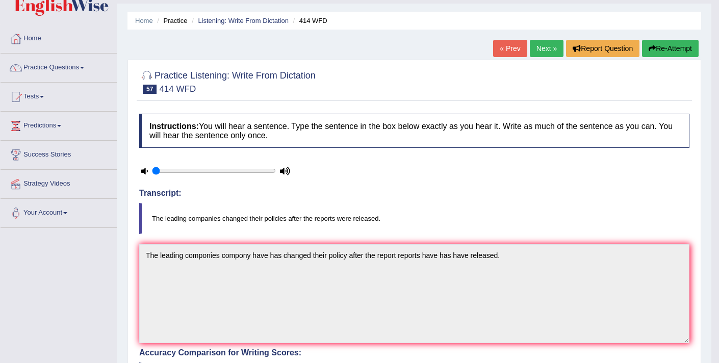
scroll to position [0, 0]
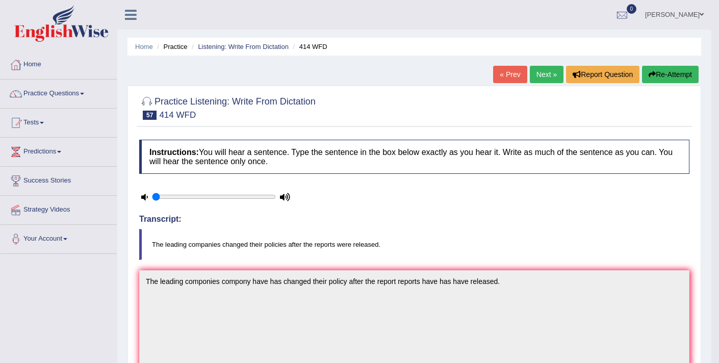
click at [652, 73] on icon "button" at bounding box center [651, 74] width 7 height 7
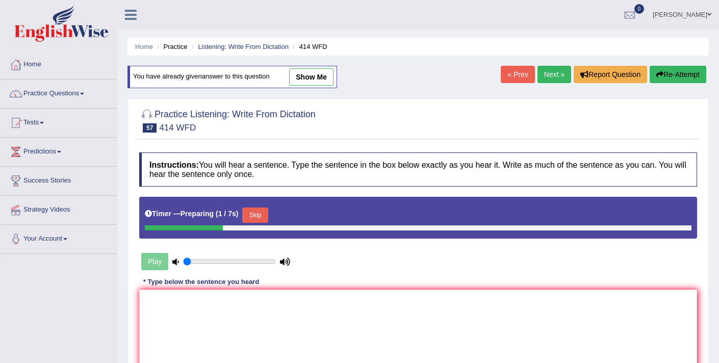
click at [263, 218] on button "Skip" at bounding box center [254, 214] width 25 height 15
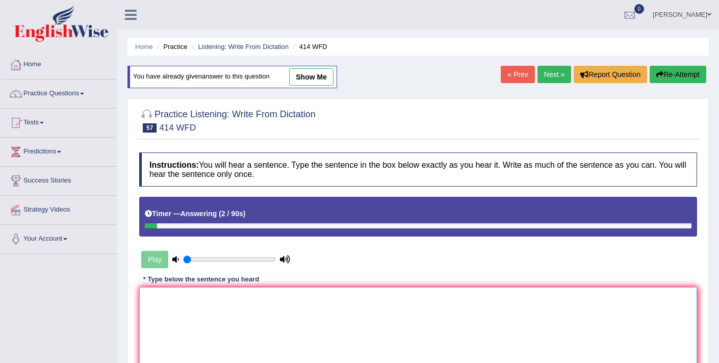
click at [214, 310] on textarea at bounding box center [417, 336] width 557 height 99
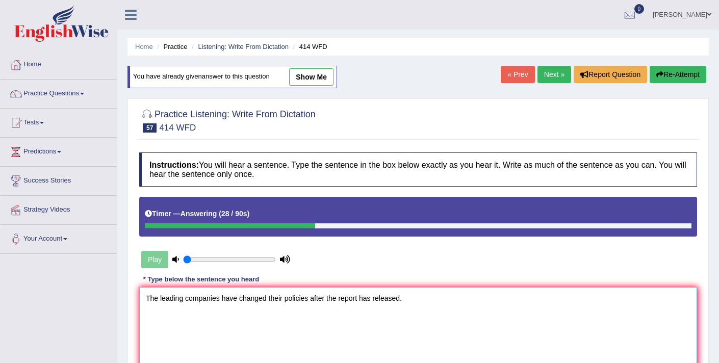
click at [183, 301] on textarea "The leading companies have changed their policies after the report has released." at bounding box center [417, 336] width 557 height 99
click at [253, 298] on textarea "The leading company companies have changed their policies after the report has …" at bounding box center [417, 336] width 557 height 99
click at [385, 301] on textarea "The leading company companies has have changed their policies after the report …" at bounding box center [417, 336] width 557 height 99
click at [429, 299] on textarea "The leading company companies has have changed their policies after the reports…" at bounding box center [417, 336] width 557 height 99
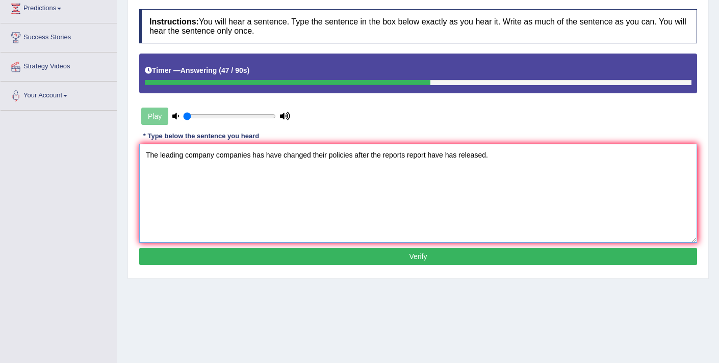
scroll to position [145, 0]
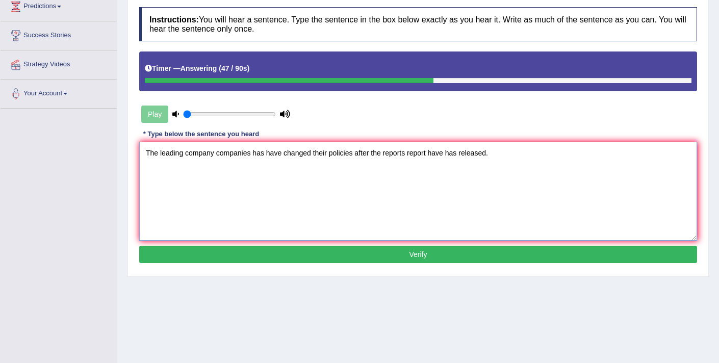
type textarea "The leading company companies has have changed their policies after the reports…"
click at [473, 258] on button "Verify" at bounding box center [417, 254] width 557 height 17
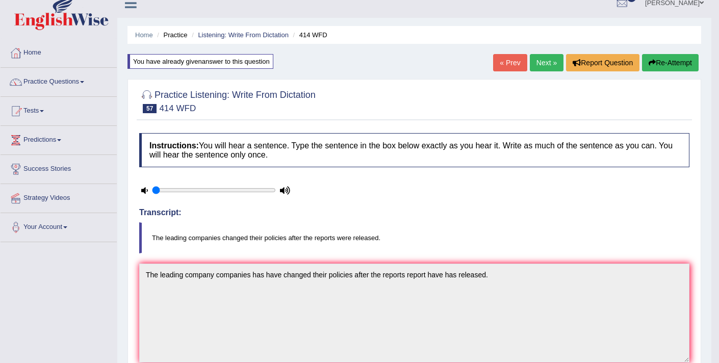
scroll to position [0, 0]
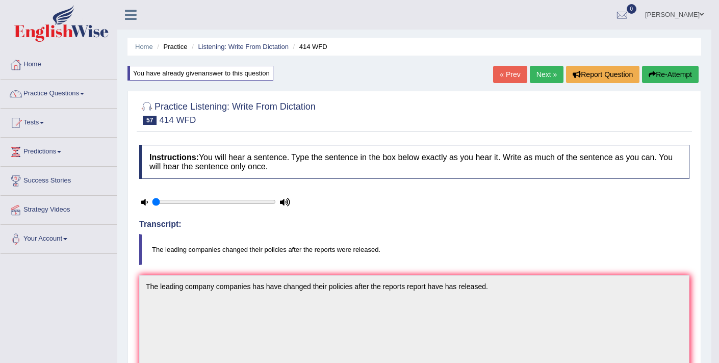
click at [544, 74] on link "Next »" at bounding box center [546, 74] width 34 height 17
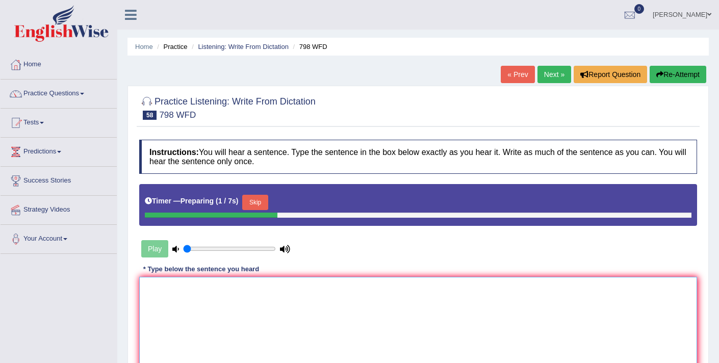
click at [298, 333] on textarea at bounding box center [417, 326] width 557 height 99
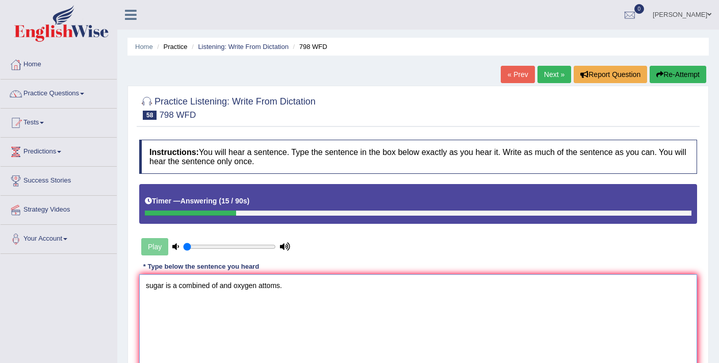
click at [150, 287] on textarea "sugar is a combined of and oxygen attoms." at bounding box center [417, 323] width 557 height 99
click at [180, 286] on textarea "Sugar is a combined of and oxygen attoms." at bounding box center [417, 323] width 557 height 99
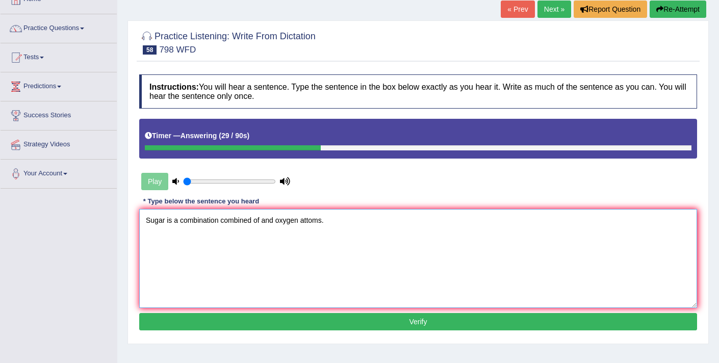
scroll to position [66, 0]
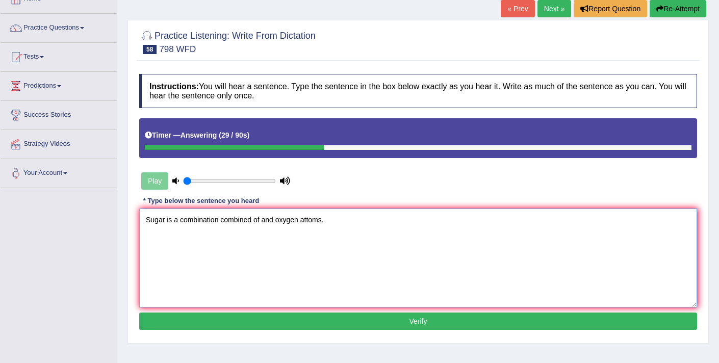
type textarea "Sugar is a combination combined of and oxygen attoms."
click at [242, 326] on button "Verify" at bounding box center [417, 320] width 557 height 17
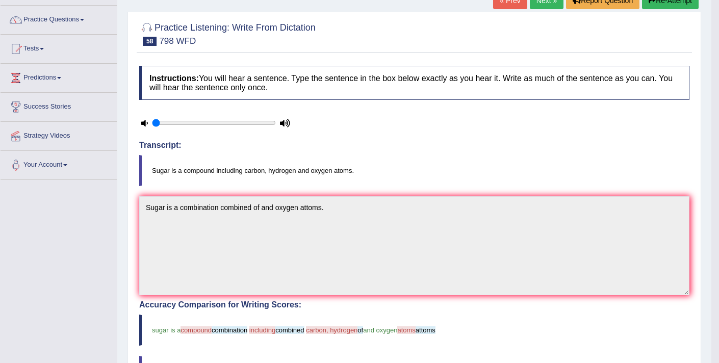
scroll to position [46, 0]
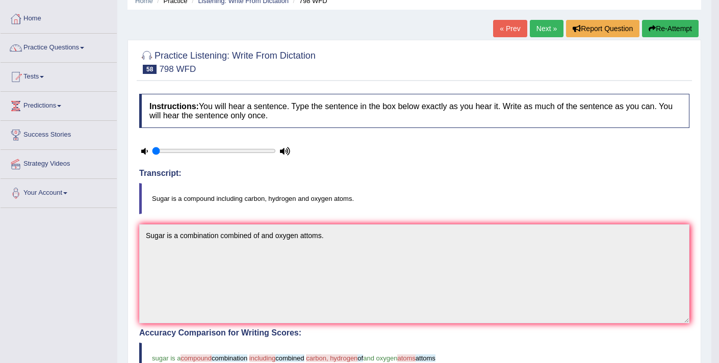
click at [657, 33] on button "Re-Attempt" at bounding box center [670, 28] width 57 height 17
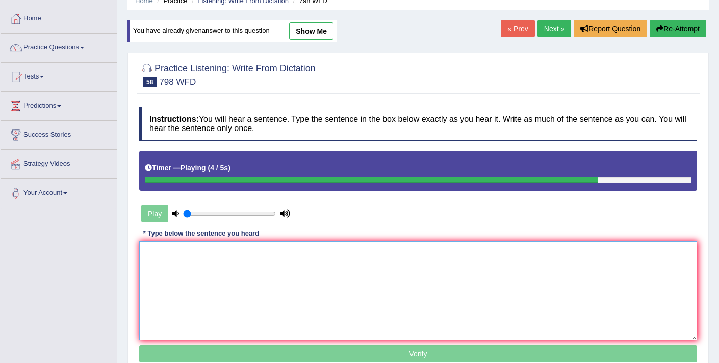
click at [383, 264] on textarea at bounding box center [417, 290] width 557 height 99
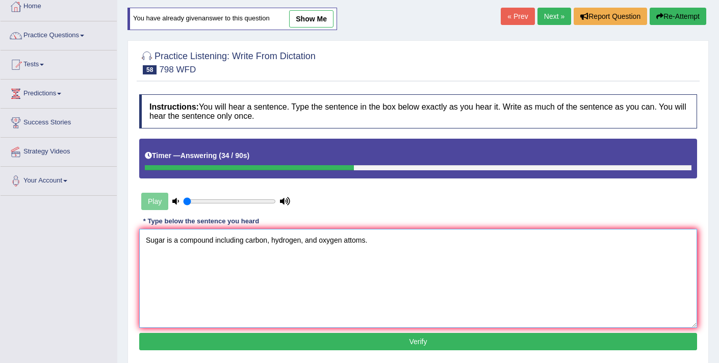
scroll to position [77, 0]
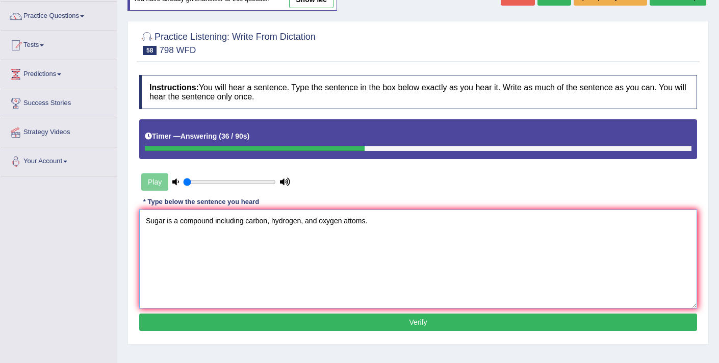
type textarea "Sugar is a compound including carbon, hydrogen, and oxygen attoms."
click at [312, 324] on button "Verify" at bounding box center [417, 321] width 557 height 17
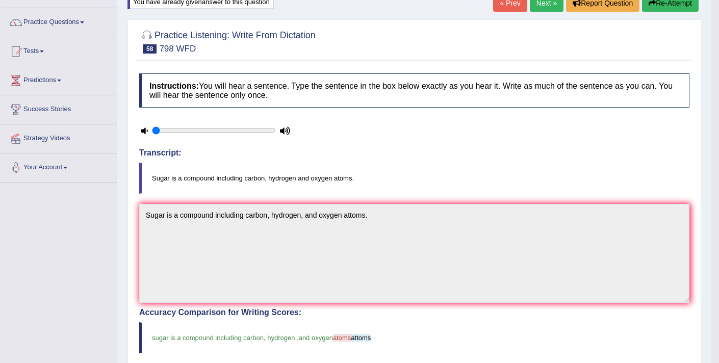
scroll to position [0, 0]
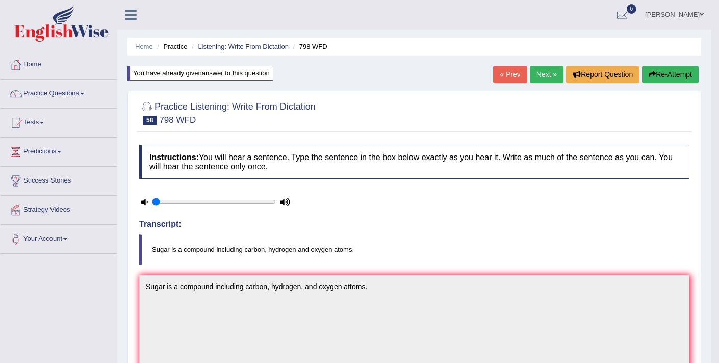
click at [534, 78] on link "Next »" at bounding box center [546, 74] width 34 height 17
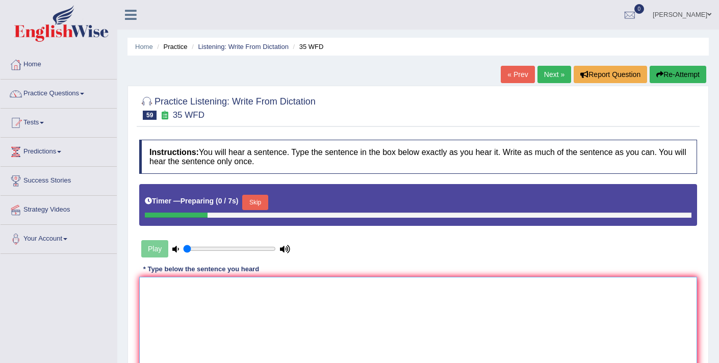
click at [204, 315] on textarea at bounding box center [417, 326] width 557 height 99
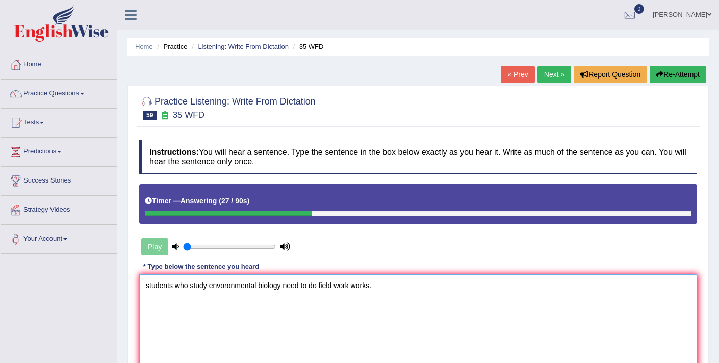
click at [148, 287] on textarea "students who study envoronmental biology need to do field work works." at bounding box center [417, 323] width 557 height 99
click at [190, 288] on textarea "Students who study envoronmental biology need to do field work works." at bounding box center [417, 323] width 557 height 99
click at [251, 288] on textarea "Students who studies study envoronmental biology need to do field work works." at bounding box center [417, 323] width 557 height 99
click at [325, 288] on textarea "Students who studies study environmental biology need to do field work works." at bounding box center [417, 323] width 557 height 99
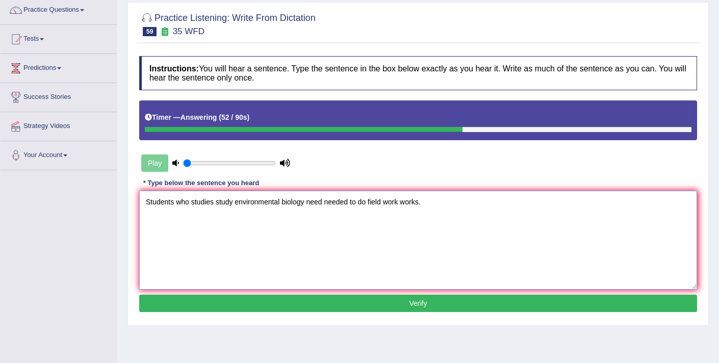
scroll to position [86, 0]
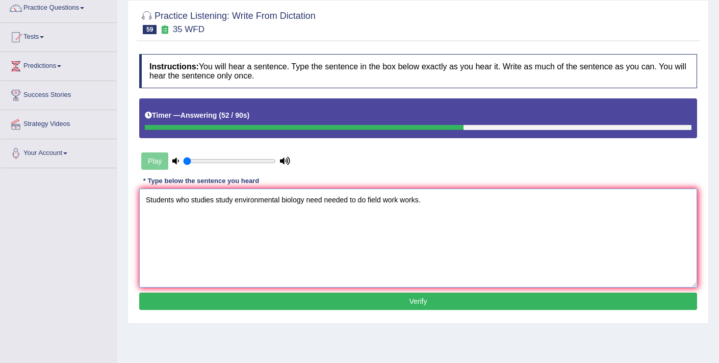
type textarea "Students who studies study environmental biology need needed to do field work w…"
click at [400, 305] on button "Verify" at bounding box center [417, 301] width 557 height 17
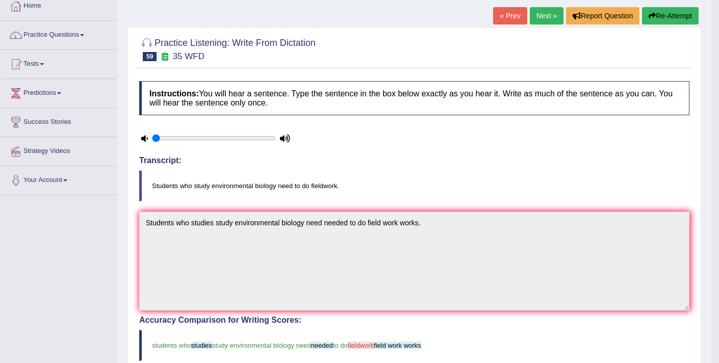
scroll to position [0, 0]
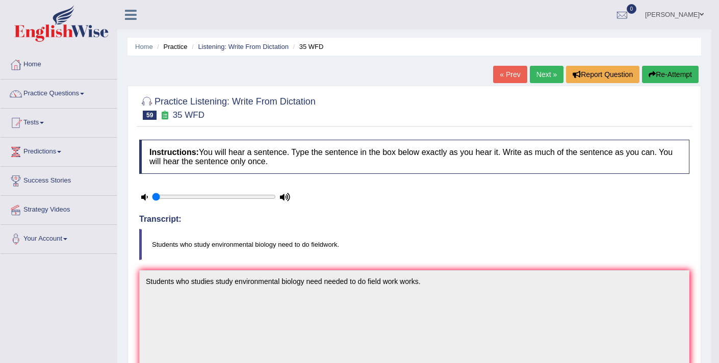
click at [533, 77] on link "Next »" at bounding box center [546, 74] width 34 height 17
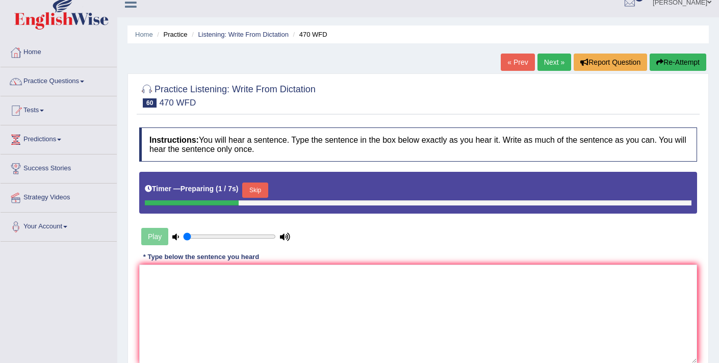
scroll to position [20, 0]
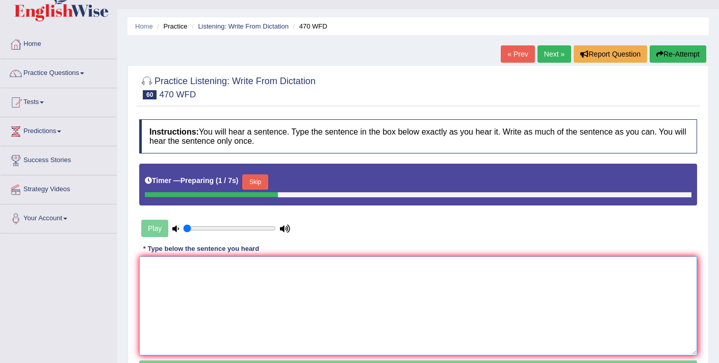
click at [332, 299] on textarea at bounding box center [417, 305] width 557 height 99
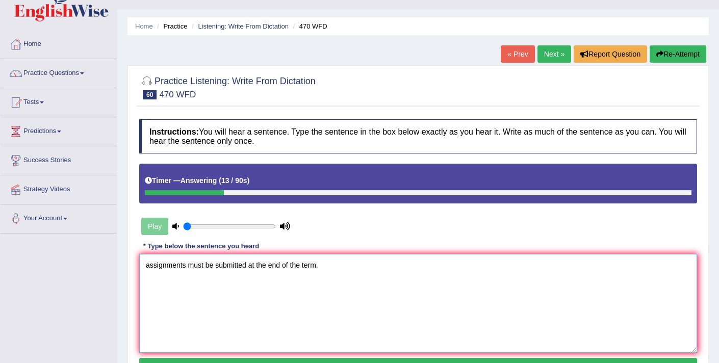
click at [150, 268] on textarea "assignments must be submitted at the end of the term." at bounding box center [417, 303] width 557 height 99
click at [188, 268] on textarea "Assignments must be submitted at the end of the term." at bounding box center [417, 303] width 557 height 99
click at [359, 266] on textarea "Assignments Assignment must be submitted at the end of the term." at bounding box center [417, 303] width 557 height 99
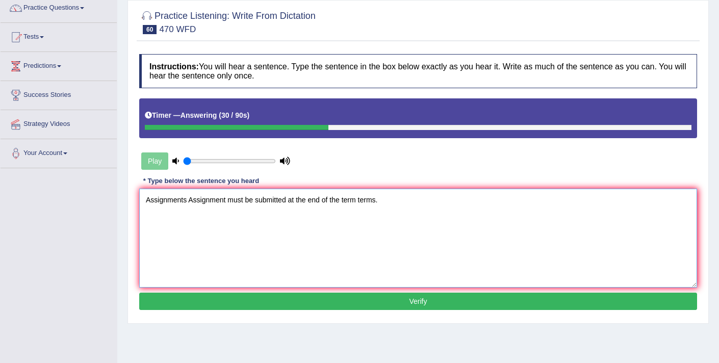
scroll to position [89, 0]
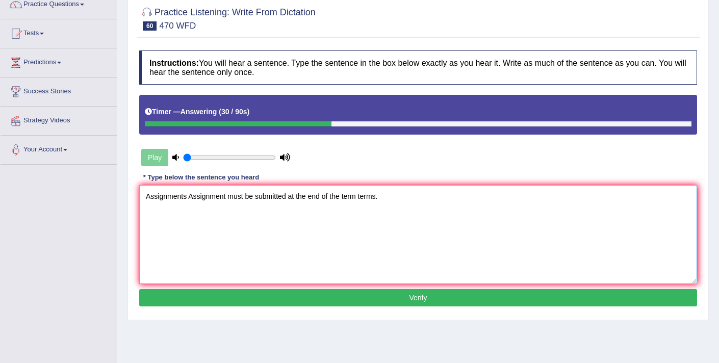
type textarea "Assignments Assignment must be submitted at the end of the term terms."
click at [375, 294] on button "Verify" at bounding box center [417, 297] width 557 height 17
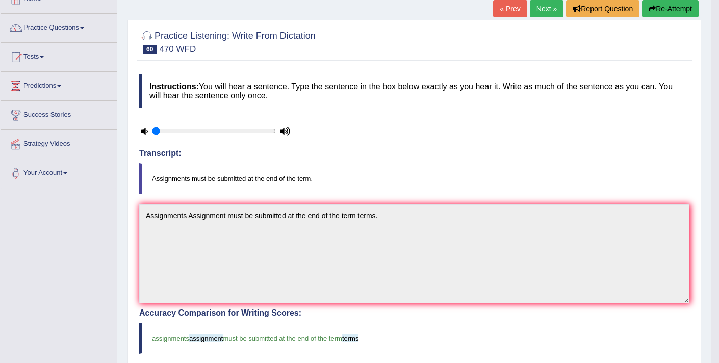
scroll to position [0, 0]
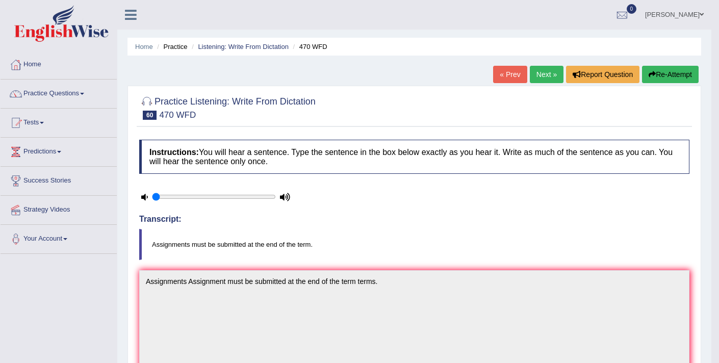
click at [548, 76] on link "Next »" at bounding box center [546, 74] width 34 height 17
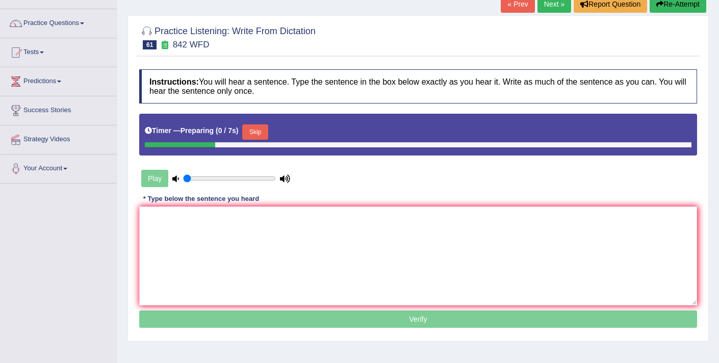
scroll to position [83, 0]
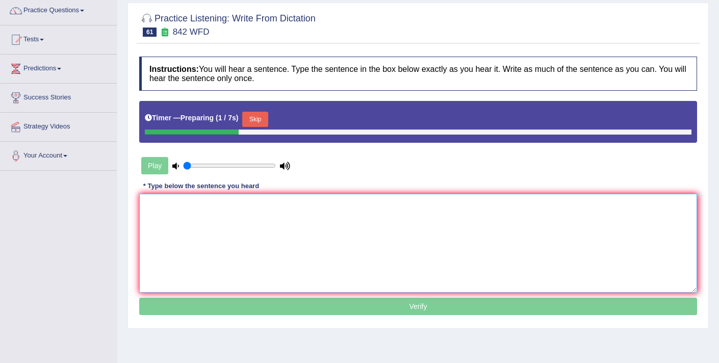
click at [374, 204] on textarea at bounding box center [417, 243] width 557 height 99
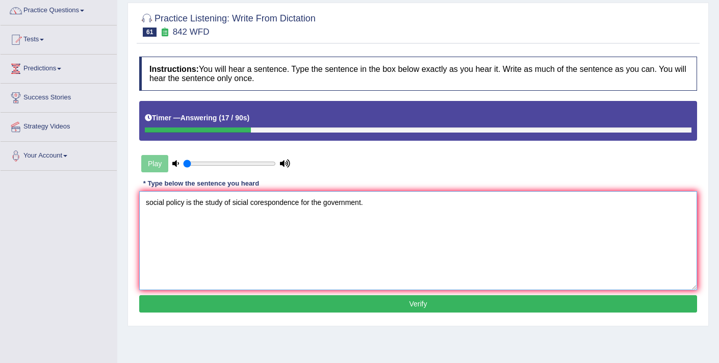
click at [148, 202] on textarea "social policy is the study of sicial corespondence for the government." at bounding box center [417, 240] width 557 height 99
click at [239, 203] on textarea "Social policy is the study of sicial corespondence for the government." at bounding box center [417, 240] width 557 height 99
click at [254, 204] on textarea "Social policy is the study of socicial corespondence for the government." at bounding box center [417, 240] width 557 height 99
click at [264, 203] on textarea "Social policy is the study of social corespondence for the government." at bounding box center [417, 240] width 557 height 99
click at [370, 204] on textarea "Social policy is the study of social correspondence for the government." at bounding box center [417, 240] width 557 height 99
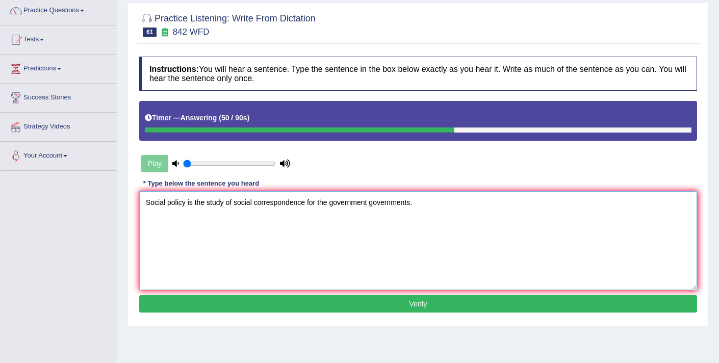
type textarea "Social policy is the study of social correspondence for the government governme…"
click at [359, 301] on button "Verify" at bounding box center [417, 303] width 557 height 17
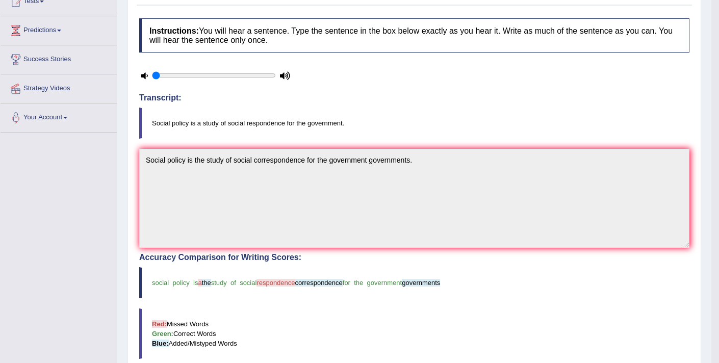
scroll to position [0, 0]
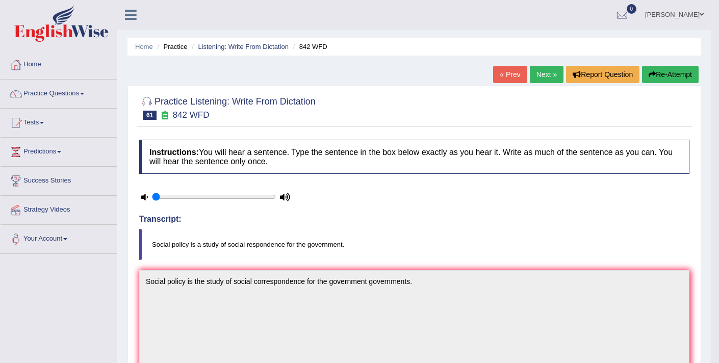
click at [535, 79] on link "Next »" at bounding box center [546, 74] width 34 height 17
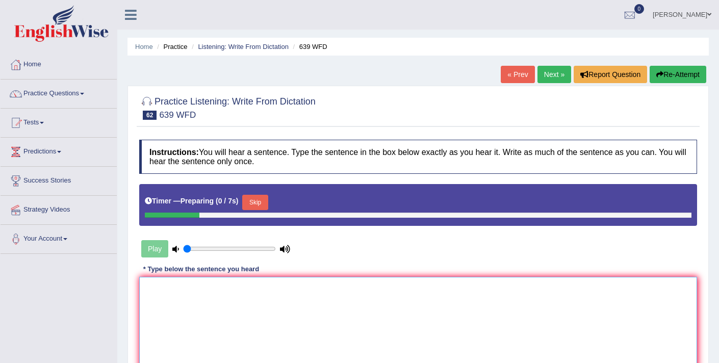
click at [338, 309] on textarea at bounding box center [417, 326] width 557 height 99
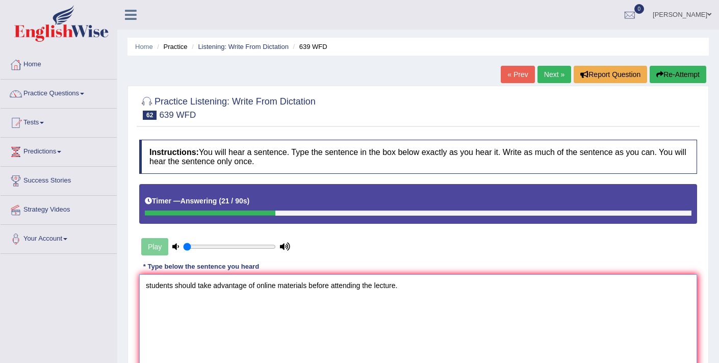
click at [150, 291] on textarea "students should take advantage of online materials before attending the lecture." at bounding box center [417, 323] width 557 height 99
click at [399, 287] on textarea "Students should take advantage of online materials before attending the lecture." at bounding box center [417, 323] width 557 height 99
click at [310, 288] on textarea "Students should take advantage of online materials before attending the lecture…" at bounding box center [417, 323] width 557 height 99
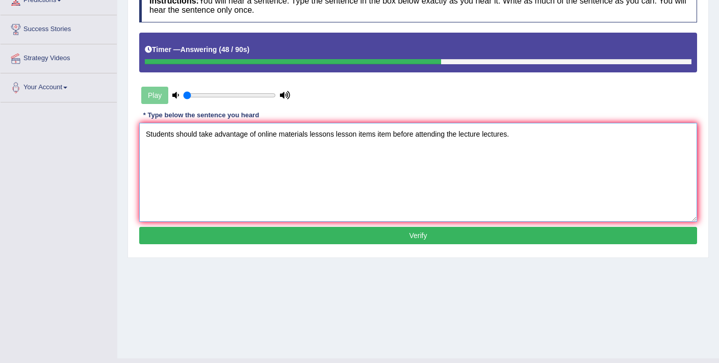
scroll to position [162, 0]
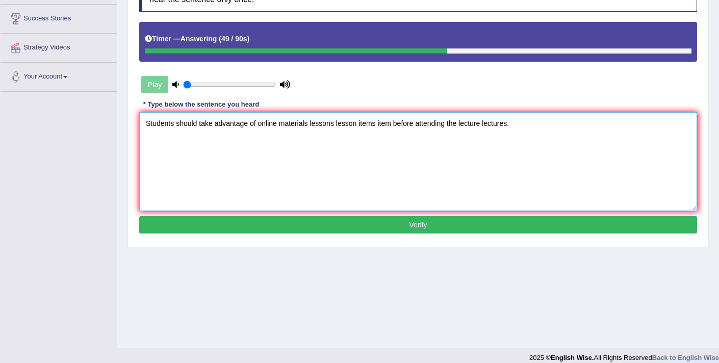
type textarea "Students should take advantage of online materials lessons lesson items item be…"
click at [390, 227] on button "Verify" at bounding box center [417, 224] width 557 height 17
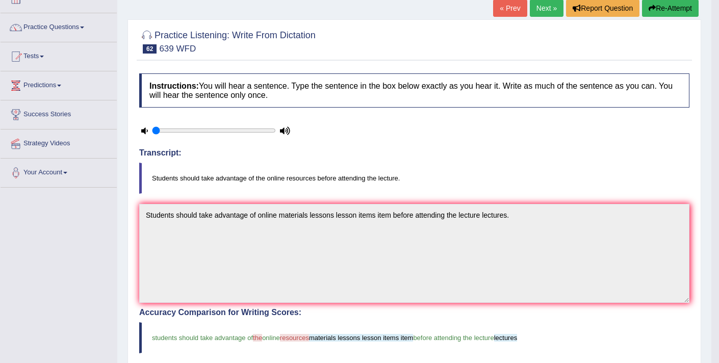
scroll to position [0, 0]
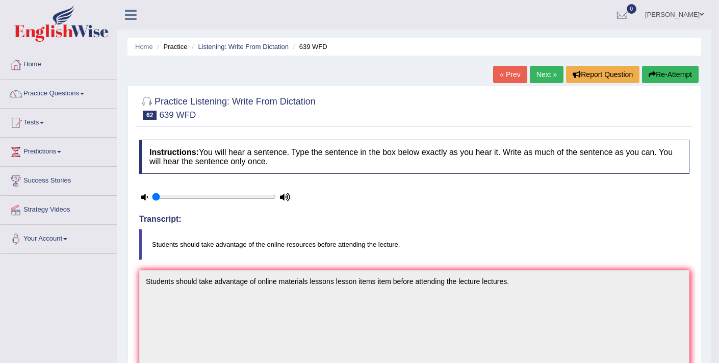
click at [547, 71] on link "Next »" at bounding box center [546, 74] width 34 height 17
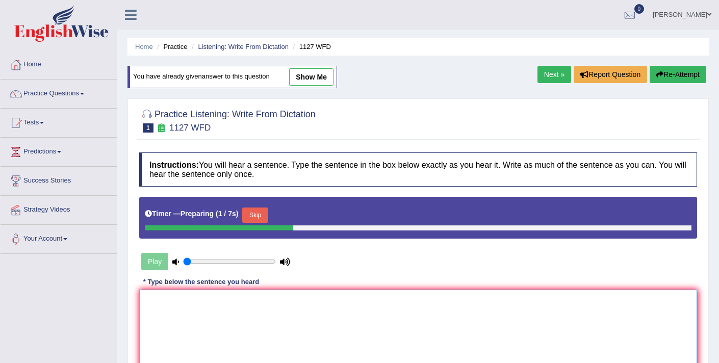
click at [281, 312] on textarea at bounding box center [417, 338] width 557 height 99
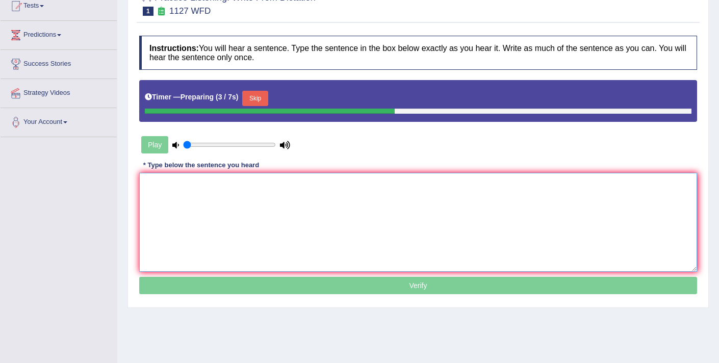
scroll to position [118, 0]
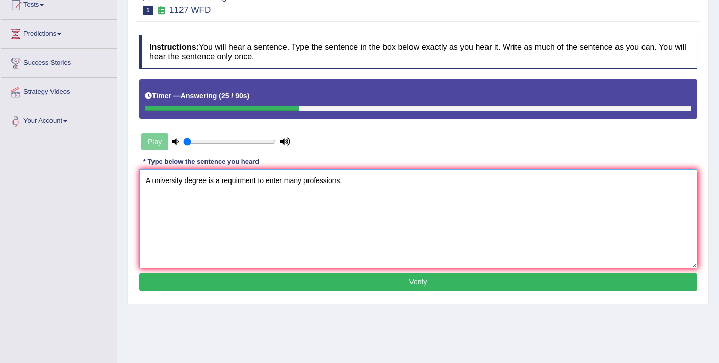
click at [239, 182] on textarea "A university degree is a requirment to enter many professions." at bounding box center [417, 218] width 557 height 99
click at [260, 181] on textarea "A university degree is a requirement to enter many professions." at bounding box center [417, 218] width 557 height 99
type textarea "A university degree is a requirement requirment to enter many professions."
click at [251, 287] on button "Verify" at bounding box center [417, 281] width 557 height 17
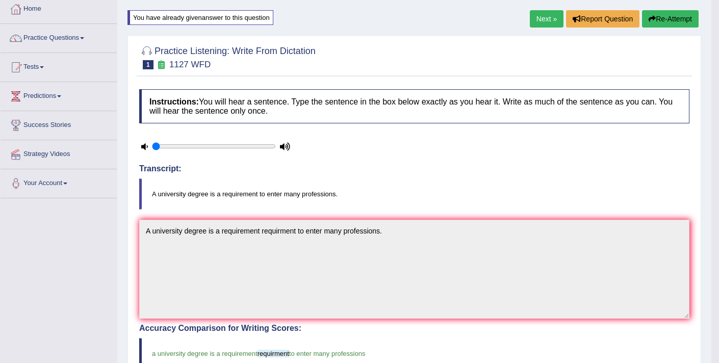
scroll to position [0, 0]
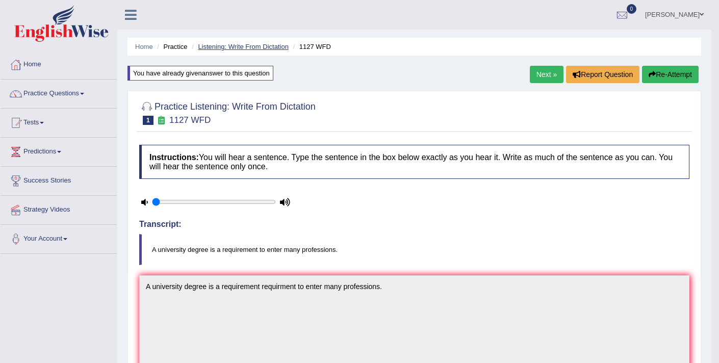
click at [221, 49] on link "Listening: Write From Dictation" at bounding box center [243, 47] width 91 height 8
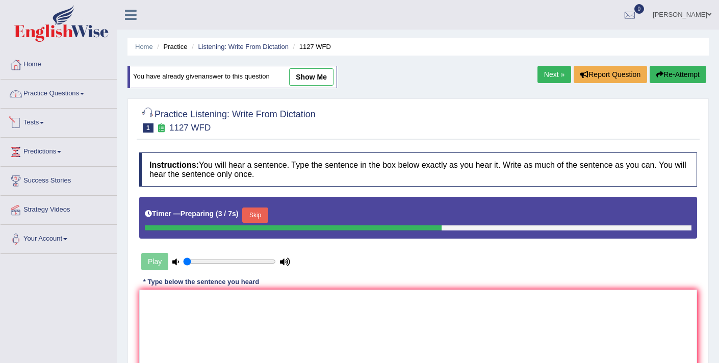
click at [73, 89] on link "Practice Questions" at bounding box center [59, 91] width 116 height 25
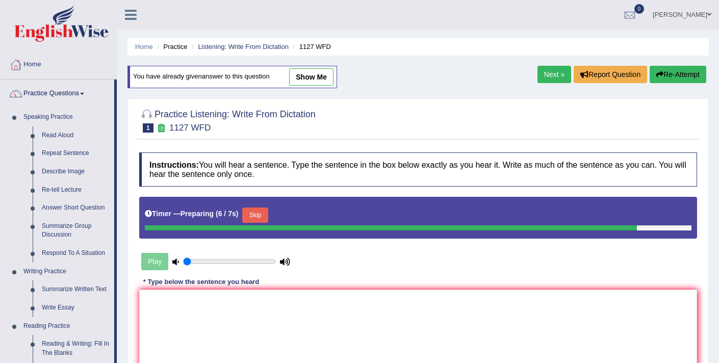
click at [173, 46] on li "Practice" at bounding box center [170, 47] width 33 height 10
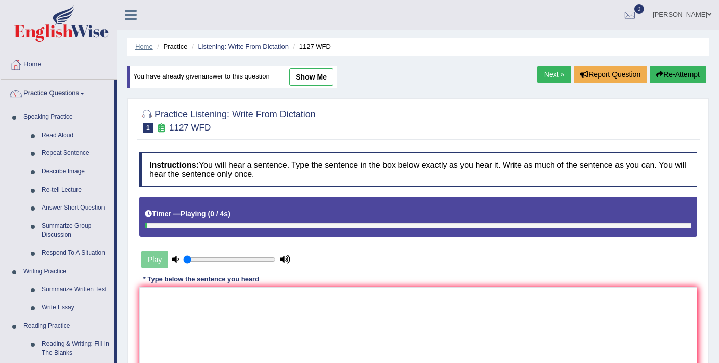
click at [144, 47] on link "Home" at bounding box center [144, 47] width 18 height 8
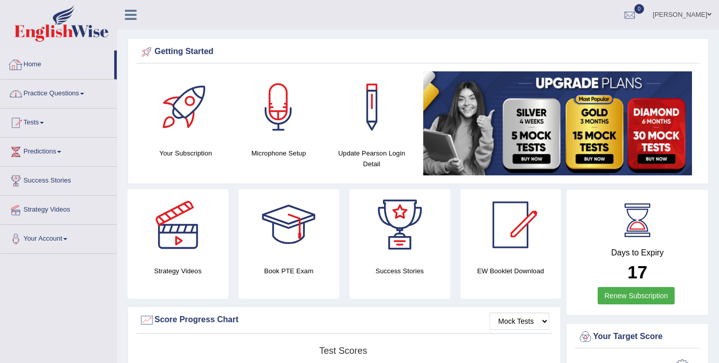
click at [52, 88] on link "Practice Questions" at bounding box center [59, 91] width 116 height 25
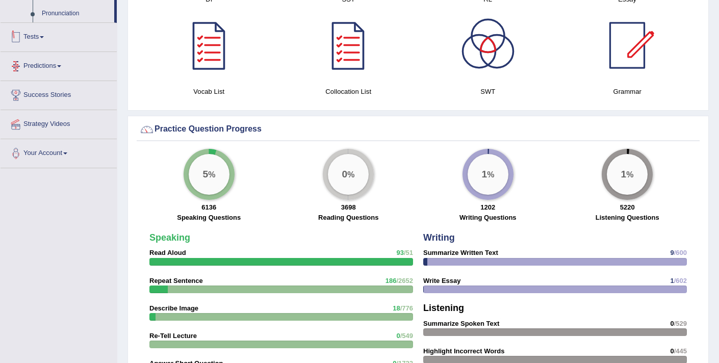
scroll to position [631, 0]
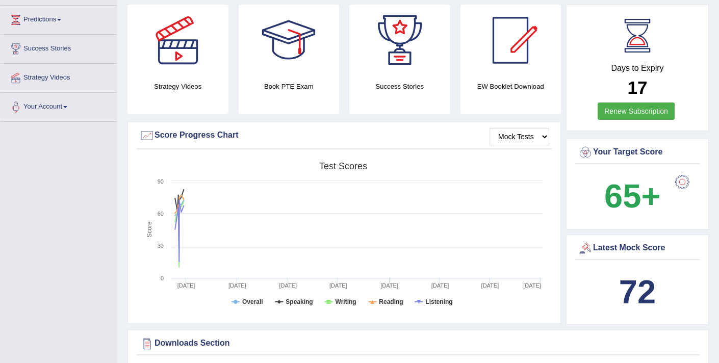
scroll to position [215, 0]
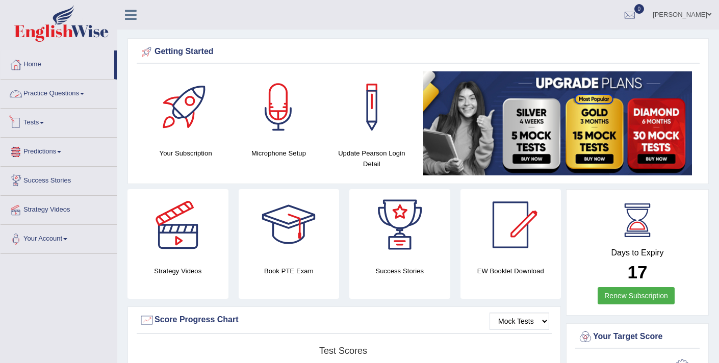
click at [61, 100] on link "Practice Questions" at bounding box center [59, 91] width 116 height 25
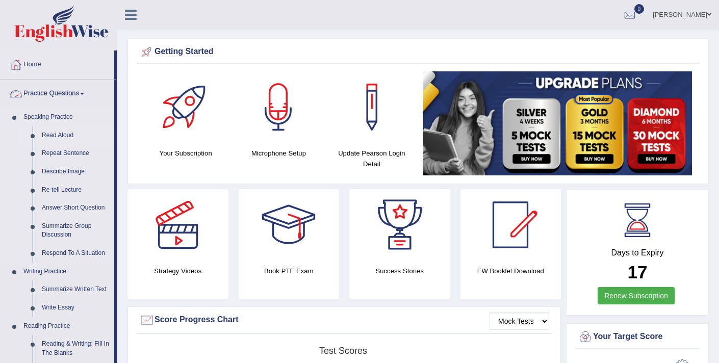
click at [62, 131] on link "Read Aloud" at bounding box center [75, 135] width 77 height 18
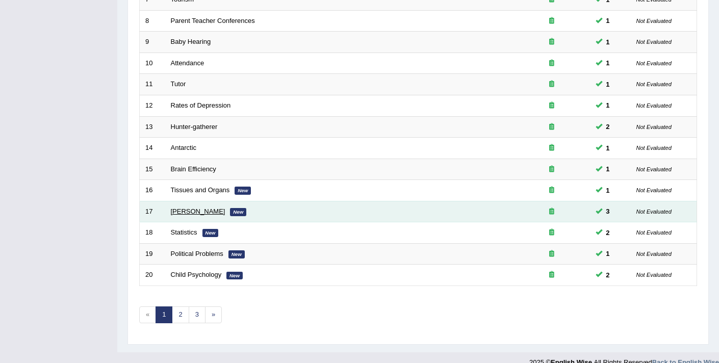
scroll to position [312, 0]
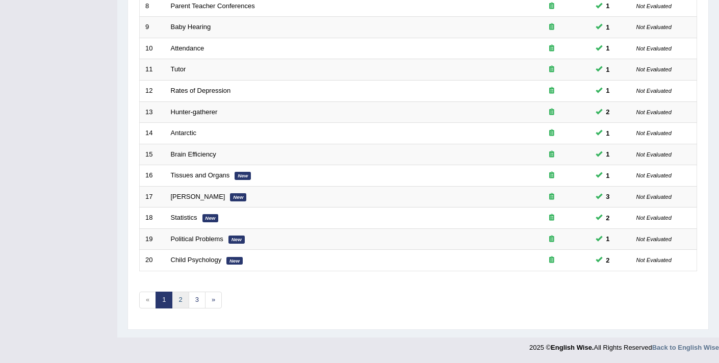
click at [182, 301] on link "2" at bounding box center [180, 299] width 17 height 17
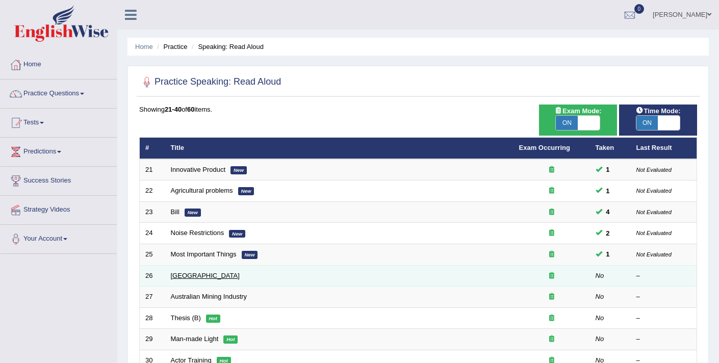
click at [191, 277] on link "[GEOGRAPHIC_DATA]" at bounding box center [205, 276] width 69 height 8
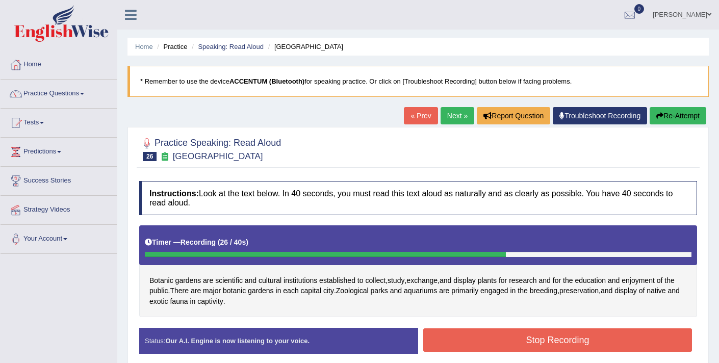
click at [522, 339] on button "Stop Recording" at bounding box center [557, 339] width 269 height 23
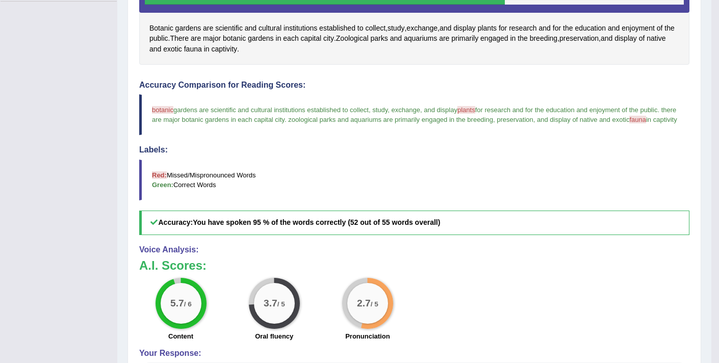
scroll to position [250, 0]
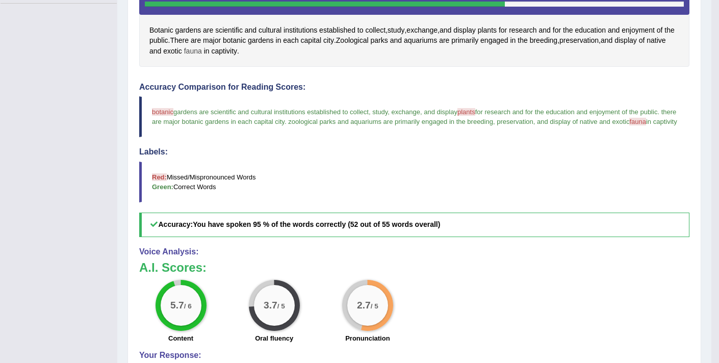
click at [202, 47] on span "fauna" at bounding box center [193, 51] width 18 height 11
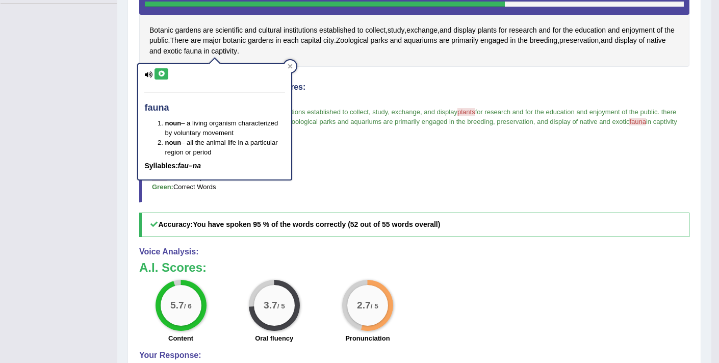
click at [161, 71] on icon at bounding box center [161, 74] width 8 height 6
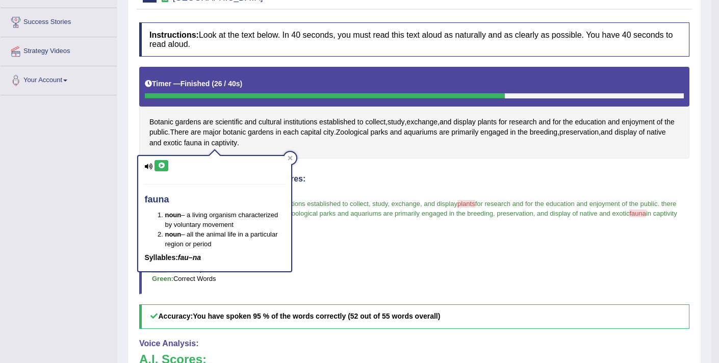
scroll to position [111, 0]
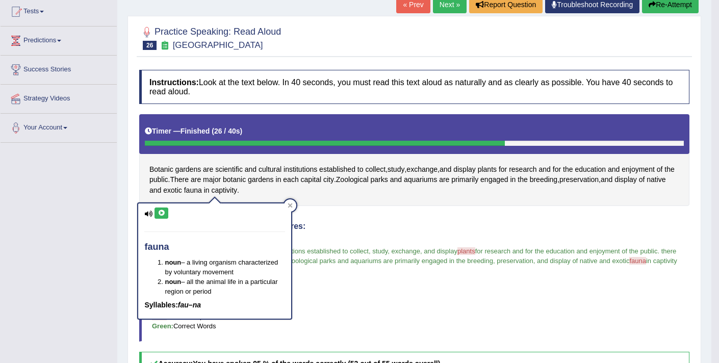
click at [660, 3] on button "Re-Attempt" at bounding box center [670, 4] width 57 height 17
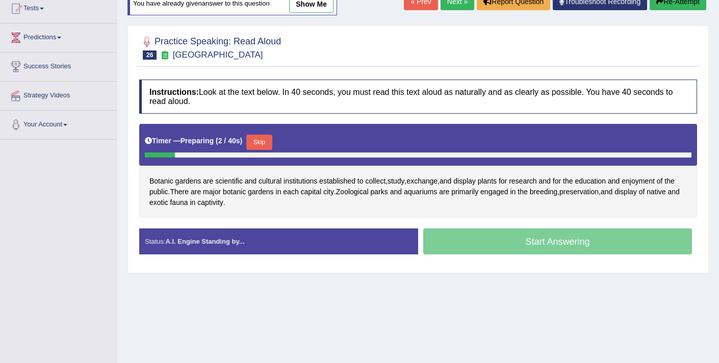
click at [261, 146] on button "Skip" at bounding box center [258, 142] width 25 height 15
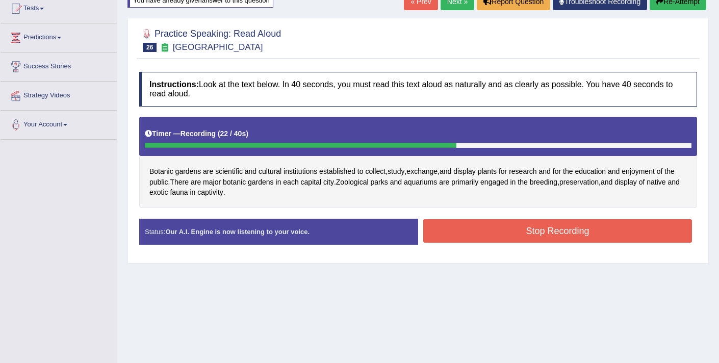
click at [455, 225] on button "Stop Recording" at bounding box center [557, 230] width 269 height 23
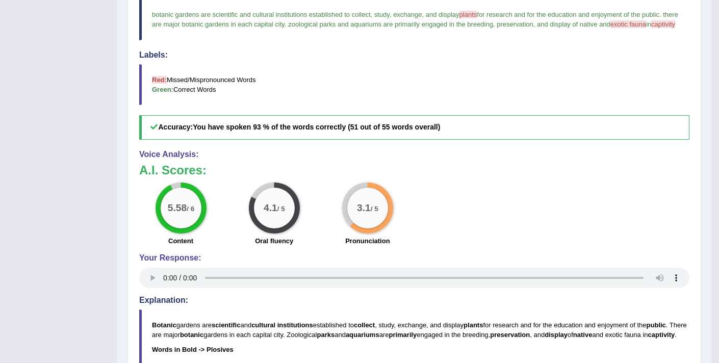
scroll to position [293, 0]
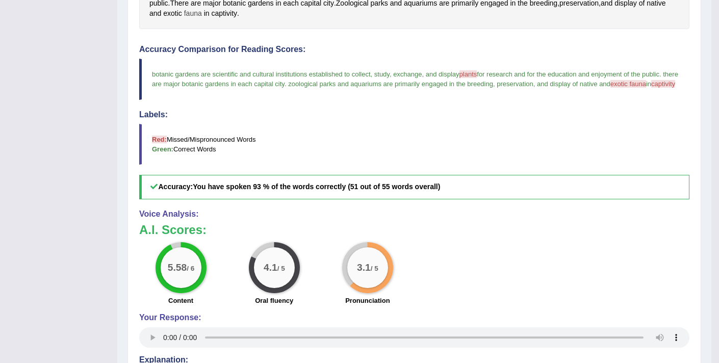
click at [202, 14] on span "fauna" at bounding box center [193, 13] width 18 height 11
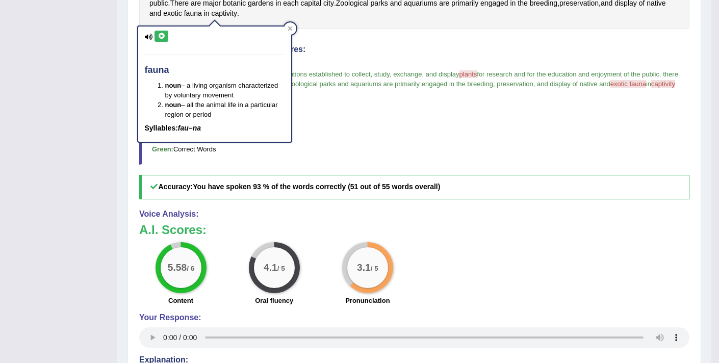
click at [161, 32] on button at bounding box center [161, 36] width 14 height 11
click at [331, 119] on h4 "Labels:" at bounding box center [414, 114] width 550 height 9
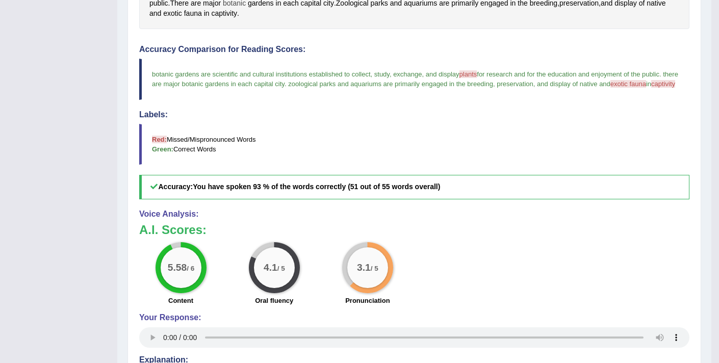
click at [238, 6] on span "botanic" at bounding box center [234, 3] width 23 height 11
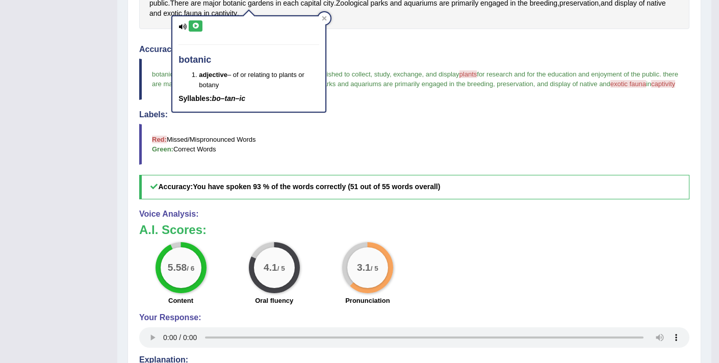
click at [192, 25] on icon at bounding box center [196, 26] width 8 height 6
click at [400, 29] on div "Instructions: Look at the text below. In 40 seconds, you must read this text al…" at bounding box center [414, 181] width 555 height 586
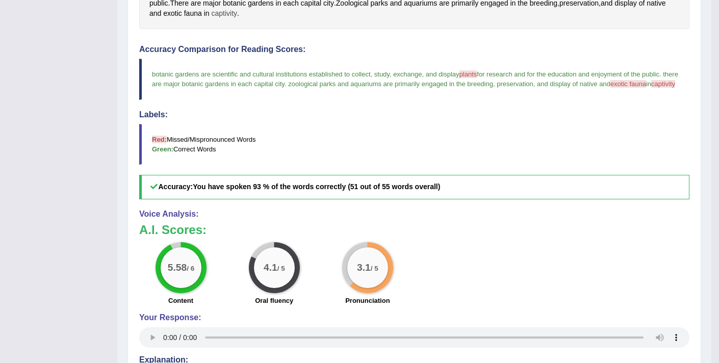
click at [237, 12] on span "captivity" at bounding box center [224, 13] width 26 height 11
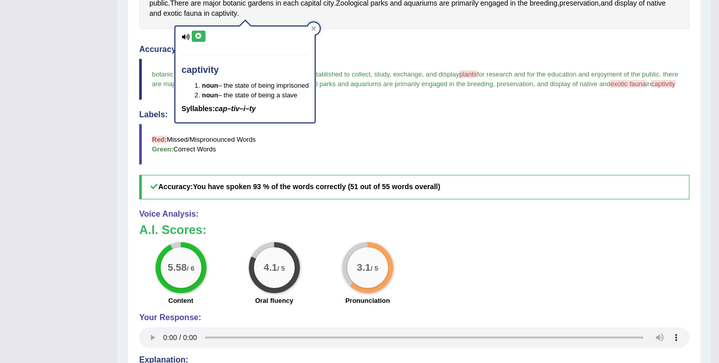
click at [199, 34] on icon at bounding box center [199, 36] width 8 height 6
click at [403, 42] on div "Instructions: Look at the text below. In 40 seconds, you must read this text al…" at bounding box center [414, 181] width 555 height 586
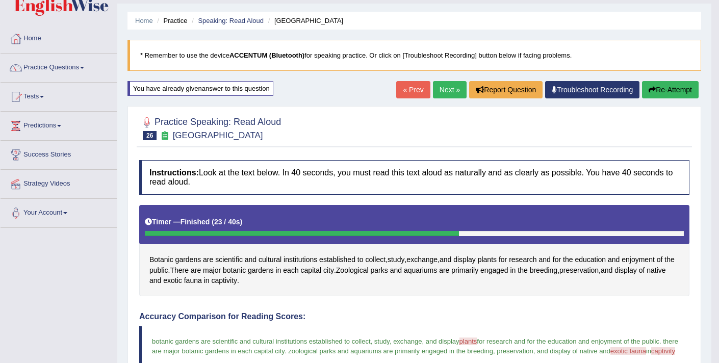
scroll to position [25, 0]
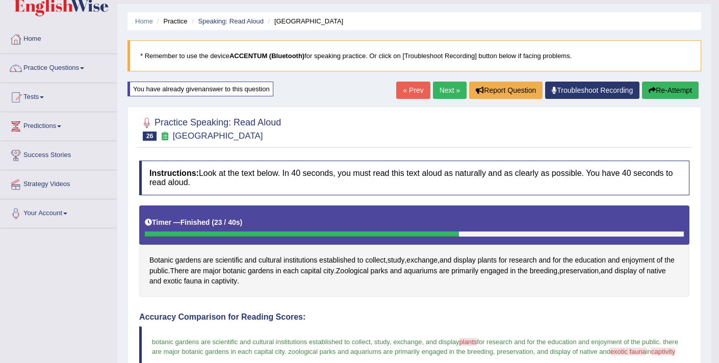
click at [440, 92] on link "Next »" at bounding box center [450, 90] width 34 height 17
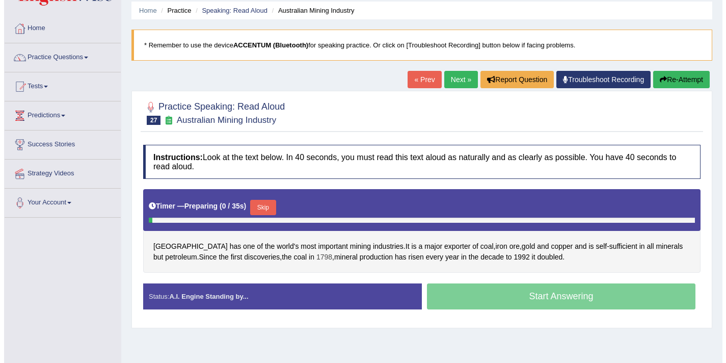
scroll to position [45, 0]
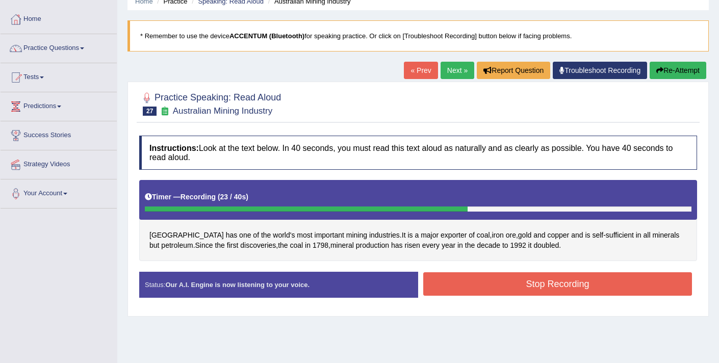
click at [452, 286] on button "Stop Recording" at bounding box center [557, 283] width 269 height 23
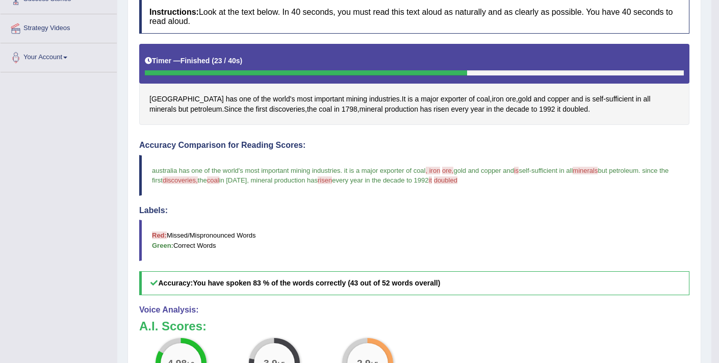
scroll to position [178, 0]
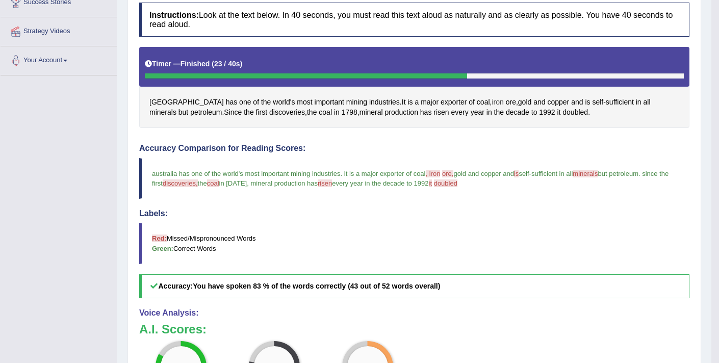
click at [491, 101] on span "iron" at bounding box center [497, 102] width 12 height 11
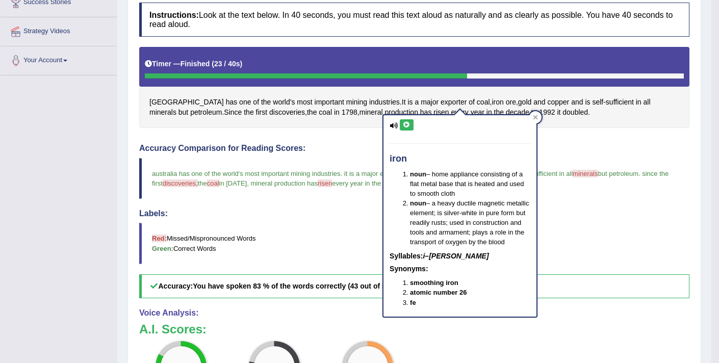
click at [405, 123] on icon at bounding box center [407, 125] width 8 height 6
click at [580, 137] on div "Instructions: Look at the text below. In 40 seconds, you must read this text al…" at bounding box center [414, 285] width 555 height 576
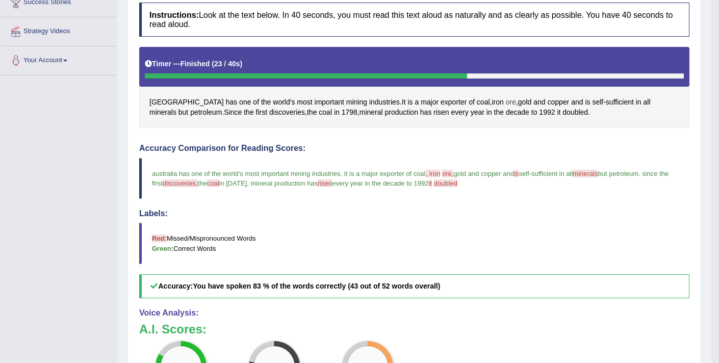
click at [506, 99] on span "ore" at bounding box center [511, 102] width 10 height 11
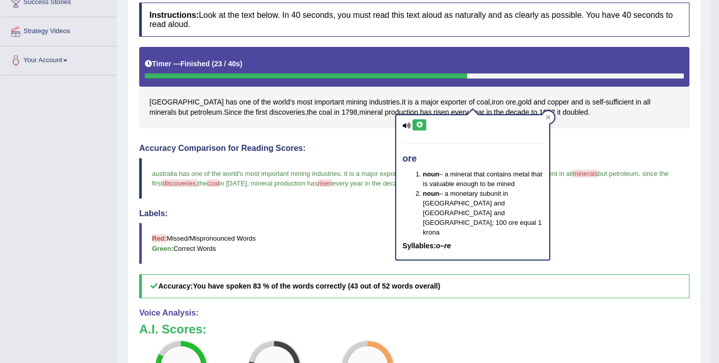
click at [424, 123] on button at bounding box center [419, 124] width 14 height 11
click at [639, 140] on div "Instructions: Look at the text below. In 40 seconds, you must read this text al…" at bounding box center [414, 285] width 555 height 576
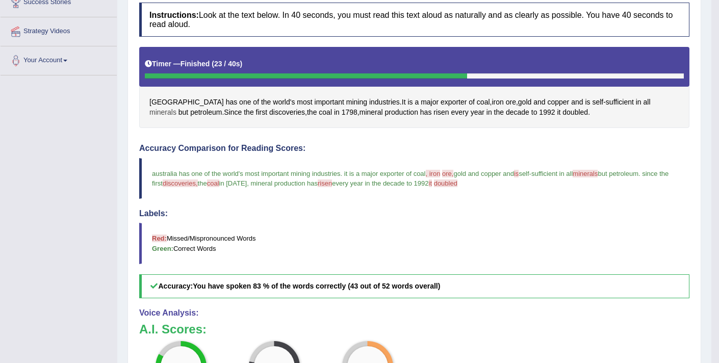
click at [176, 107] on span "minerals" at bounding box center [162, 112] width 27 height 11
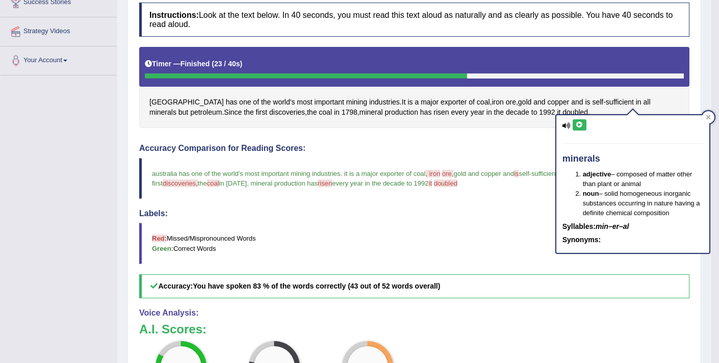
click at [576, 127] on icon at bounding box center [579, 125] width 8 height 6
click at [433, 112] on span "risen" at bounding box center [440, 112] width 15 height 11
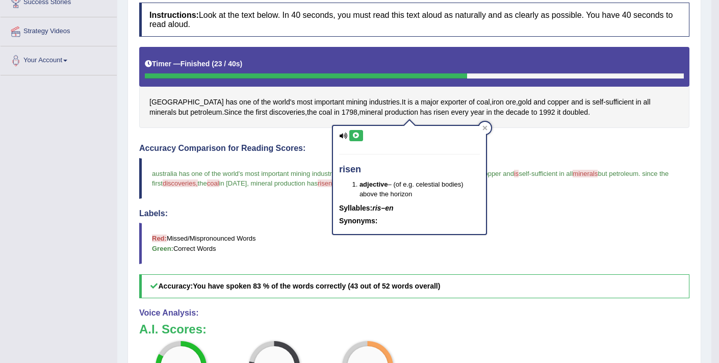
click at [351, 132] on button at bounding box center [356, 135] width 14 height 11
click at [318, 114] on span "coal" at bounding box center [324, 112] width 13 height 11
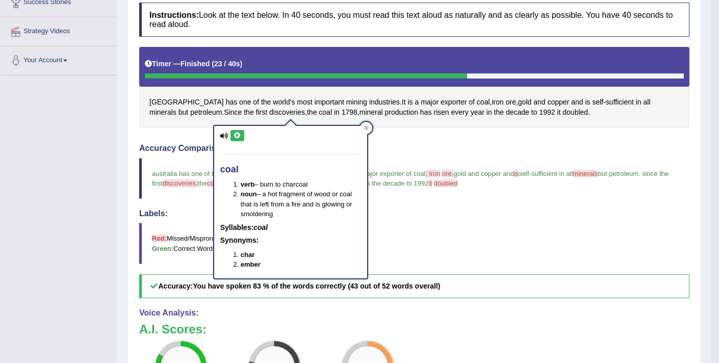
click at [242, 132] on button at bounding box center [237, 135] width 14 height 11
click at [504, 137] on div "Instructions: Look at the text below. In 40 seconds, you must read this text al…" at bounding box center [414, 285] width 555 height 576
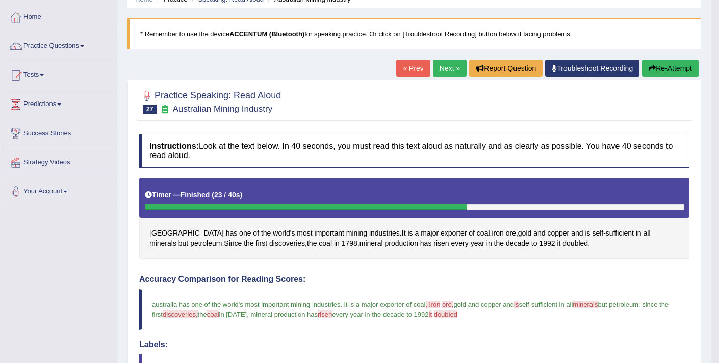
scroll to position [3, 0]
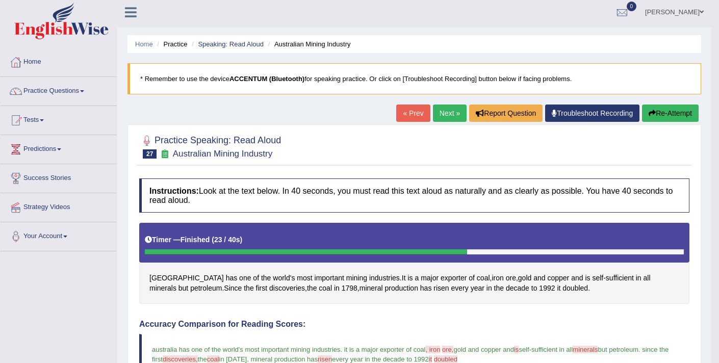
click at [673, 117] on button "Re-Attempt" at bounding box center [670, 112] width 57 height 17
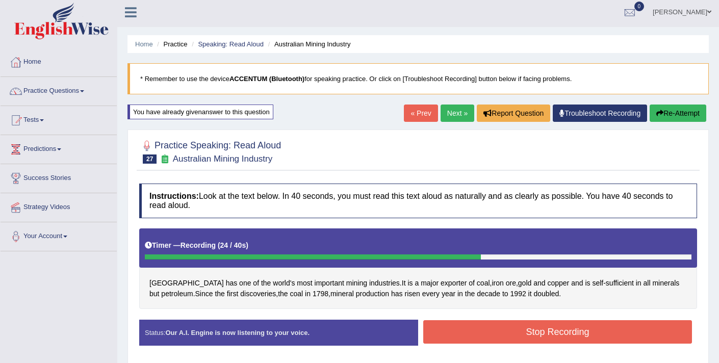
click at [533, 326] on button "Stop Recording" at bounding box center [557, 331] width 269 height 23
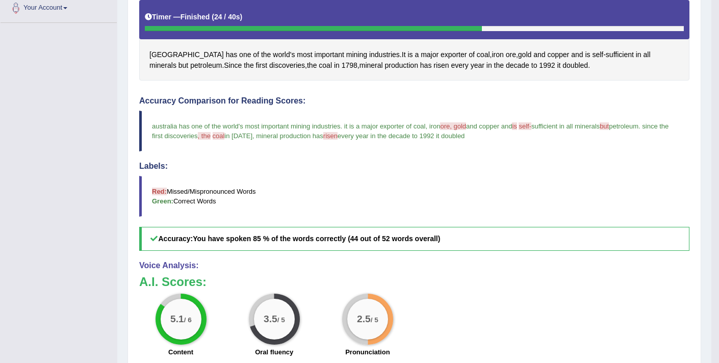
scroll to position [231, 0]
click at [190, 66] on span "petroleum" at bounding box center [206, 65] width 32 height 11
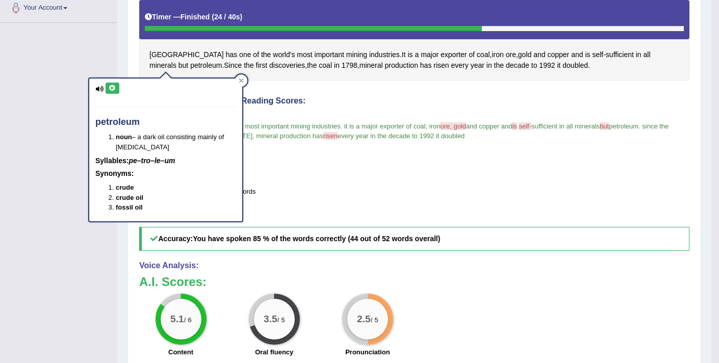
click at [112, 87] on icon at bounding box center [113, 88] width 8 height 6
click at [300, 180] on blockquote "Red: Missed/Mispronounced Words Green: Correct Words" at bounding box center [414, 196] width 550 height 41
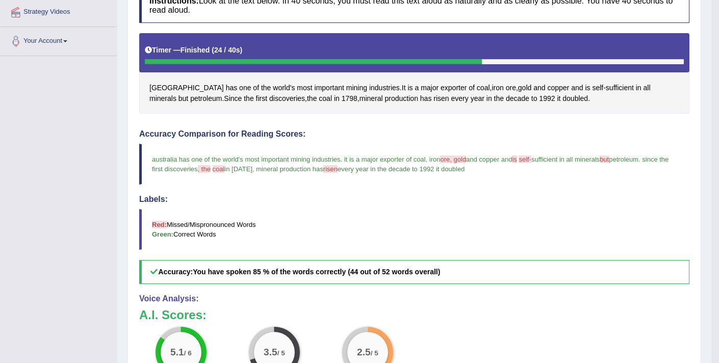
scroll to position [71, 0]
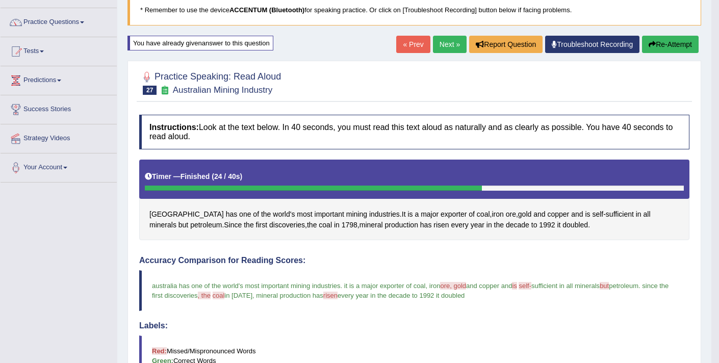
click at [655, 45] on button "Re-Attempt" at bounding box center [670, 44] width 57 height 17
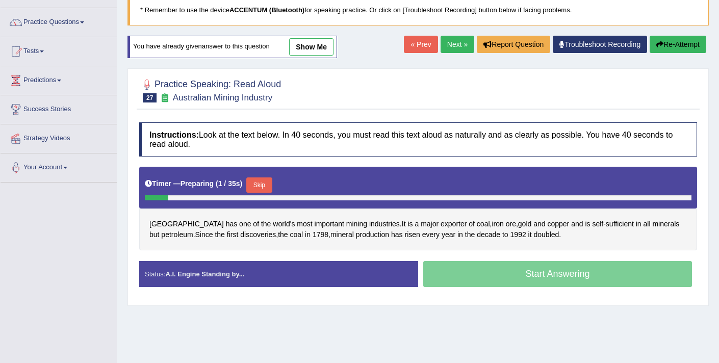
click at [272, 188] on button "Skip" at bounding box center [258, 184] width 25 height 15
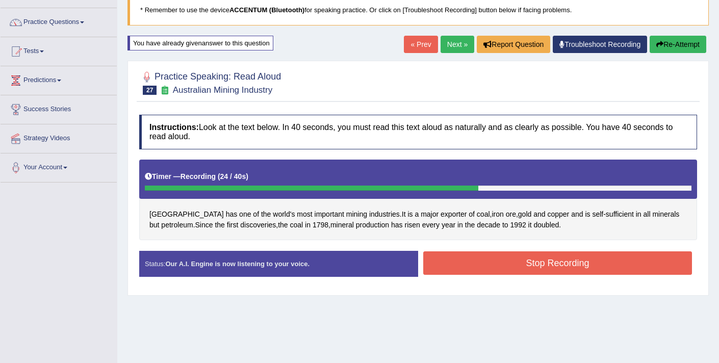
click at [475, 263] on button "Stop Recording" at bounding box center [557, 262] width 269 height 23
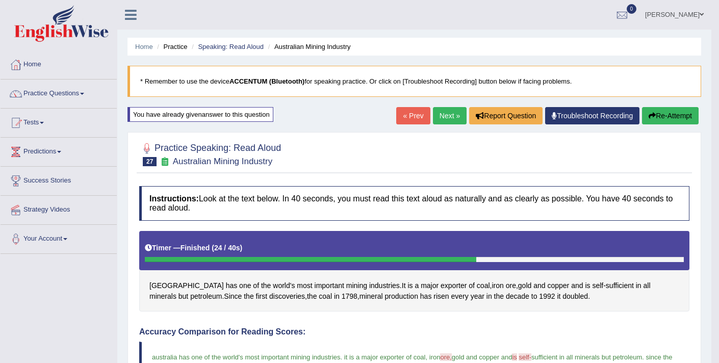
click at [443, 114] on link "Next »" at bounding box center [450, 115] width 34 height 17
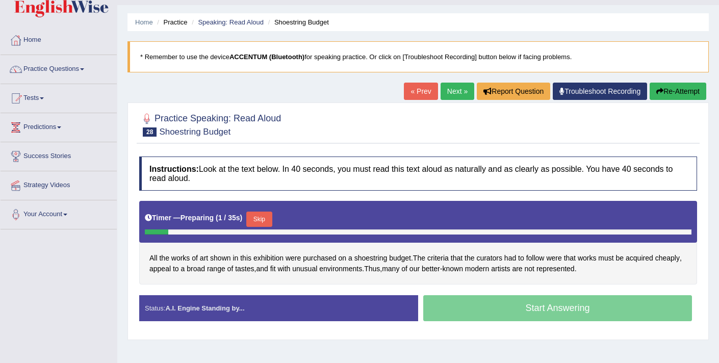
scroll to position [24, 0]
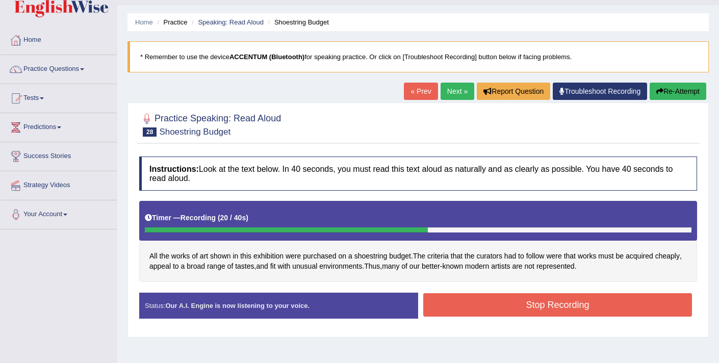
click at [556, 306] on button "Stop Recording" at bounding box center [557, 304] width 269 height 23
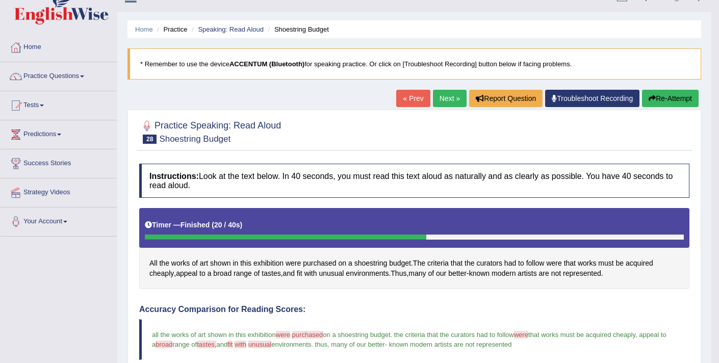
scroll to position [0, 0]
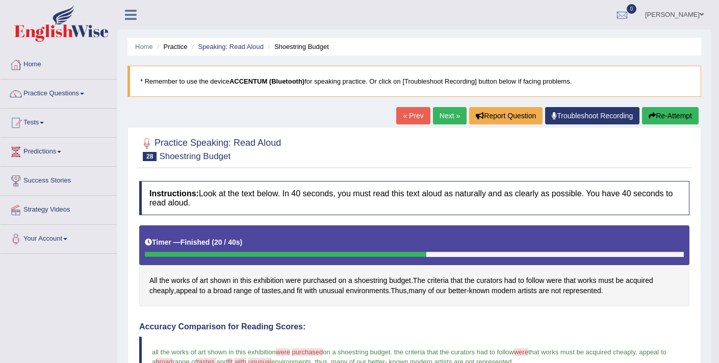
click at [451, 118] on link "Next »" at bounding box center [450, 115] width 34 height 17
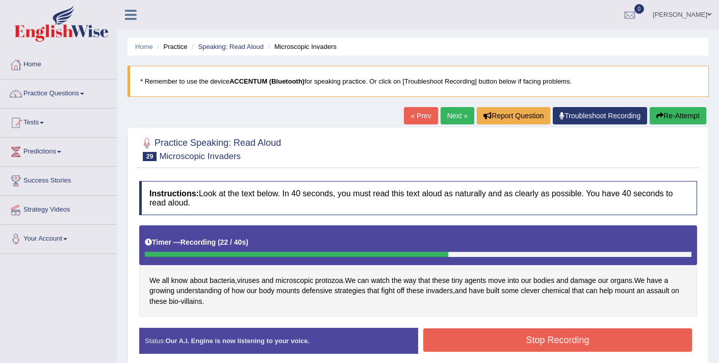
click at [502, 349] on button "Stop Recording" at bounding box center [557, 339] width 269 height 23
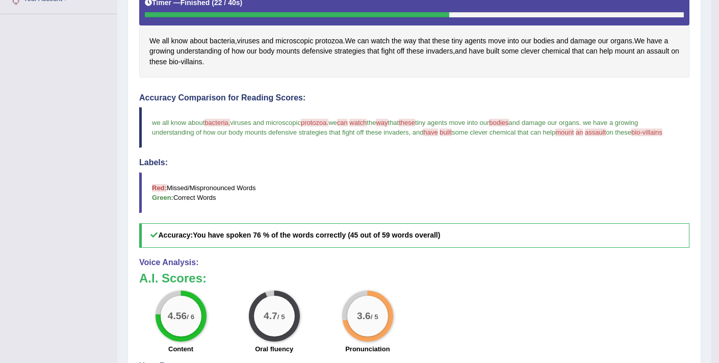
scroll to position [222, 0]
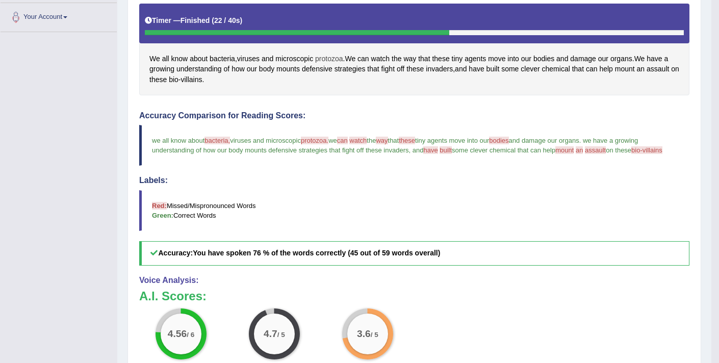
click at [337, 59] on span "protozoa" at bounding box center [329, 59] width 28 height 11
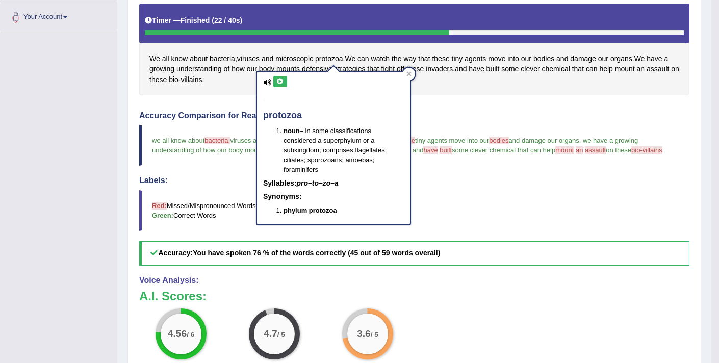
click at [283, 80] on icon at bounding box center [280, 81] width 8 height 6
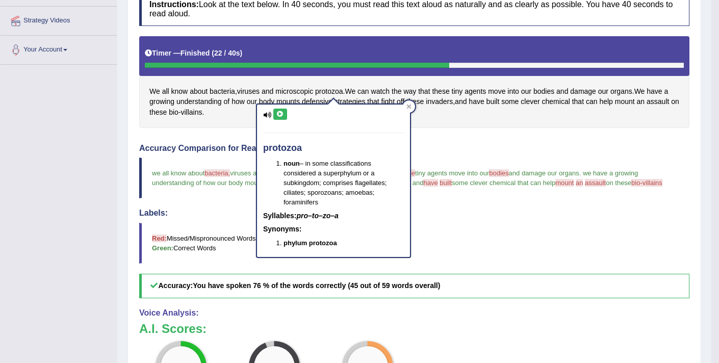
scroll to position [178, 0]
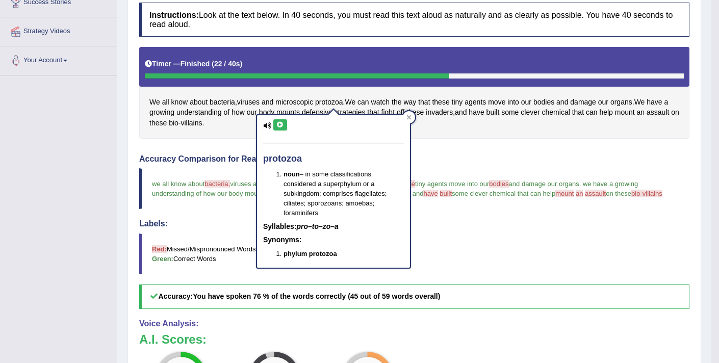
click at [117, 165] on div "Home Practice Speaking: Read Aloud Microscopic Invaders * Remember to use the d…" at bounding box center [414, 214] width 594 height 785
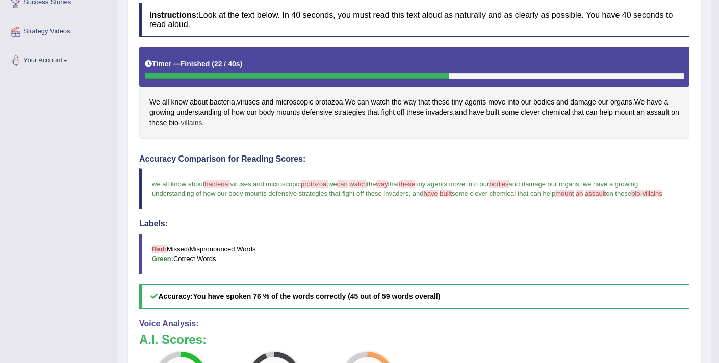
click at [194, 124] on span "villains" at bounding box center [191, 123] width 21 height 11
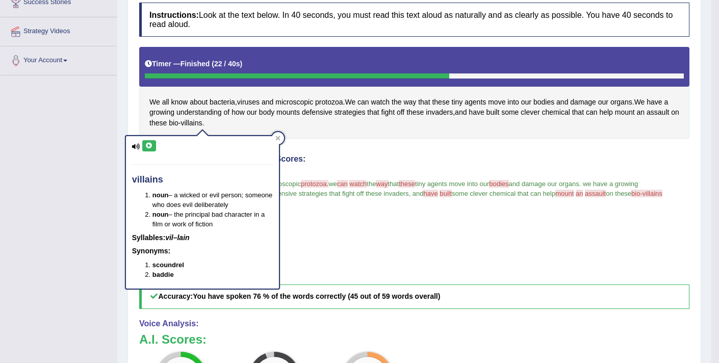
click at [147, 139] on div "villains noun – a wicked or evil person; someone who does evil deliberately nou…" at bounding box center [202, 212] width 153 height 152
click at [151, 150] on button at bounding box center [149, 145] width 14 height 11
click at [95, 230] on div "Toggle navigation Home Practice Questions Speaking Practice Read Aloud Repeat S…" at bounding box center [355, 225] width 711 height 806
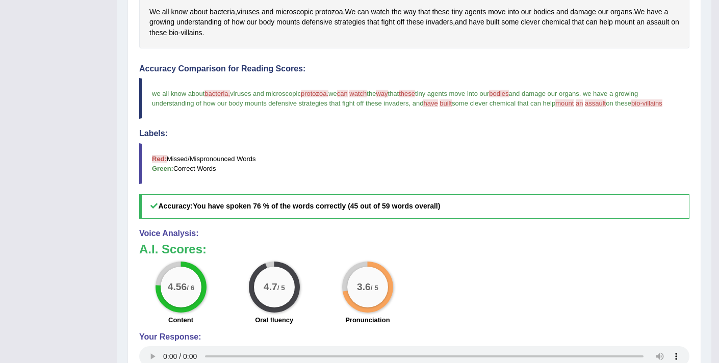
scroll to position [271, 0]
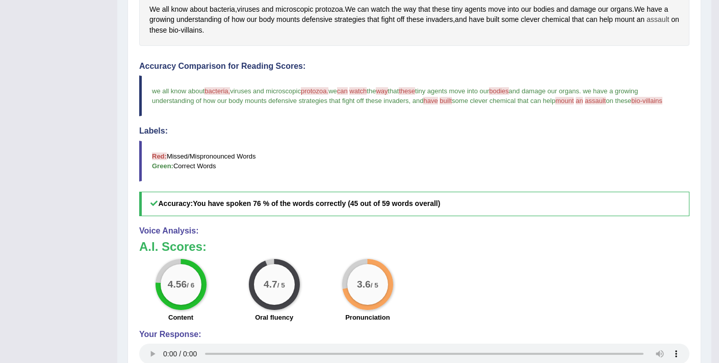
click at [669, 20] on span "assault" at bounding box center [657, 19] width 22 height 11
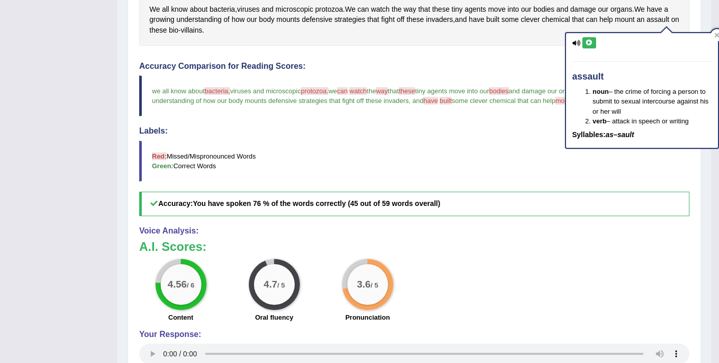
click at [590, 45] on icon at bounding box center [589, 43] width 8 height 6
click at [326, 6] on span "protozoa" at bounding box center [329, 9] width 28 height 11
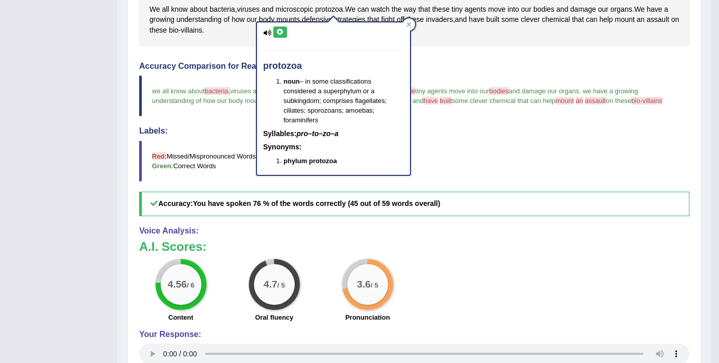
click at [282, 34] on icon at bounding box center [280, 32] width 8 height 6
click at [459, 151] on blockquote "Red: Missed/Mispronounced Words Green: Correct Words" at bounding box center [414, 161] width 550 height 41
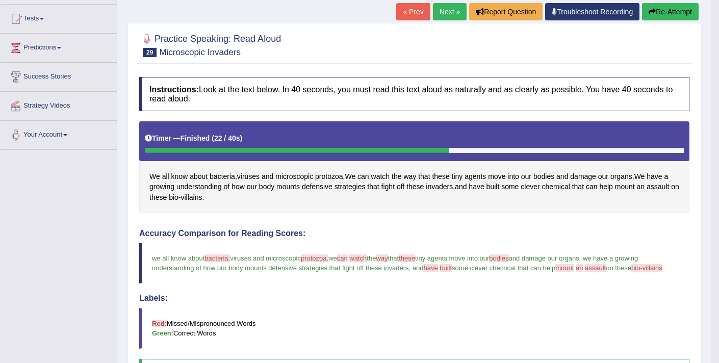
scroll to position [71, 0]
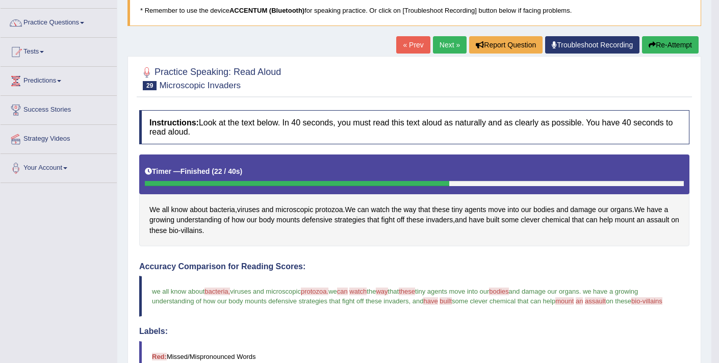
click at [673, 39] on button "Re-Attempt" at bounding box center [670, 44] width 57 height 17
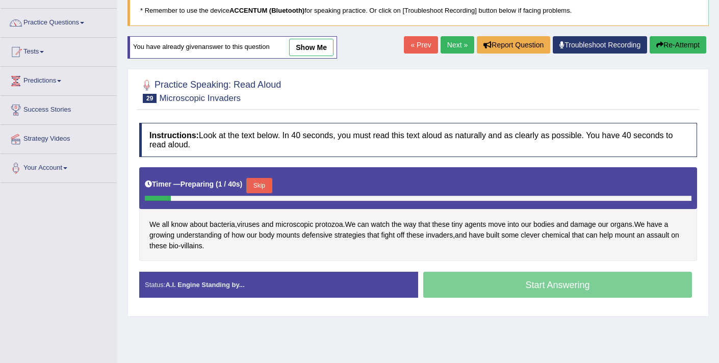
click at [269, 180] on button "Skip" at bounding box center [258, 185] width 25 height 15
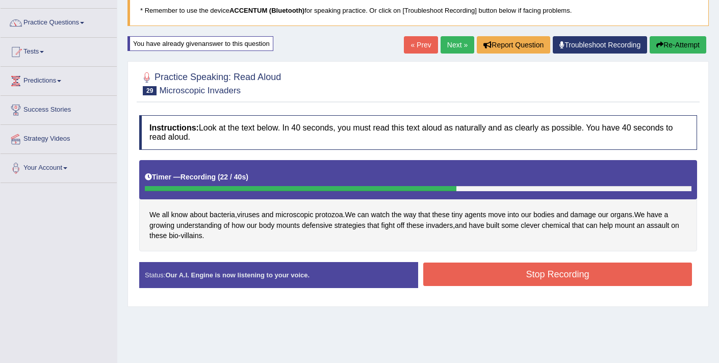
click at [483, 280] on button "Stop Recording" at bounding box center [557, 273] width 269 height 23
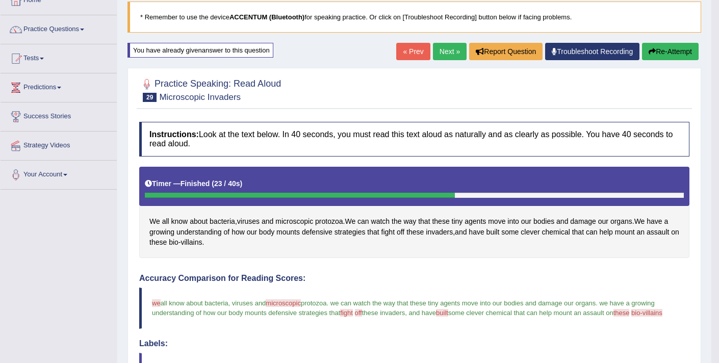
scroll to position [51, 0]
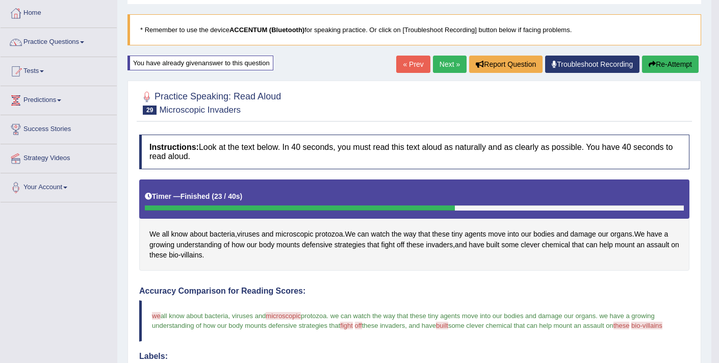
click at [435, 66] on link "Next »" at bounding box center [450, 64] width 34 height 17
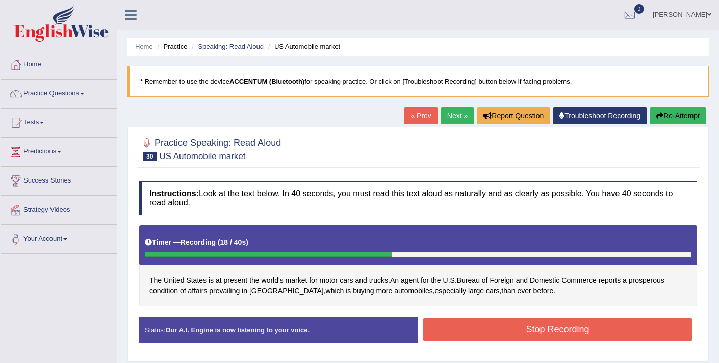
click at [494, 328] on button "Stop Recording" at bounding box center [557, 328] width 269 height 23
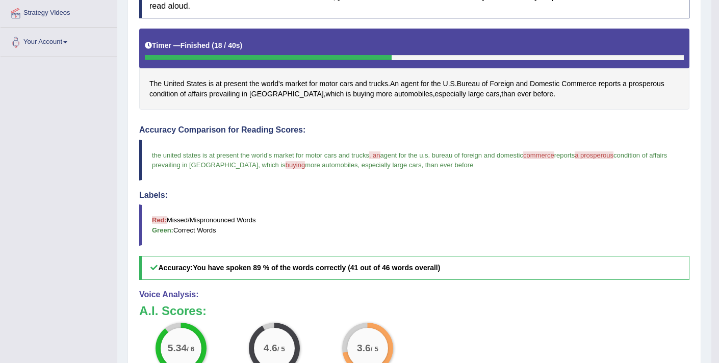
scroll to position [197, 0]
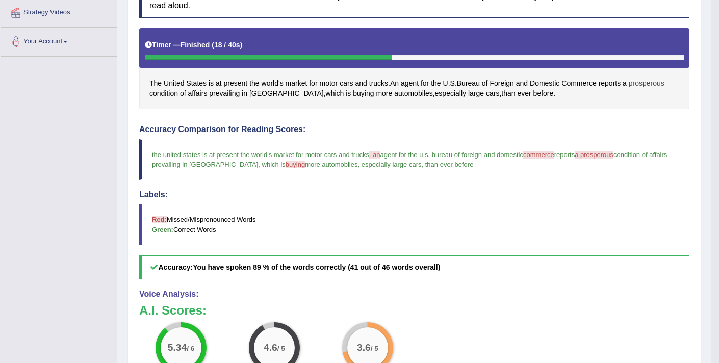
click at [650, 85] on span "prosperous" at bounding box center [646, 83] width 36 height 11
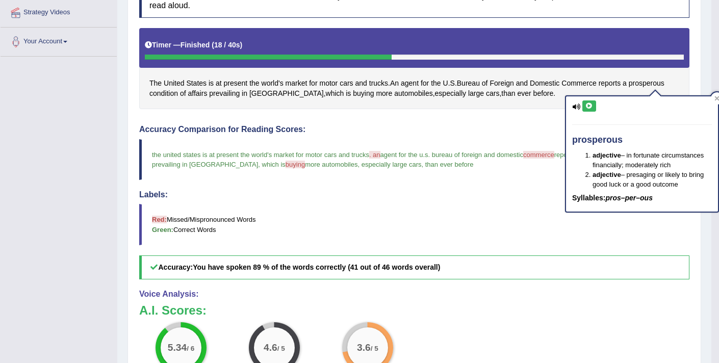
click at [587, 104] on icon at bounding box center [589, 106] width 8 height 6
click at [387, 210] on blockquote "Red: Missed/Mispronounced Words Green: Correct Words" at bounding box center [414, 224] width 550 height 41
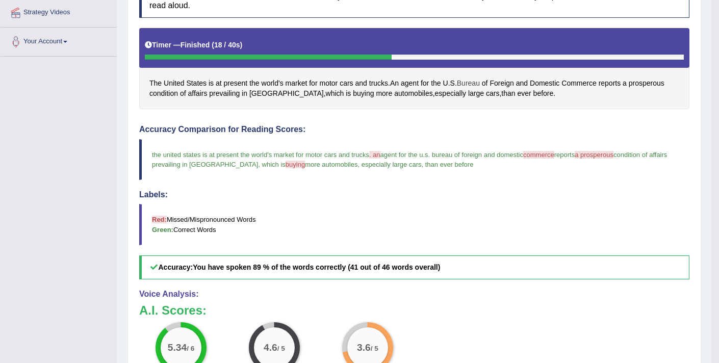
click at [467, 83] on span "Bureau" at bounding box center [468, 83] width 23 height 11
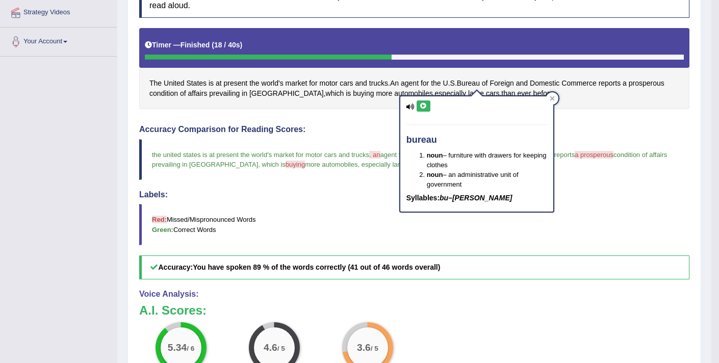
click at [421, 108] on icon at bounding box center [423, 106] width 8 height 6
click at [602, 125] on h4 "Accuracy Comparison for Reading Scores:" at bounding box center [414, 129] width 550 height 9
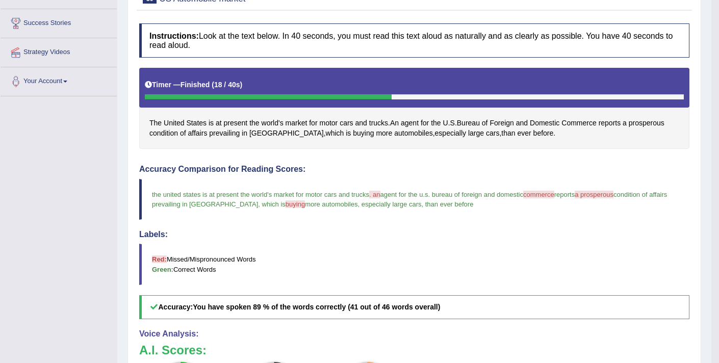
scroll to position [108, 0]
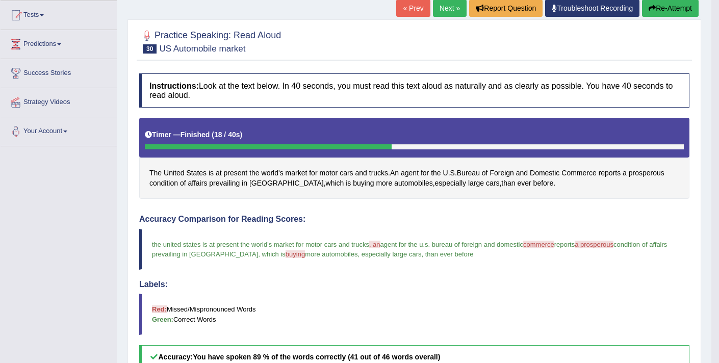
click at [652, 9] on icon "button" at bounding box center [651, 8] width 7 height 7
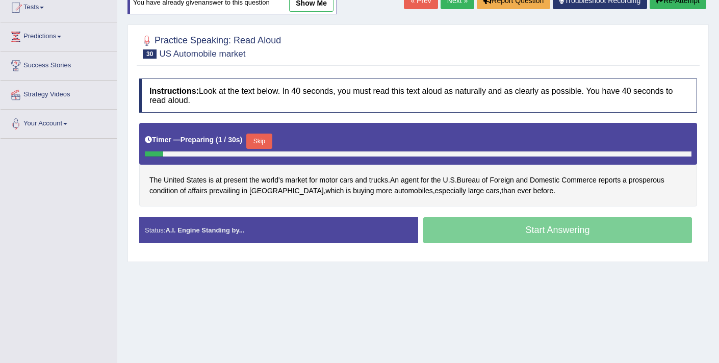
click at [261, 142] on button "Skip" at bounding box center [258, 141] width 25 height 15
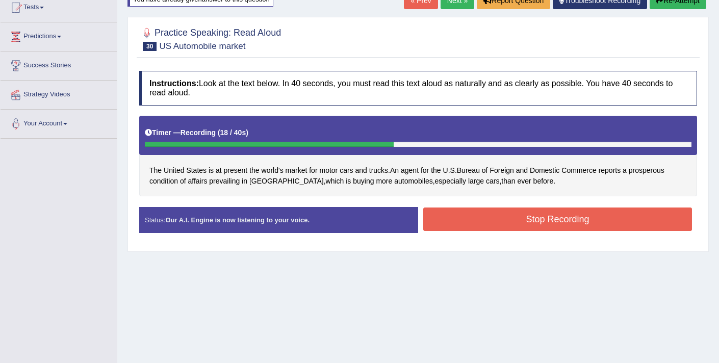
click at [437, 224] on button "Stop Recording" at bounding box center [557, 218] width 269 height 23
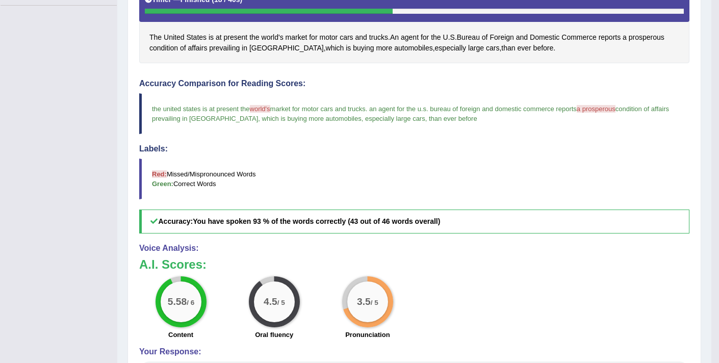
scroll to position [278, 0]
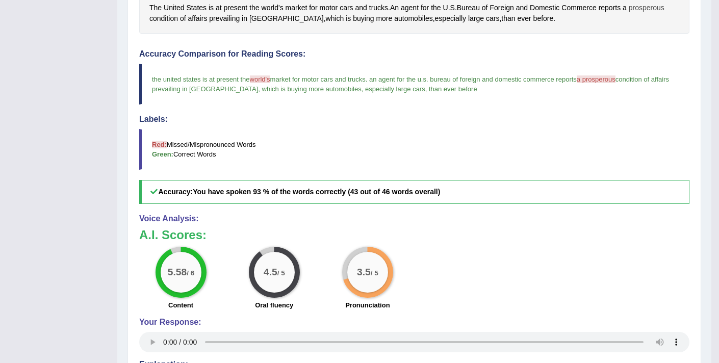
click at [644, 7] on span "prosperous" at bounding box center [646, 8] width 36 height 11
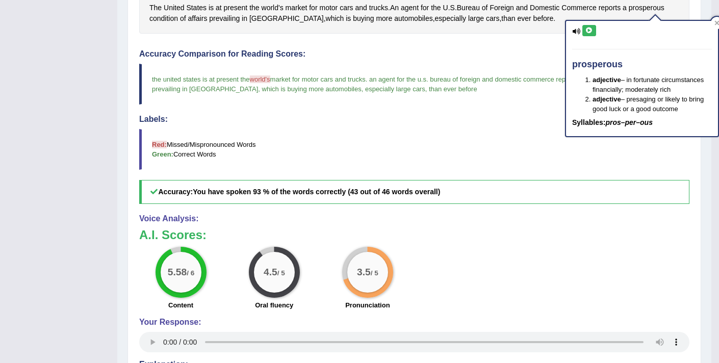
click at [586, 34] on button at bounding box center [589, 30] width 14 height 11
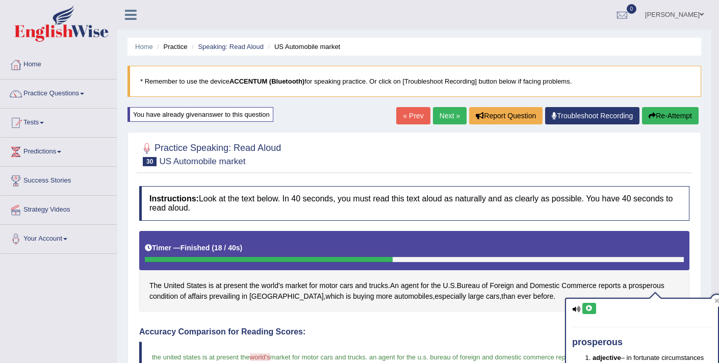
scroll to position [18, 0]
